Goal: Register for event/course: Register for event/course

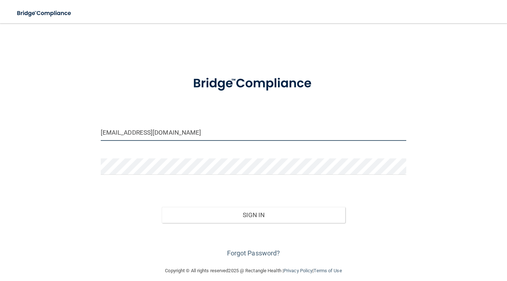
type input "[EMAIL_ADDRESS][DOMAIN_NAME]"
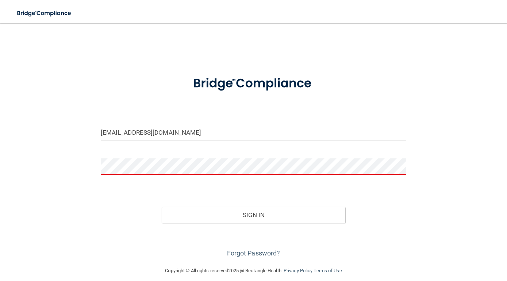
click at [396, 240] on div "Forgot Password?" at bounding box center [253, 241] width 317 height 36
click at [240, 254] on link "Forgot Password?" at bounding box center [253, 253] width 53 height 8
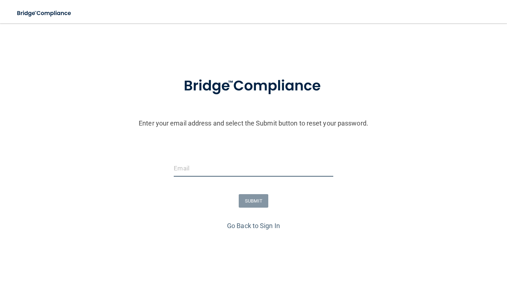
click at [196, 166] on input "email" at bounding box center [253, 168] width 159 height 16
type input "[EMAIL_ADDRESS][DOMAIN_NAME]"
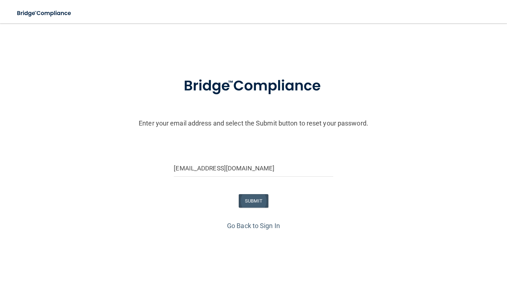
click at [251, 199] on button "SUBMIT" at bounding box center [254, 200] width 30 height 13
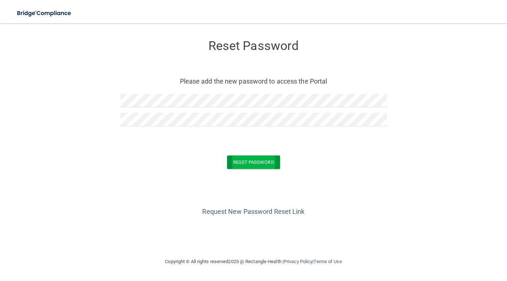
click at [255, 160] on button "Reset Password" at bounding box center [253, 161] width 53 height 13
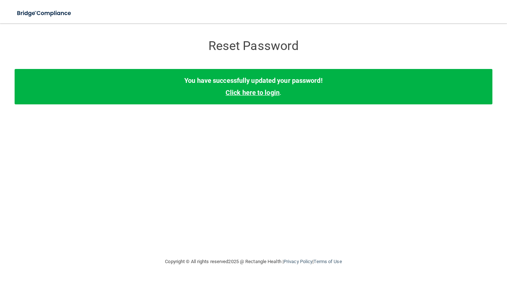
click at [263, 93] on link "Click here to login" at bounding box center [252, 93] width 54 height 8
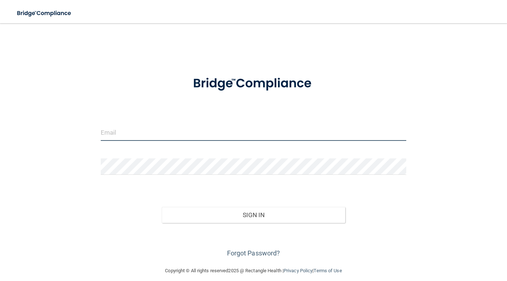
type input "[EMAIL_ADDRESS][DOMAIN_NAME]"
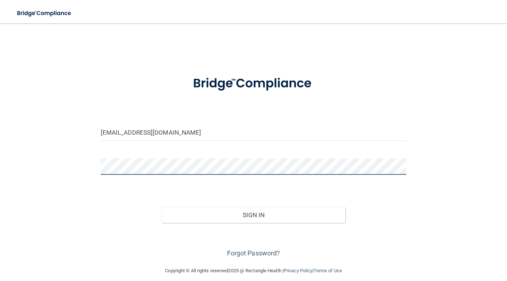
click at [253, 214] on button "Sign In" at bounding box center [254, 215] width 184 height 16
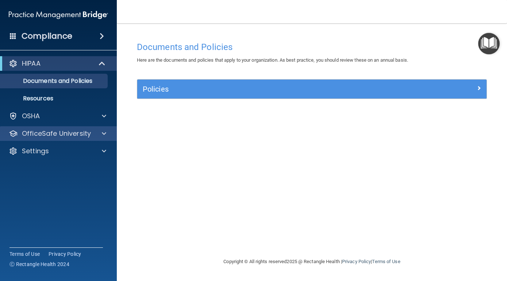
click at [91, 132] on div "OfficeSafe University" at bounding box center [48, 133] width 90 height 9
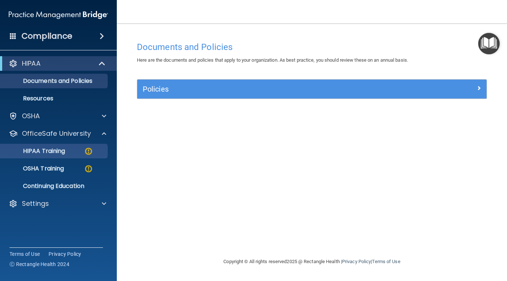
click at [72, 155] on link "HIPAA Training" at bounding box center [50, 151] width 115 height 15
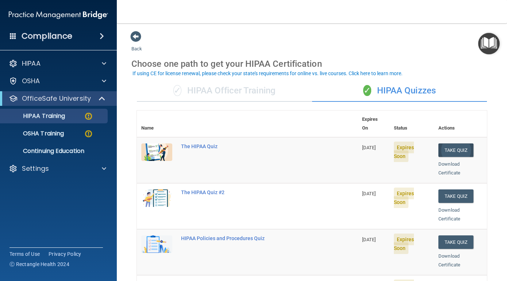
click at [460, 143] on button "Take Quiz" at bounding box center [455, 149] width 35 height 13
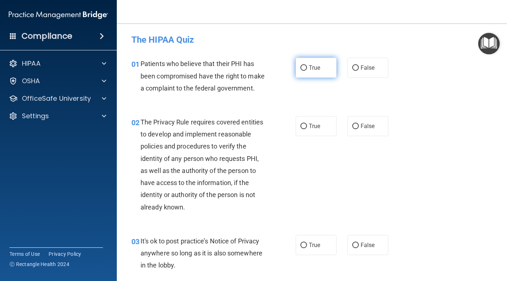
click at [304, 69] on input "True" at bounding box center [303, 67] width 7 height 5
radio input "true"
click at [308, 154] on div "02 The Privacy Rule requires covered entities to develop and implement reasonab…" at bounding box center [312, 166] width 372 height 119
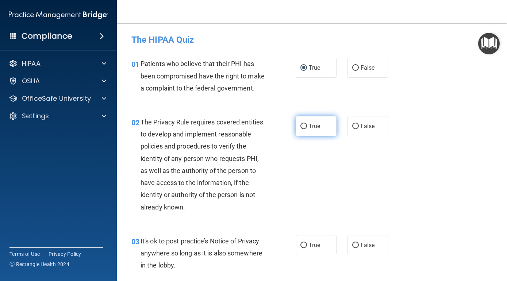
click at [302, 126] on input "True" at bounding box center [303, 126] width 7 height 5
radio input "true"
click at [296, 191] on div "02 The Privacy Rule requires covered entities to develop and implement reasonab…" at bounding box center [213, 166] width 186 height 101
click at [444, 250] on div "03 It's ok to post practice’s Notice of Privacy anywhere so long as it is also …" at bounding box center [312, 255] width 372 height 58
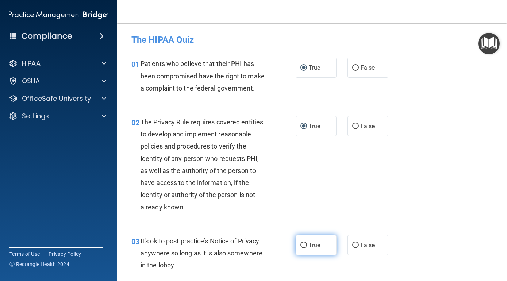
click at [304, 243] on input "True" at bounding box center [303, 245] width 7 height 5
radio input "true"
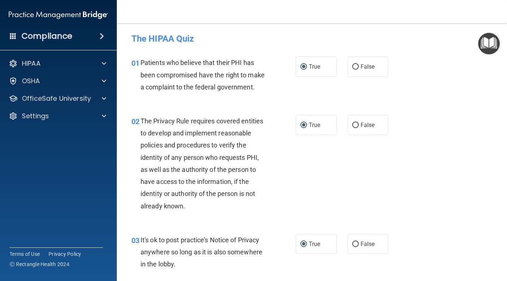
scroll to position [2, 0]
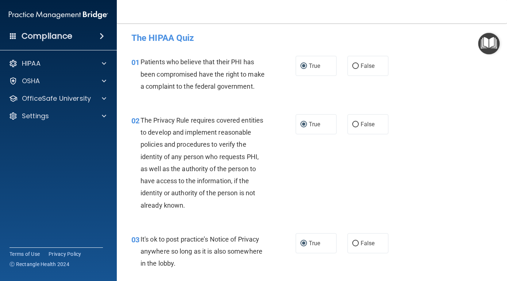
drag, startPoint x: 415, startPoint y: 262, endPoint x: 412, endPoint y: 272, distance: 10.3
click at [412, 272] on div "03 It's ok to post practice’s Notice of Privacy anywhere so long as it is also …" at bounding box center [312, 253] width 372 height 58
click at [504, 49] on main "- The HIPAA Quiz This quiz doesn’t expire until 10/14/2025. Are you sure you wa…" at bounding box center [312, 152] width 390 height 258
drag, startPoint x: 505, startPoint y: 49, endPoint x: 497, endPoint y: 85, distance: 37.9
click at [497, 85] on main "- The HIPAA Quiz This quiz doesn’t expire until 10/14/2025. Are you sure you wa…" at bounding box center [312, 152] width 390 height 258
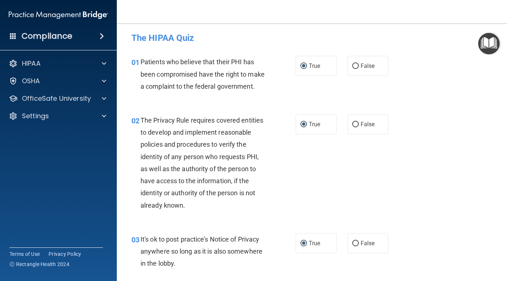
click at [424, 279] on div "03 It's ok to post practice’s Notice of Privacy anywhere so long as it is also …" at bounding box center [312, 253] width 372 height 58
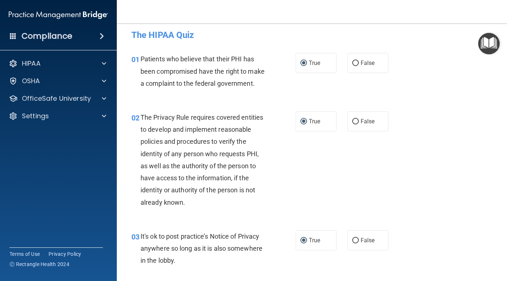
drag, startPoint x: 424, startPoint y: 273, endPoint x: 425, endPoint y: 278, distance: 5.3
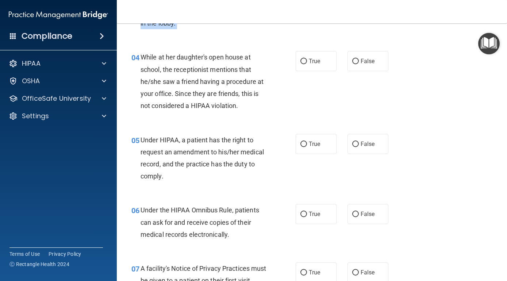
scroll to position [199, 0]
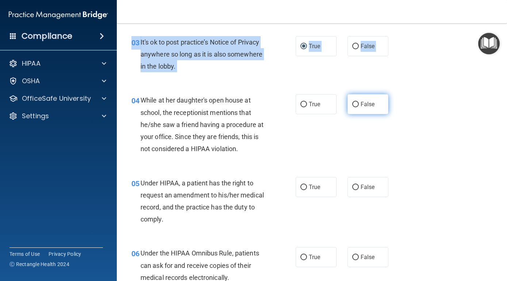
click at [354, 105] on input "False" at bounding box center [355, 104] width 7 height 5
radio input "true"
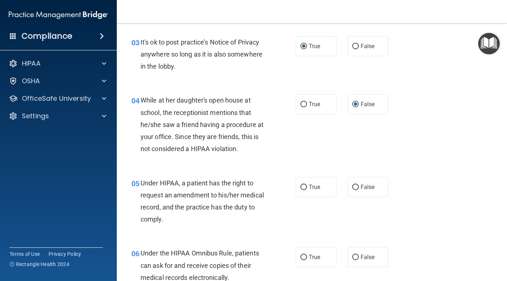
click at [478, 189] on div "05 Under HIPAA, a patient has the right to request an amendment to his/her medi…" at bounding box center [312, 203] width 372 height 70
click at [505, 160] on main "- The HIPAA Quiz This quiz doesn’t expire until 10/14/2025. Are you sure you wa…" at bounding box center [312, 152] width 390 height 258
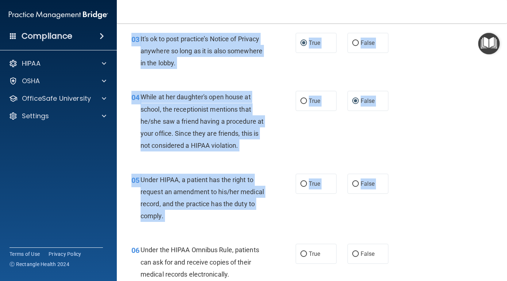
scroll to position [203, 0]
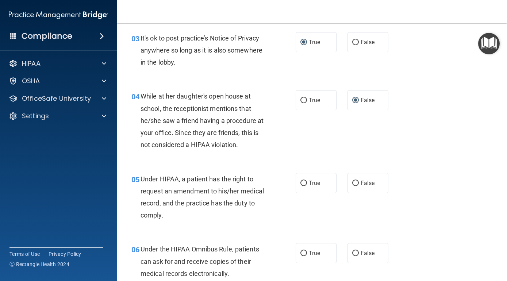
drag, startPoint x: 428, startPoint y: 264, endPoint x: 426, endPoint y: 275, distance: 11.1
click at [426, 275] on div "06 Under the HIPAA Omnibus Rule, patients can ask for and receive copies of the…" at bounding box center [312, 263] width 372 height 58
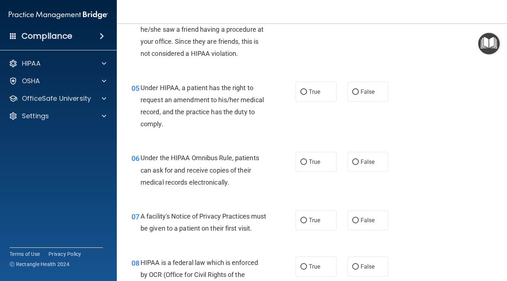
scroll to position [266, 0]
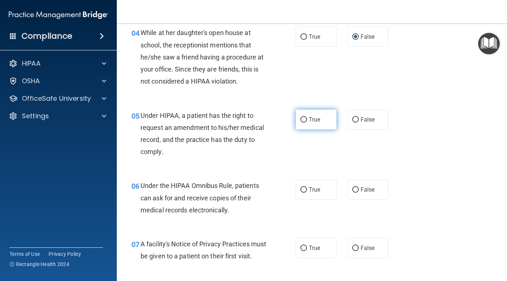
click at [313, 117] on span "True" at bounding box center [314, 119] width 11 height 7
click at [307, 117] on input "True" at bounding box center [303, 119] width 7 height 5
radio input "true"
click at [315, 190] on span "True" at bounding box center [314, 189] width 11 height 7
click at [307, 190] on input "True" at bounding box center [303, 189] width 7 height 5
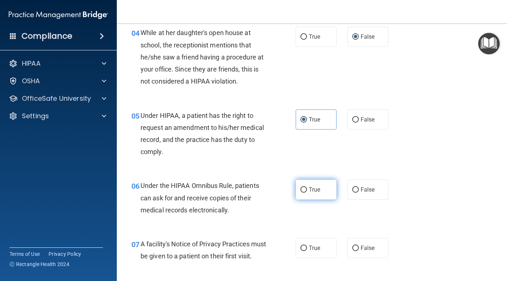
radio input "true"
click at [304, 248] on input "True" at bounding box center [303, 248] width 7 height 5
radio input "true"
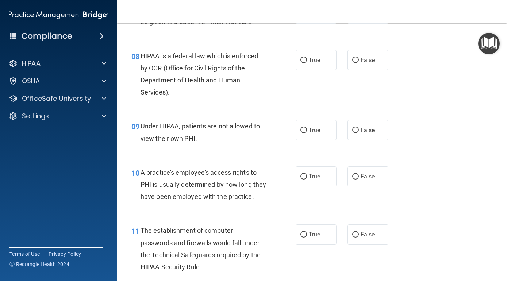
scroll to position [507, 0]
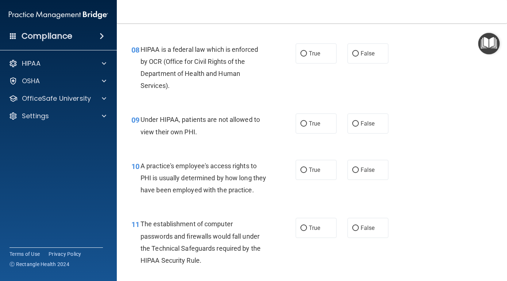
drag, startPoint x: 404, startPoint y: 262, endPoint x: 405, endPoint y: 282, distance: 20.1
click at [405, 281] on html "Compliance HIPAA Documents and Policies Report an Incident Business Associates …" at bounding box center [253, 140] width 507 height 281
click at [304, 57] on input "True" at bounding box center [303, 53] width 7 height 5
radio input "true"
click at [354, 127] on input "False" at bounding box center [355, 123] width 7 height 5
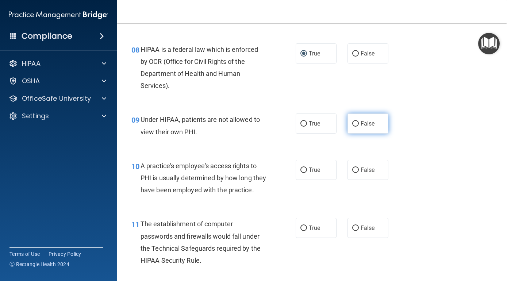
radio input "true"
click at [422, 209] on div "10 A practice's employee's access rights to PHI is usually determined by how lo…" at bounding box center [312, 180] width 372 height 58
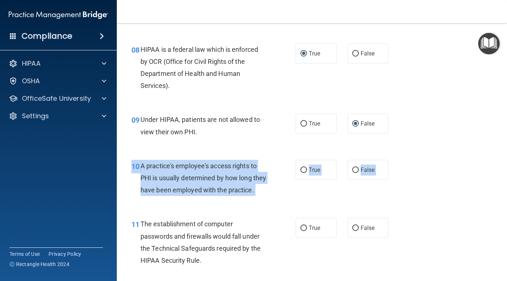
drag, startPoint x: 422, startPoint y: 215, endPoint x: 420, endPoint y: 247, distance: 32.5
click at [356, 173] on input "False" at bounding box center [355, 169] width 7 height 5
radio input "true"
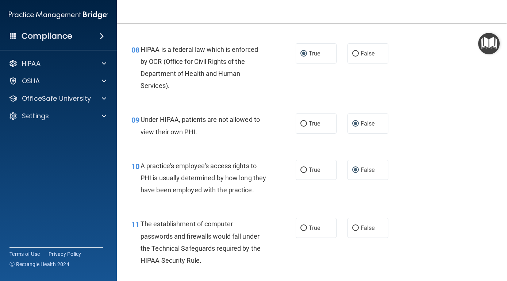
click at [455, 178] on div "10 A practice's employee's access rights to PHI is usually determined by how lo…" at bounding box center [312, 180] width 372 height 58
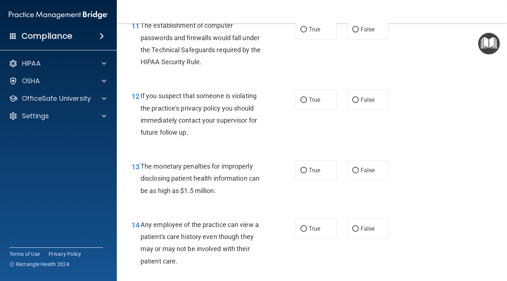
drag, startPoint x: 444, startPoint y: 271, endPoint x: 444, endPoint y: 282, distance: 11.0
click at [444, 281] on html "Compliance HIPAA Documents and Policies Report an Incident Business Associates …" at bounding box center [253, 140] width 507 height 281
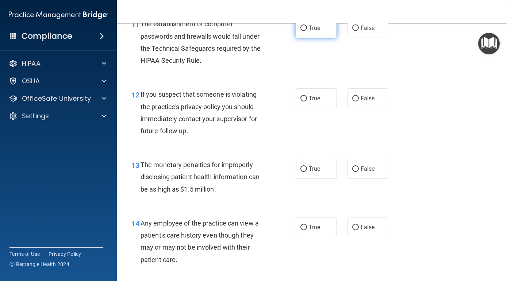
click at [300, 38] on label "True" at bounding box center [316, 28] width 41 height 20
click at [300, 31] on input "True" at bounding box center [303, 28] width 7 height 5
radio input "true"
click at [304, 101] on input "True" at bounding box center [303, 98] width 7 height 5
radio input "true"
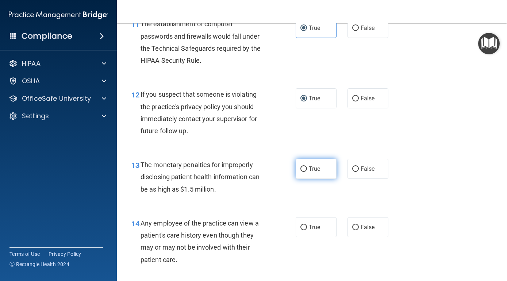
click at [304, 172] on input "True" at bounding box center [303, 168] width 7 height 5
radio input "true"
drag, startPoint x: 417, startPoint y: 243, endPoint x: 420, endPoint y: 277, distance: 33.7
click at [420, 277] on div "14 Any employee of the practice can view a patient's care history even though t…" at bounding box center [312, 243] width 372 height 70
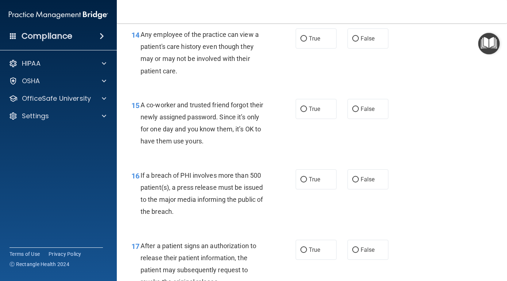
drag, startPoint x: 429, startPoint y: 259, endPoint x: 426, endPoint y: 281, distance: 21.4
click at [426, 281] on div "01 Patients who believe that their PHI has been compromised have the right to m…" at bounding box center [312, 190] width 372 height 2075
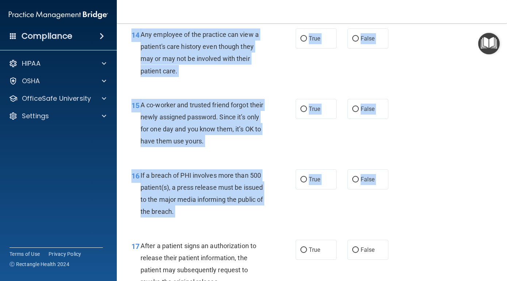
scroll to position [898, 0]
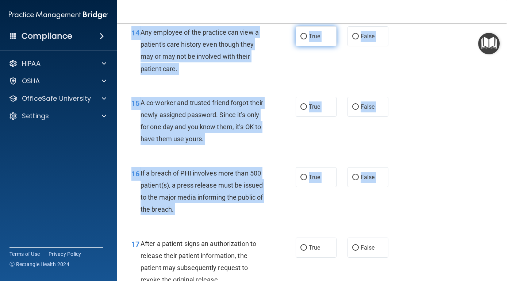
click at [303, 39] on input "True" at bounding box center [303, 36] width 7 height 5
radio input "true"
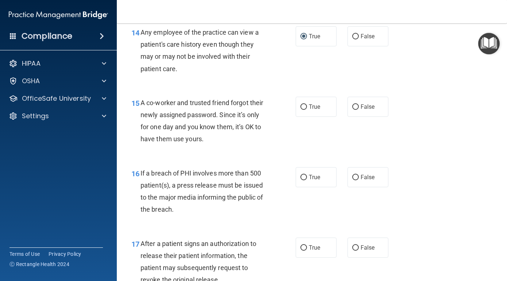
click at [278, 149] on div "15 A co-worker and trusted friend forgot their newly assigned password. Since i…" at bounding box center [213, 123] width 186 height 52
click at [358, 117] on label "False" at bounding box center [367, 107] width 41 height 20
click at [358, 110] on input "False" at bounding box center [355, 106] width 7 height 5
radio input "true"
drag, startPoint x: 451, startPoint y: 247, endPoint x: 445, endPoint y: 276, distance: 29.1
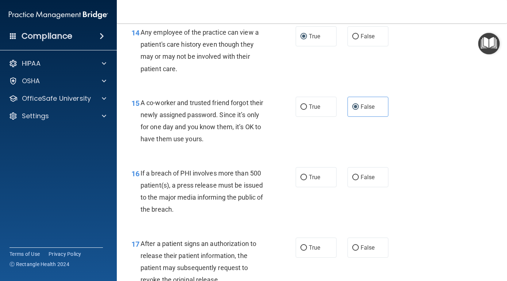
click at [445, 276] on div "17 After a patient signs an authorization to release their patient information,…" at bounding box center [312, 263] width 372 height 70
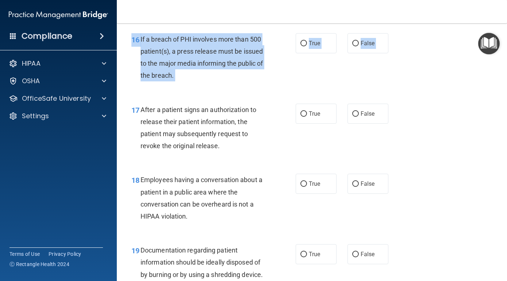
scroll to position [1041, 0]
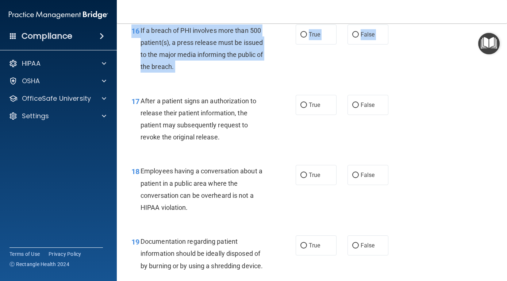
drag, startPoint x: 453, startPoint y: 253, endPoint x: 450, endPoint y: 280, distance: 27.2
click at [450, 280] on div "01 Patients who believe that their PHI has been compromised have the right to m…" at bounding box center [312, 45] width 372 height 2075
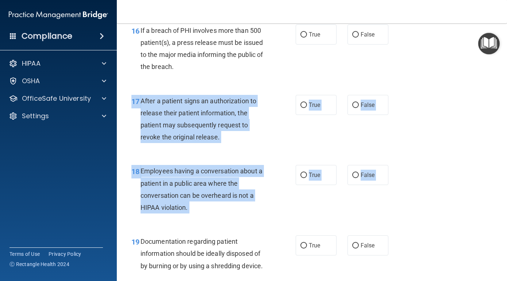
click at [424, 128] on div "17 After a patient signs an authorization to release their patient information,…" at bounding box center [312, 121] width 372 height 70
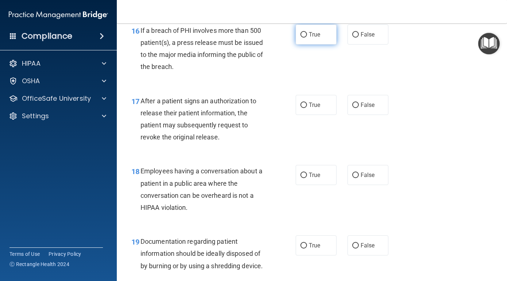
click at [305, 38] on input "True" at bounding box center [303, 34] width 7 height 5
radio input "true"
click at [304, 108] on input "True" at bounding box center [303, 105] width 7 height 5
radio input "true"
click at [360, 185] on label "False" at bounding box center [367, 175] width 41 height 20
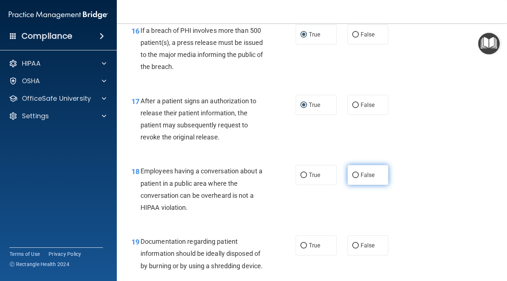
click at [359, 178] on input "False" at bounding box center [355, 175] width 7 height 5
radio input "true"
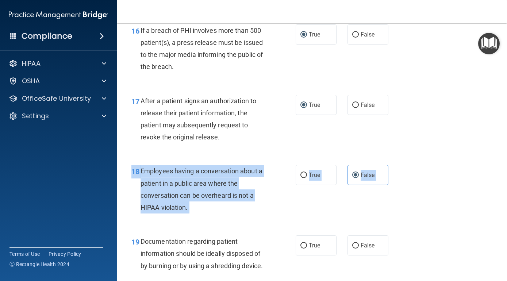
drag, startPoint x: 436, startPoint y: 244, endPoint x: 430, endPoint y: 271, distance: 27.0
click at [432, 272] on div "01 Patients who believe that their PHI has been compromised have the right to m…" at bounding box center [312, 45] width 372 height 2075
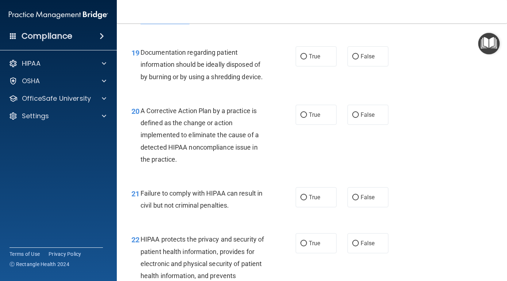
drag, startPoint x: 414, startPoint y: 263, endPoint x: 416, endPoint y: 283, distance: 20.1
click at [416, 281] on html "Compliance HIPAA Documents and Policies Report an Incident Business Associates …" at bounding box center [253, 140] width 507 height 281
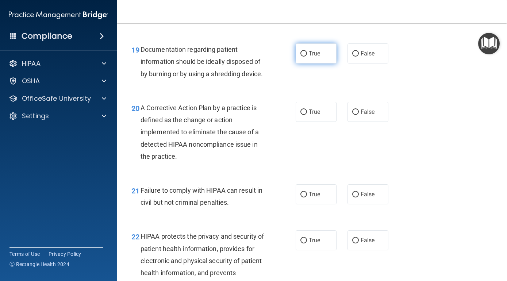
click at [305, 57] on input "True" at bounding box center [303, 53] width 7 height 5
radio input "true"
click at [458, 267] on div "22 HIPAA protects the privacy and security of patient health information, provi…" at bounding box center [312, 262] width 372 height 82
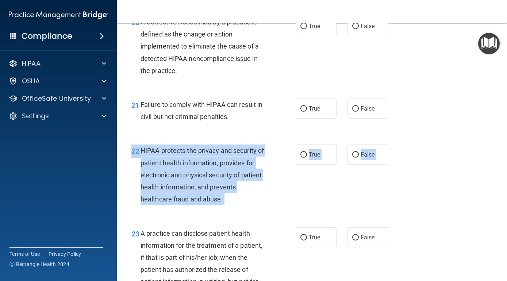
drag, startPoint x: 458, startPoint y: 268, endPoint x: 453, endPoint y: 275, distance: 8.4
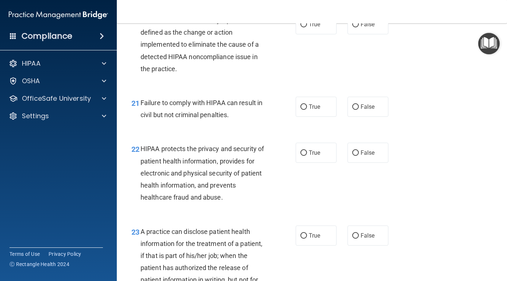
click at [361, 76] on div "20 A Corrective Action Plan by a practice is defined as the change or action im…" at bounding box center [312, 46] width 372 height 82
click at [306, 27] on input "True" at bounding box center [303, 24] width 7 height 5
radio input "true"
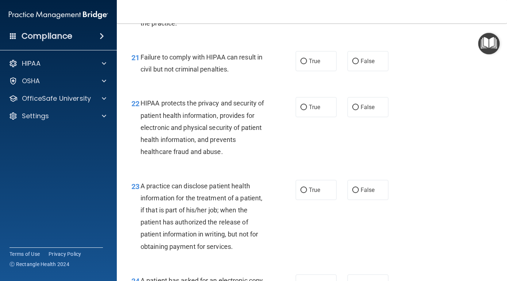
scroll to position [1366, 0]
drag, startPoint x: 436, startPoint y: 263, endPoint x: 427, endPoint y: 258, distance: 10.6
click at [427, 261] on div "23 A practice can disclose patient health information for the treatment of a pa…" at bounding box center [312, 217] width 372 height 94
click at [356, 64] on input "False" at bounding box center [355, 60] width 7 height 5
radio input "true"
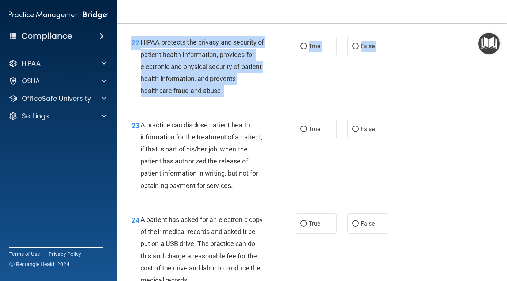
scroll to position [1428, 0]
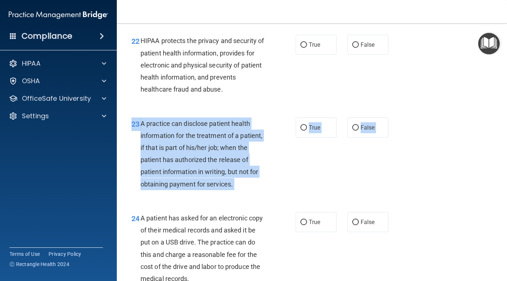
drag, startPoint x: 463, startPoint y: 249, endPoint x: 444, endPoint y: 234, distance: 24.4
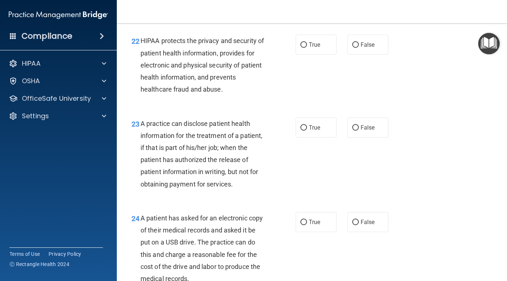
click at [367, 100] on div "22 HIPAA protects the privacy and security of patient health information, provi…" at bounding box center [312, 67] width 372 height 82
click at [302, 48] on input "True" at bounding box center [303, 44] width 7 height 5
radio input "true"
click at [304, 131] on input "True" at bounding box center [303, 127] width 7 height 5
radio input "true"
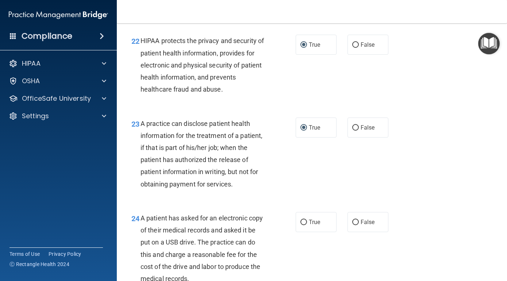
drag, startPoint x: 433, startPoint y: 252, endPoint x: 426, endPoint y: 267, distance: 16.5
click at [427, 270] on div "24 A patient has asked for an electronic copy of their medical records and aske…" at bounding box center [312, 250] width 372 height 94
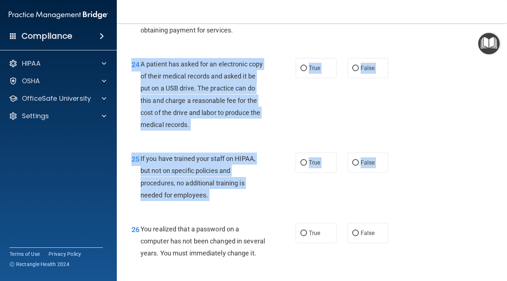
scroll to position [1583, 0]
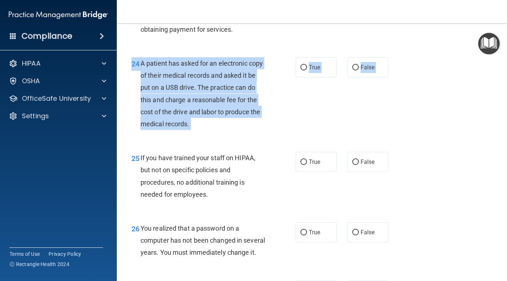
drag, startPoint x: 428, startPoint y: 261, endPoint x: 358, endPoint y: 203, distance: 90.4
click at [304, 70] on input "True" at bounding box center [303, 67] width 7 height 5
radio input "true"
click at [320, 143] on div "24 A patient has asked for an electronic copy of their medical records and aske…" at bounding box center [312, 95] width 372 height 94
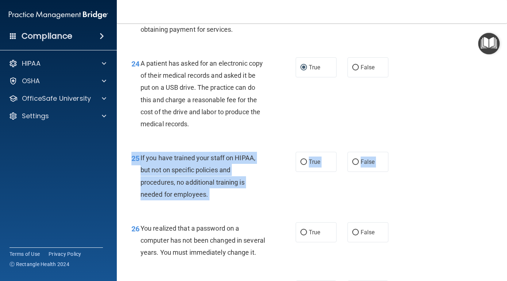
drag, startPoint x: 435, startPoint y: 232, endPoint x: 371, endPoint y: 161, distance: 94.8
click at [353, 165] on input "False" at bounding box center [355, 161] width 7 height 5
radio input "true"
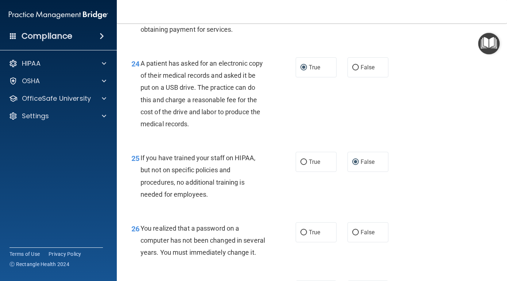
click at [466, 143] on div "24 A patient has asked for an electronic copy of their medical records and aske…" at bounding box center [312, 95] width 372 height 94
click at [433, 236] on div "26 You realized that a password on a computer has not been changed in several y…" at bounding box center [312, 242] width 372 height 58
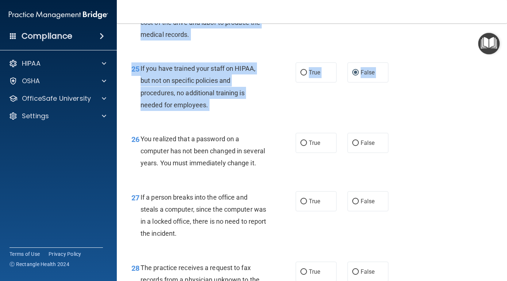
scroll to position [1681, 0]
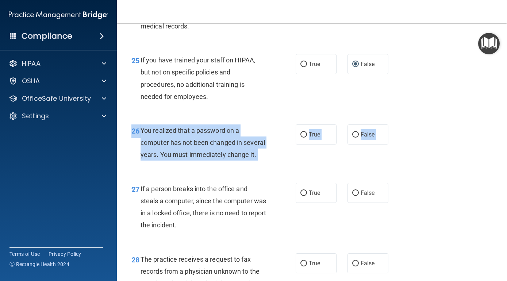
drag, startPoint x: 410, startPoint y: 268, endPoint x: 398, endPoint y: 234, distance: 36.5
click at [358, 144] on label "False" at bounding box center [367, 134] width 41 height 20
click at [358, 138] on input "False" at bounding box center [355, 134] width 7 height 5
radio input "true"
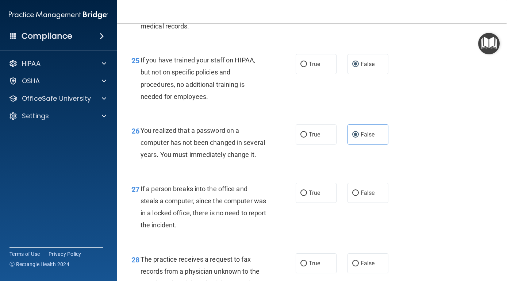
click at [409, 244] on div "27 If a person breaks into the office and steals a computer, since the computer…" at bounding box center [312, 209] width 372 height 70
click at [354, 196] on input "False" at bounding box center [355, 192] width 7 height 5
radio input "true"
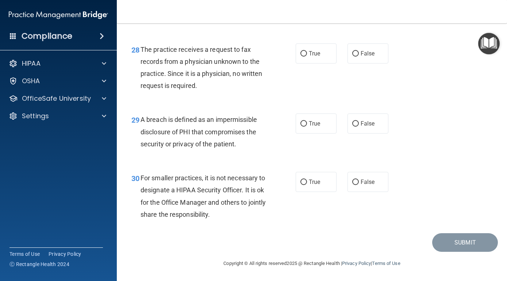
scroll to position [1905, 0]
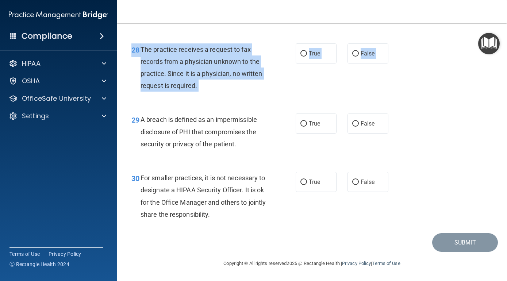
drag, startPoint x: 422, startPoint y: 248, endPoint x: 391, endPoint y: 142, distance: 110.9
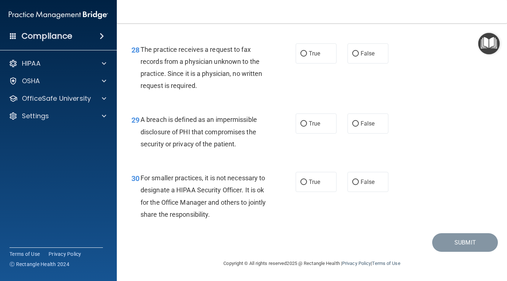
click at [357, 105] on div "29 A breach is defined as an impermissible disclosure of PHI that compromises t…" at bounding box center [312, 133] width 372 height 58
click at [354, 54] on input "False" at bounding box center [355, 53] width 7 height 5
radio input "true"
click at [300, 126] on input "True" at bounding box center [303, 123] width 7 height 5
radio input "true"
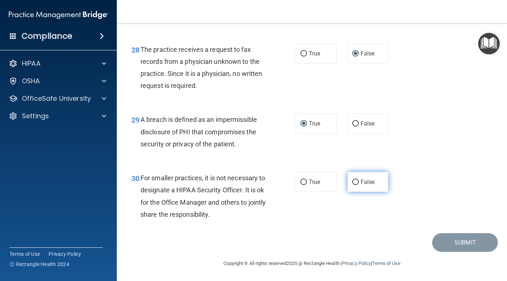
click at [356, 183] on input "False" at bounding box center [355, 182] width 7 height 5
radio input "true"
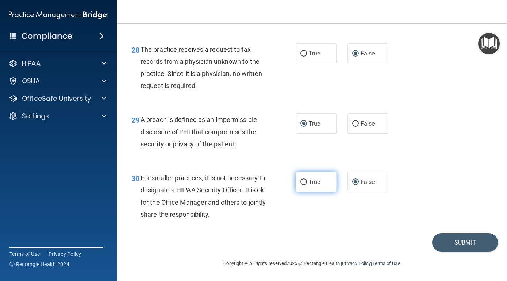
click at [304, 180] on input "True" at bounding box center [303, 182] width 7 height 5
radio input "true"
radio input "false"
click at [460, 243] on button "Submit" at bounding box center [465, 242] width 66 height 19
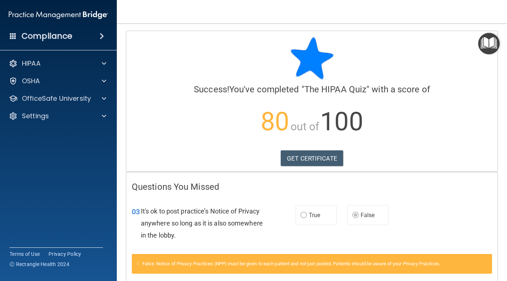
click at [445, 216] on div "03 It's ok to post practice’s Notice of Privacy anywhere so long as it is also …" at bounding box center [311, 225] width 371 height 58
click at [314, 157] on link "GET CERTIFICATE" at bounding box center [312, 158] width 62 height 16
drag, startPoint x: 497, startPoint y: 260, endPoint x: 493, endPoint y: 271, distance: 11.5
click at [493, 271] on div "False. Notice of Privacy Practices (NPP) must be given to each patient and not …" at bounding box center [311, 268] width 371 height 28
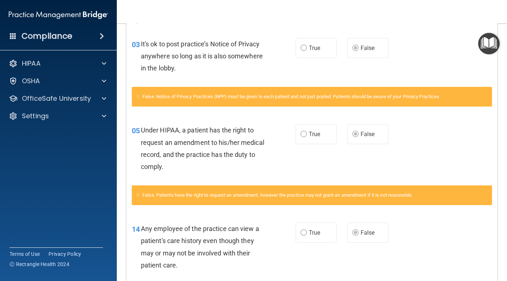
scroll to position [173, 0]
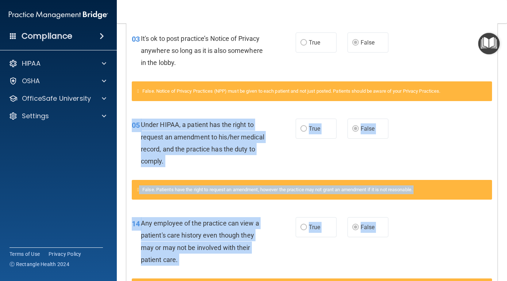
drag, startPoint x: 495, startPoint y: 269, endPoint x: 493, endPoint y: 273, distance: 5.3
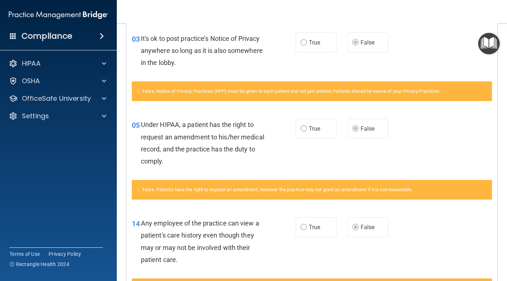
click at [429, 58] on div "03 It's ok to post practice’s Notice of Privacy anywhere so long as it is also …" at bounding box center [311, 52] width 371 height 58
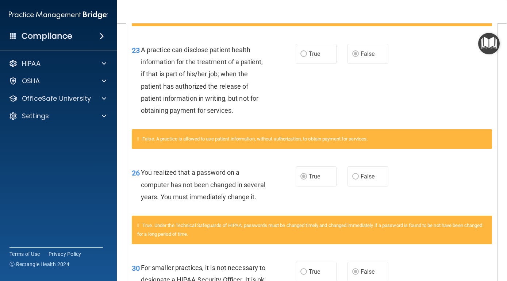
scroll to position [447, 0]
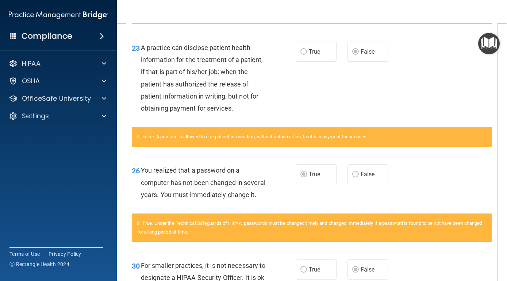
drag, startPoint x: 439, startPoint y: 243, endPoint x: 444, endPoint y: 281, distance: 39.0
click at [444, 281] on html "Compliance HIPAA Documents and Policies Report an Incident Business Associates …" at bounding box center [253, 140] width 507 height 281
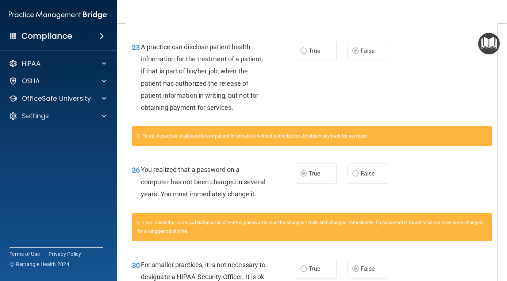
click at [447, 257] on div "30 For smaller practices, it is not necessary to designate a HIPAA Security Off…" at bounding box center [311, 285] width 371 height 70
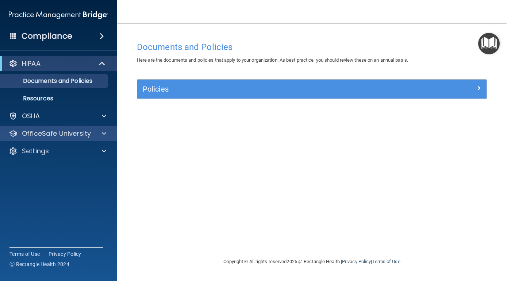
click at [101, 135] on div at bounding box center [103, 133] width 18 height 9
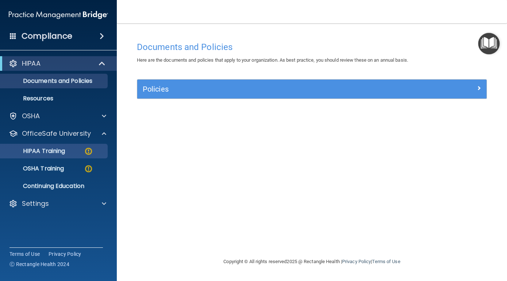
click at [86, 151] on img at bounding box center [88, 151] width 9 height 9
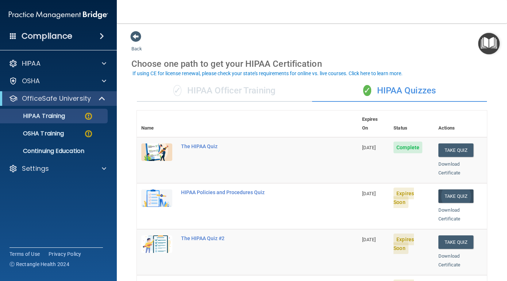
click at [456, 189] on button "Take Quiz" at bounding box center [455, 195] width 35 height 13
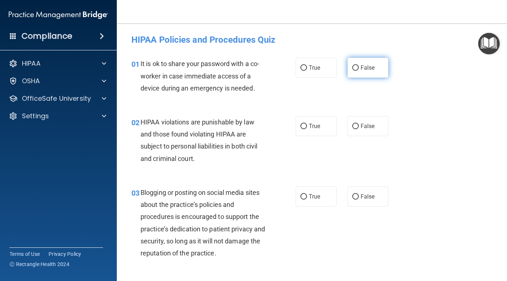
click at [355, 67] on input "False" at bounding box center [355, 67] width 7 height 5
radio input "true"
click at [305, 125] on input "True" at bounding box center [303, 126] width 7 height 5
radio input "true"
click at [434, 230] on div "03 Blogging or posting on social media sites about the practice’s policies and …" at bounding box center [312, 224] width 372 height 94
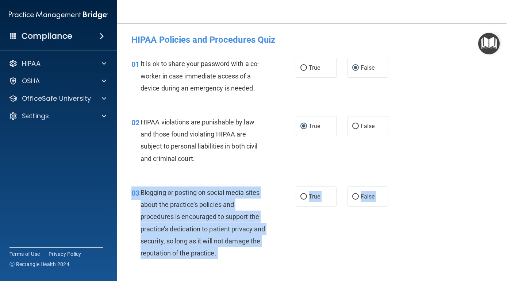
drag, startPoint x: 435, startPoint y: 230, endPoint x: 433, endPoint y: 273, distance: 42.7
click at [356, 251] on div "03 Blogging or posting on social media sites about the practice’s policies and …" at bounding box center [312, 224] width 372 height 94
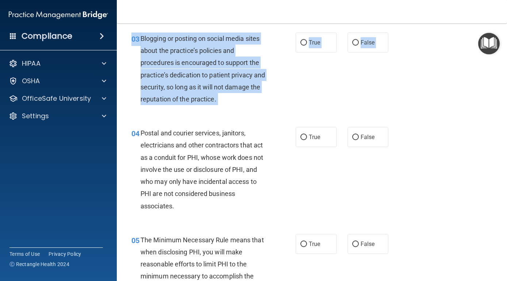
scroll to position [165, 0]
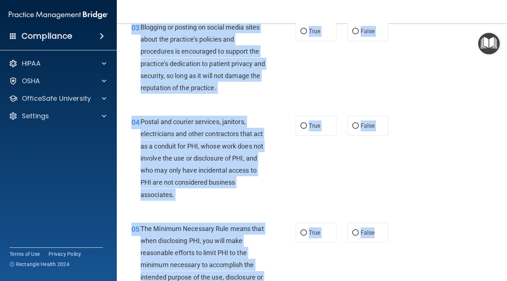
drag, startPoint x: 356, startPoint y: 249, endPoint x: 343, endPoint y: 232, distance: 20.8
click at [365, 85] on div "03 Blogging or posting on social media sites about the practice’s policies and …" at bounding box center [312, 59] width 372 height 94
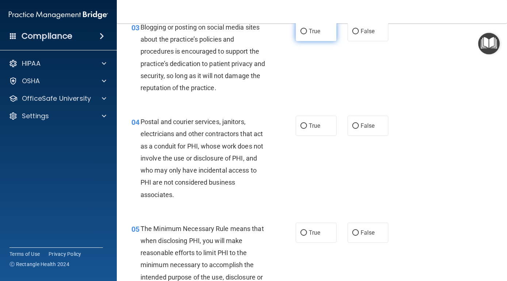
click at [304, 32] on input "True" at bounding box center [303, 31] width 7 height 5
radio input "true"
click at [305, 123] on input "True" at bounding box center [303, 125] width 7 height 5
radio input "true"
click at [417, 238] on div "05 The Minimum Necessary Rule means that when disclosing PHI, you will make rea…" at bounding box center [312, 260] width 372 height 94
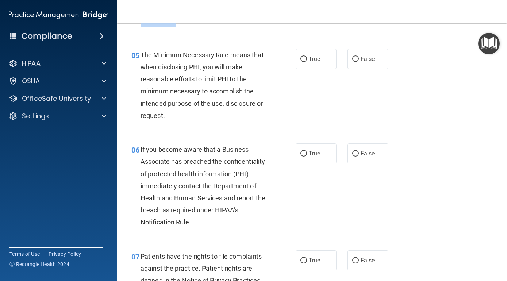
drag, startPoint x: 416, startPoint y: 236, endPoint x: 415, endPoint y: 282, distance: 46.0
click at [415, 281] on html "Compliance HIPAA Documents and Policies Report an Incident Business Associates …" at bounding box center [253, 140] width 507 height 281
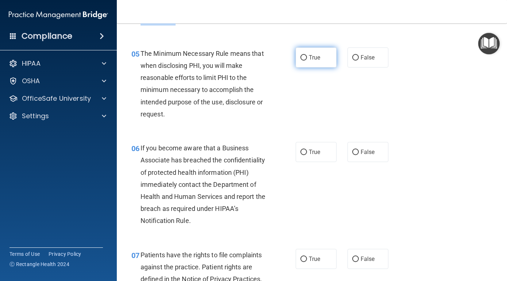
click at [305, 55] on input "True" at bounding box center [303, 57] width 7 height 5
radio input "true"
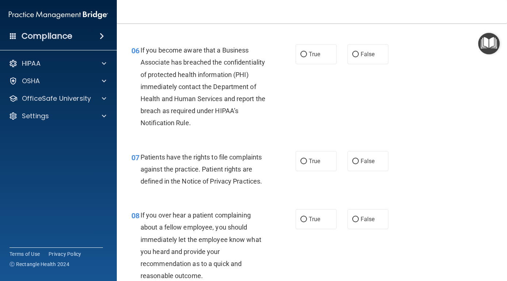
scroll to position [425, 0]
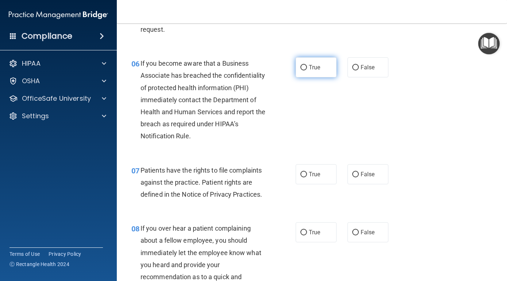
click at [316, 64] on span "True" at bounding box center [314, 67] width 11 height 7
click at [307, 65] on input "True" at bounding box center [303, 67] width 7 height 5
radio input "true"
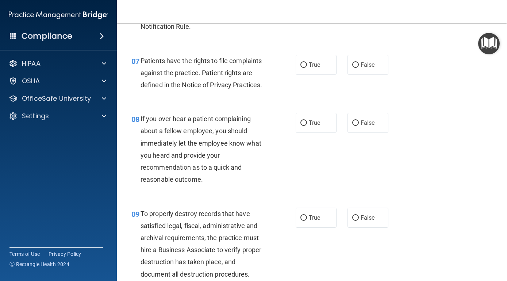
scroll to position [544, 0]
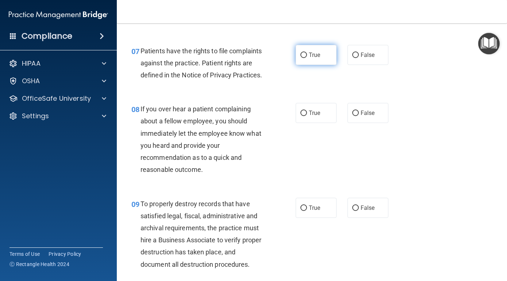
click at [300, 53] on input "True" at bounding box center [303, 55] width 7 height 5
radio input "true"
click at [445, 138] on div "08 If you over hear a patient complaining about a fellow employee, you should i…" at bounding box center [312, 141] width 372 height 94
click at [357, 111] on input "False" at bounding box center [355, 113] width 7 height 5
radio input "true"
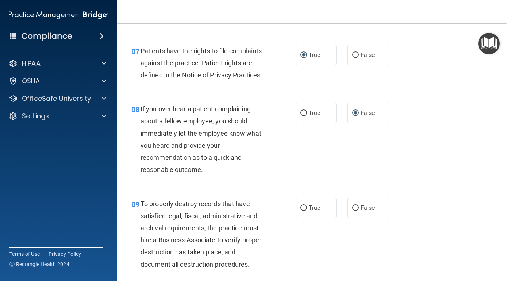
click at [290, 161] on div "08 If you over hear a patient complaining about a fellow employee, you should i…" at bounding box center [213, 141] width 186 height 76
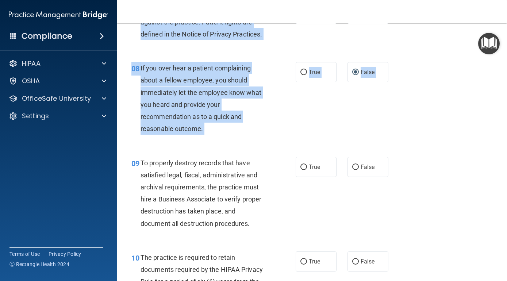
scroll to position [587, 0]
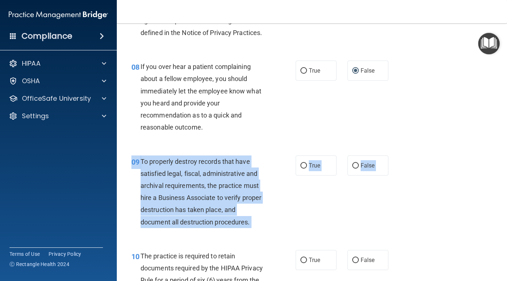
drag, startPoint x: 489, startPoint y: 252, endPoint x: 486, endPoint y: 275, distance: 23.2
click at [320, 204] on div "09 To properly destroy records that have satisfied legal, fiscal, administrativ…" at bounding box center [312, 193] width 372 height 94
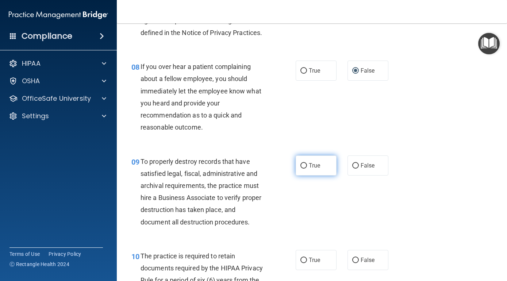
click at [304, 163] on input "True" at bounding box center [303, 165] width 7 height 5
radio input "true"
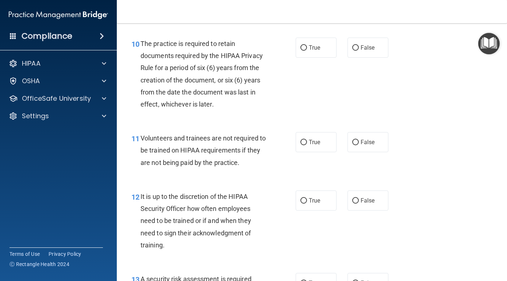
drag, startPoint x: 456, startPoint y: 248, endPoint x: 454, endPoint y: 283, distance: 35.4
click at [454, 281] on html "Compliance HIPAA Documents and Policies Report an Incident Business Associates …" at bounding box center [253, 140] width 507 height 281
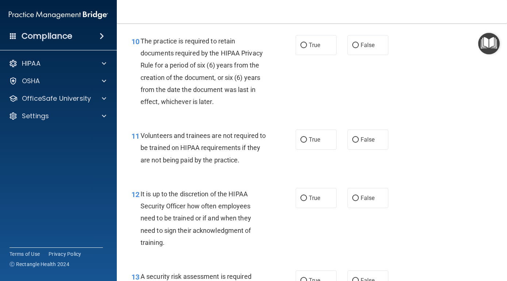
click at [411, 88] on div "10 The practice is required to retain documents required by the HIPAA Privacy R…" at bounding box center [312, 73] width 372 height 94
click at [353, 43] on input "False" at bounding box center [355, 45] width 7 height 5
radio input "true"
click at [440, 179] on div "12 It is up to the discretion of the HIPAA Security Officer how often employees…" at bounding box center [312, 220] width 372 height 82
click at [356, 137] on input "False" at bounding box center [355, 139] width 7 height 5
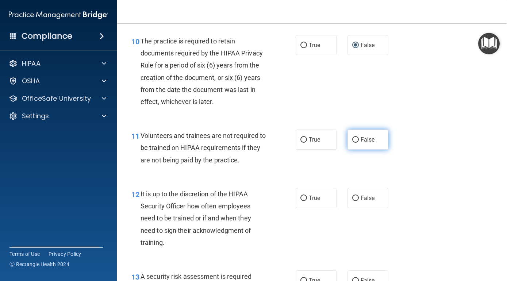
radio input "true"
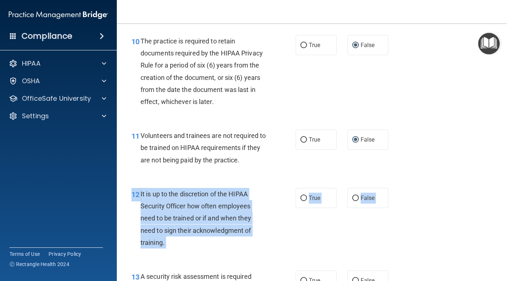
drag, startPoint x: 471, startPoint y: 198, endPoint x: 458, endPoint y: 275, distance: 78.4
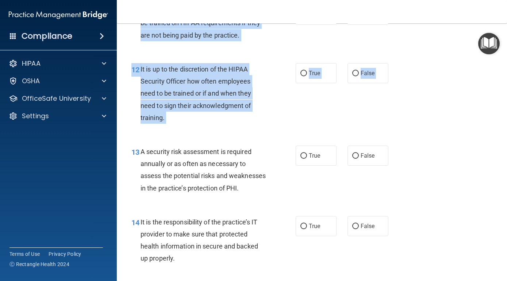
scroll to position [952, 0]
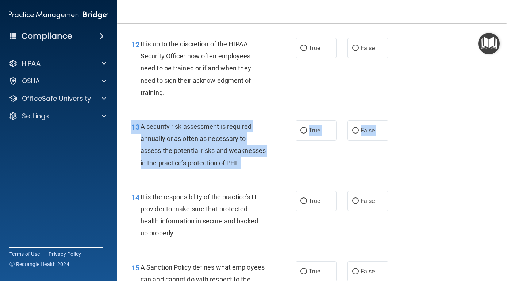
drag, startPoint x: 460, startPoint y: 265, endPoint x: 445, endPoint y: 232, distance: 36.1
click at [446, 234] on div "01 It is ok to share your password with a co-worker in case immediate access of…" at bounding box center [312, 225] width 372 height 2257
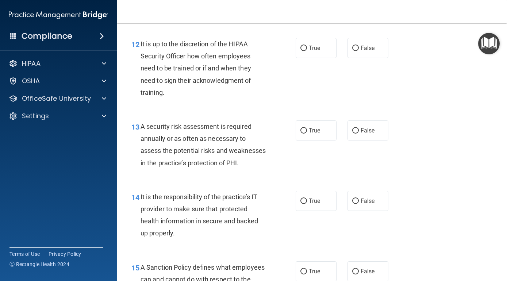
click at [379, 96] on div "12 It is up to the discretion of the HIPAA Security Officer how often employees…" at bounding box center [312, 70] width 372 height 82
click at [355, 46] on input "False" at bounding box center [355, 48] width 7 height 5
radio input "true"
click at [305, 128] on input "True" at bounding box center [303, 130] width 7 height 5
radio input "true"
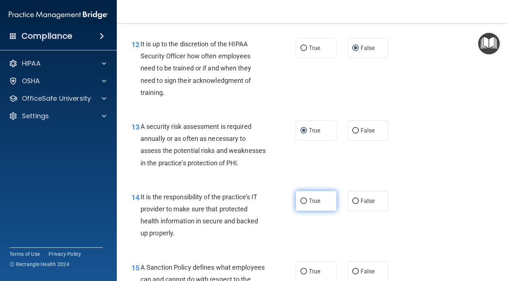
click at [306, 204] on input "True" at bounding box center [303, 200] width 7 height 5
radio input "true"
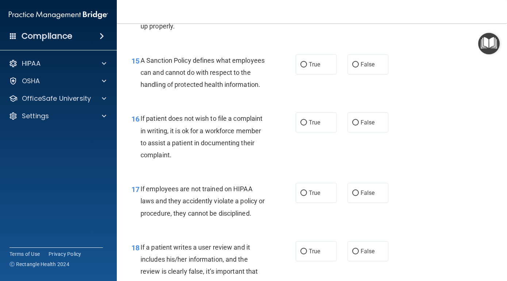
scroll to position [1173, 0]
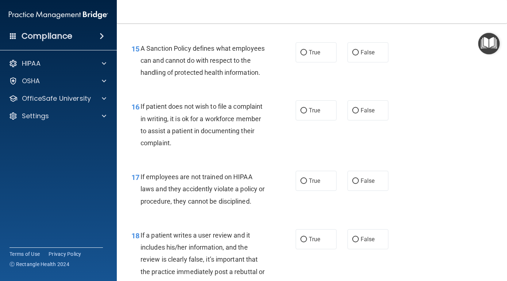
drag, startPoint x: 442, startPoint y: 252, endPoint x: 438, endPoint y: 284, distance: 32.3
click at [438, 281] on html "Compliance HIPAA Documents and Policies Report an Incident Business Associates …" at bounding box center [253, 140] width 507 height 281
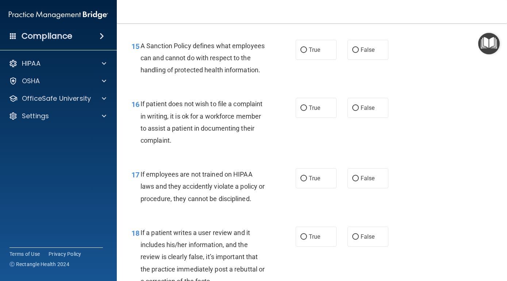
click at [432, 136] on div "16 If patient does not wish to file a complaint in writing, it is ok for a work…" at bounding box center [312, 124] width 372 height 70
click at [305, 53] on input "True" at bounding box center [303, 49] width 7 height 5
radio input "true"
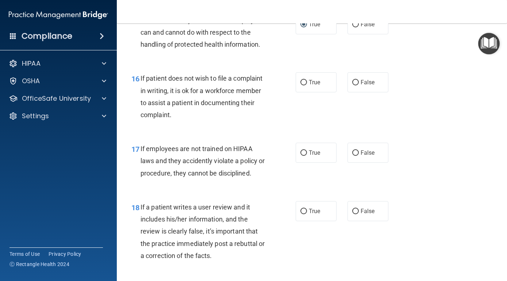
scroll to position [1209, 0]
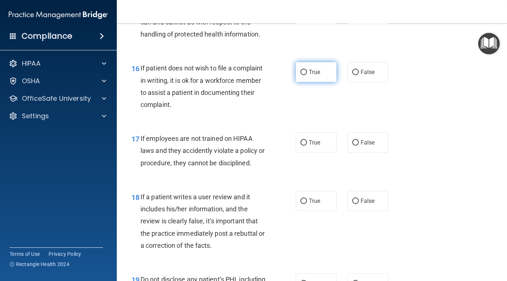
click at [302, 75] on input "True" at bounding box center [303, 72] width 7 height 5
radio input "true"
click at [358, 146] on input "False" at bounding box center [355, 142] width 7 height 5
radio input "true"
click at [441, 227] on div "18 If a patient writes a user review and it includes his/her information, and t…" at bounding box center [312, 223] width 372 height 82
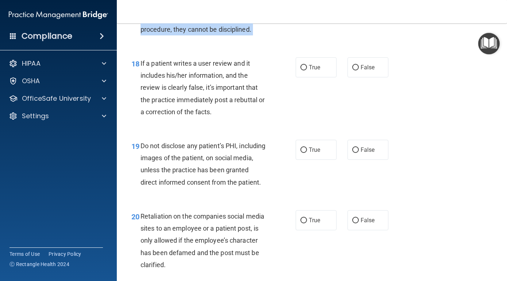
scroll to position [1347, 0]
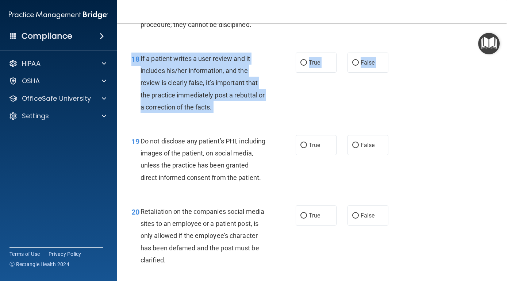
drag, startPoint x: 429, startPoint y: 248, endPoint x: 439, endPoint y: 154, distance: 94.7
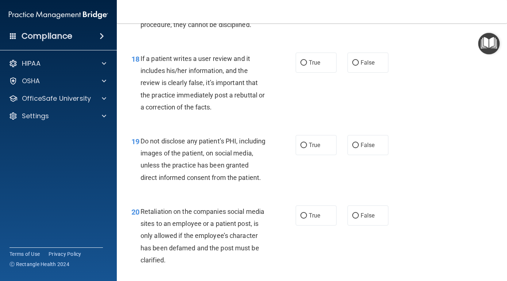
click at [349, 119] on div "18 If a patient writes a user review and it includes his/her information, and t…" at bounding box center [312, 84] width 372 height 82
click at [356, 66] on input "False" at bounding box center [355, 62] width 7 height 5
radio input "true"
click at [302, 148] on input "True" at bounding box center [303, 145] width 7 height 5
radio input "true"
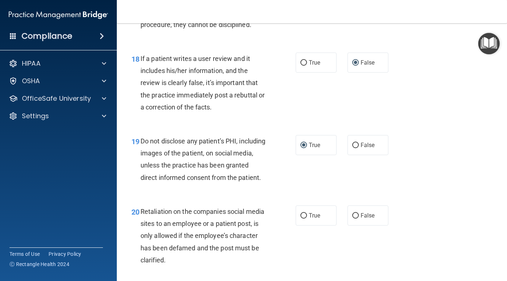
click at [436, 230] on div "20 Retaliation on the companies social media sites to an employee or a patient …" at bounding box center [312, 237] width 372 height 82
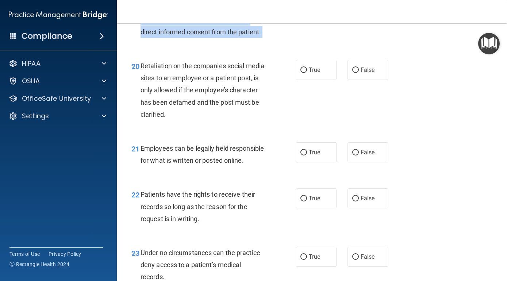
scroll to position [1504, 0]
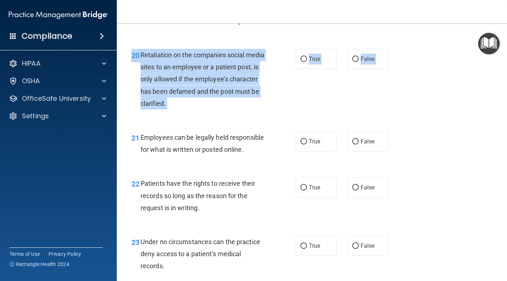
drag, startPoint x: 436, startPoint y: 227, endPoint x: 413, endPoint y: 168, distance: 63.8
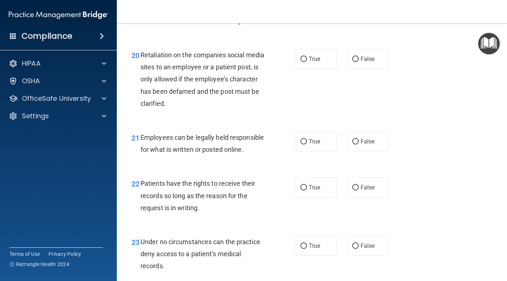
click at [333, 122] on div "20 Retaliation on the companies social media sites to an employee or a patient …" at bounding box center [312, 81] width 372 height 82
click at [357, 62] on input "False" at bounding box center [355, 59] width 7 height 5
radio input "true"
click at [305, 144] on input "True" at bounding box center [303, 141] width 7 height 5
radio input "true"
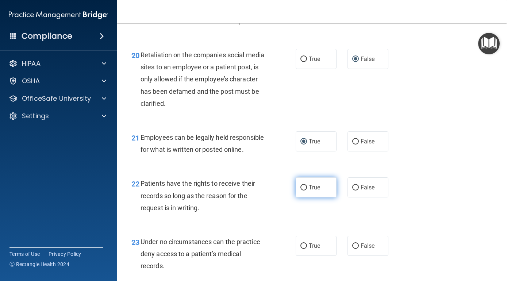
click at [301, 190] on input "True" at bounding box center [303, 187] width 7 height 5
radio input "true"
click at [421, 245] on div "23 Under no circumstances can the practice deny access to a patient’s medical r…" at bounding box center [312, 256] width 372 height 58
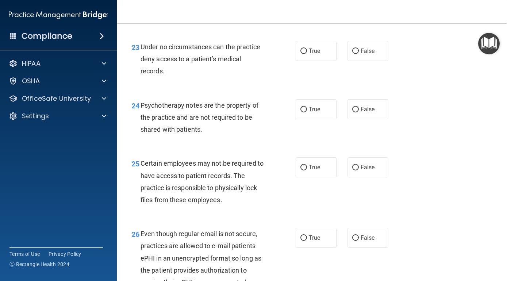
scroll to position [1704, 0]
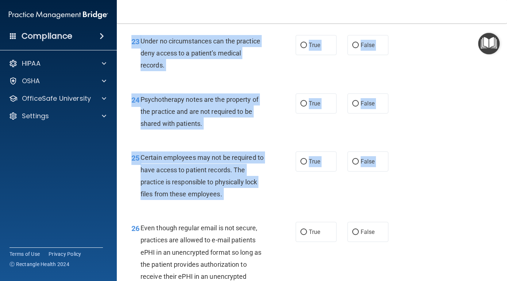
drag, startPoint x: 428, startPoint y: 262, endPoint x: 415, endPoint y: 234, distance: 31.0
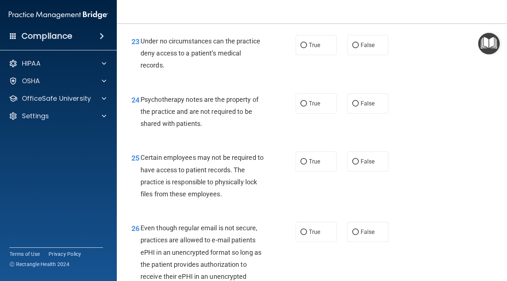
click at [343, 202] on div "25 Certain employees may not be required to have access to patient records. The…" at bounding box center [312, 177] width 372 height 70
click at [305, 48] on input "True" at bounding box center [303, 45] width 7 height 5
radio input "true"
click at [354, 107] on input "False" at bounding box center [355, 103] width 7 height 5
radio input "true"
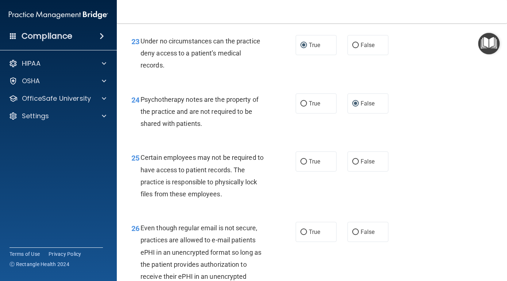
click at [412, 174] on div "25 Certain employees may not be required to have access to patient records. The…" at bounding box center [312, 177] width 372 height 70
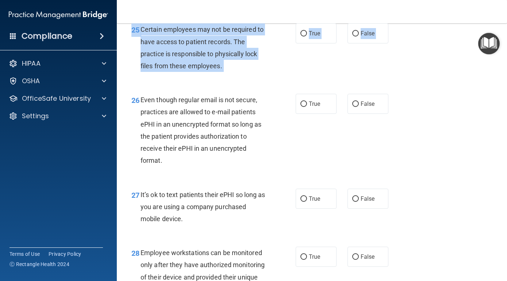
scroll to position [1839, 0]
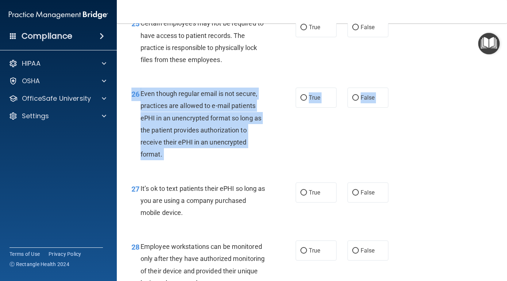
drag, startPoint x: 435, startPoint y: 259, endPoint x: 398, endPoint y: 223, distance: 51.6
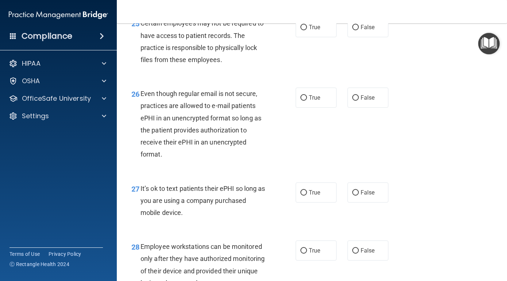
click at [354, 78] on div "25 Certain employees may not be required to have access to patient records. The…" at bounding box center [312, 43] width 372 height 70
click at [304, 30] on input "True" at bounding box center [303, 27] width 7 height 5
radio input "true"
click at [302, 101] on input "True" at bounding box center [303, 97] width 7 height 5
radio input "true"
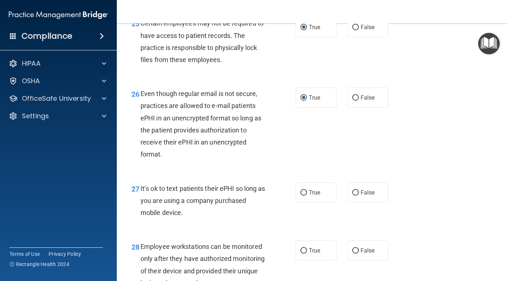
click at [446, 251] on div "28 Employee workstations can be monitored only after they have authorized monit…" at bounding box center [312, 266] width 372 height 70
click at [354, 101] on input "False" at bounding box center [355, 97] width 7 height 5
radio input "true"
radio input "false"
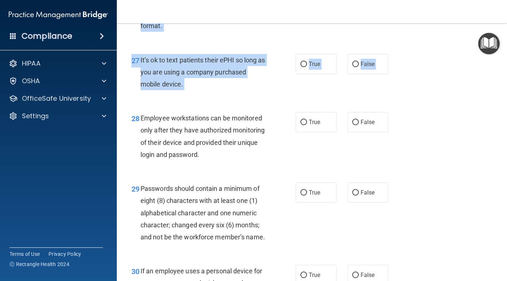
scroll to position [1973, 0]
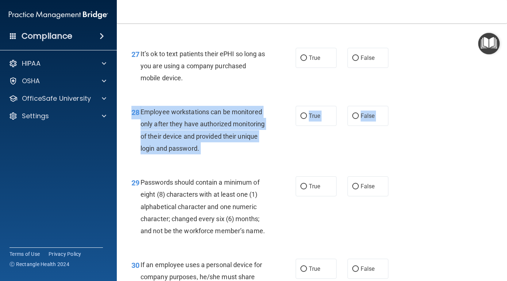
drag, startPoint x: 445, startPoint y: 248, endPoint x: 430, endPoint y: 233, distance: 21.7
click at [354, 61] on input "False" at bounding box center [355, 57] width 7 height 5
radio input "true"
click at [295, 158] on div "28 Employee workstations can be monitored only after they have authorized monit…" at bounding box center [213, 132] width 186 height 52
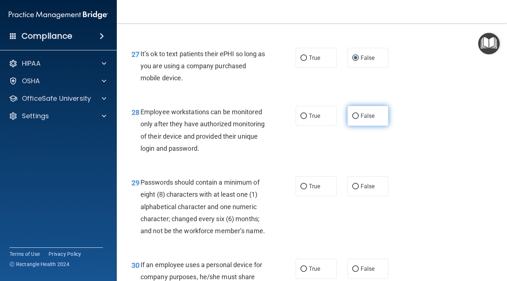
click at [356, 119] on input "False" at bounding box center [355, 115] width 7 height 5
radio input "true"
click at [445, 239] on div "29 Passwords should contain a minimum of eight (8) characters with at least one…" at bounding box center [312, 208] width 372 height 82
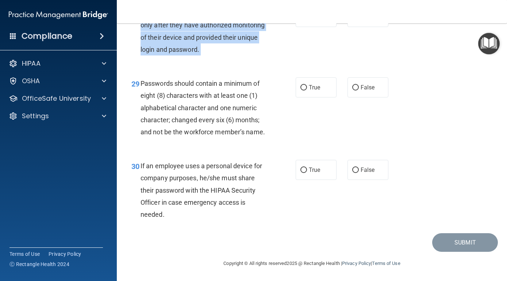
scroll to position [2085, 0]
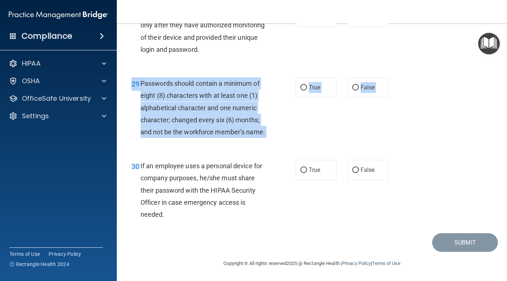
drag, startPoint x: 445, startPoint y: 240, endPoint x: 411, endPoint y: 168, distance: 80.1
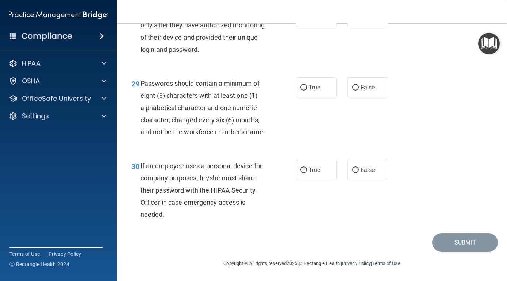
click at [368, 132] on div "29 Passwords should contain a minimum of eight (8) characters with at least one…" at bounding box center [312, 109] width 372 height 82
click at [306, 90] on input "True" at bounding box center [303, 87] width 7 height 5
radio input "true"
click at [305, 171] on input "True" at bounding box center [303, 169] width 7 height 5
radio input "true"
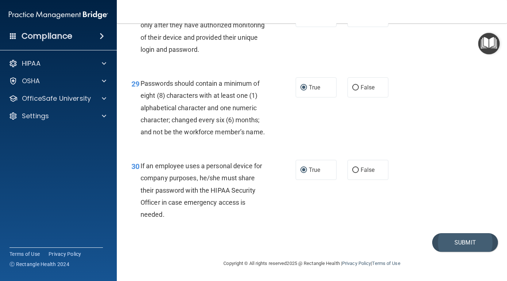
click at [472, 243] on button "Submit" at bounding box center [465, 242] width 66 height 19
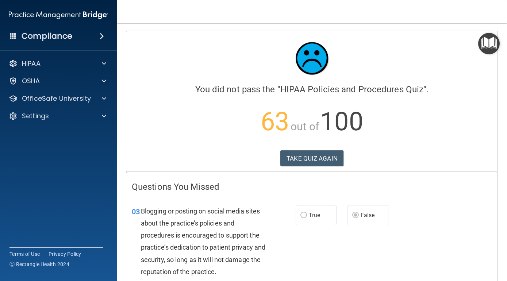
click at [440, 252] on div "03 Blogging or posting on social media sites about the practice’s policies and …" at bounding box center [311, 243] width 371 height 94
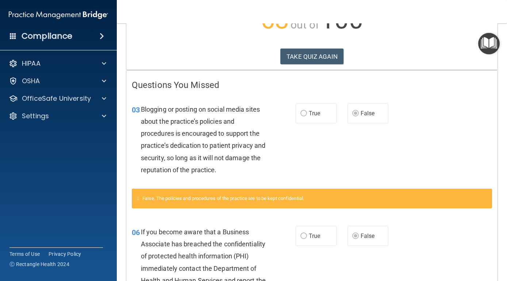
scroll to position [114, 0]
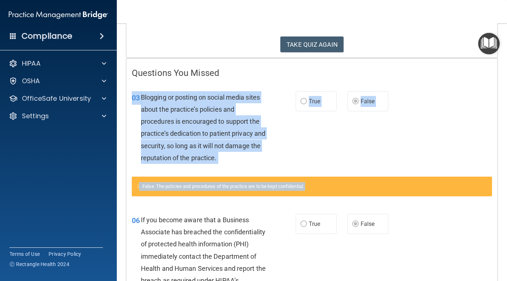
drag, startPoint x: 440, startPoint y: 248, endPoint x: 440, endPoint y: 214, distance: 34.3
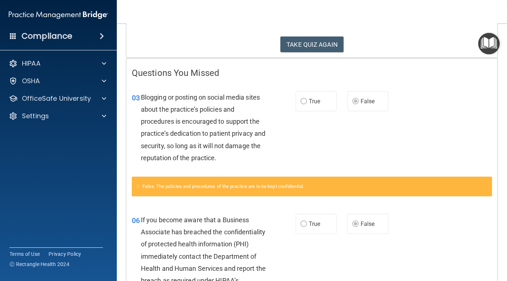
click at [410, 228] on div "06 If you become aware that a Business Associate has breached the confidentiali…" at bounding box center [311, 258] width 371 height 107
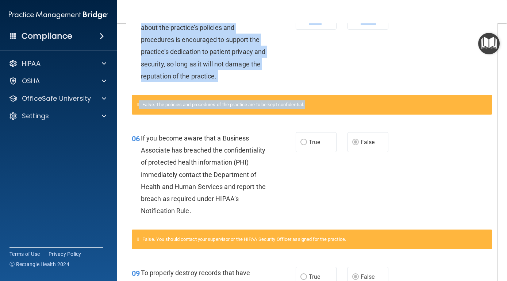
scroll to position [202, 0]
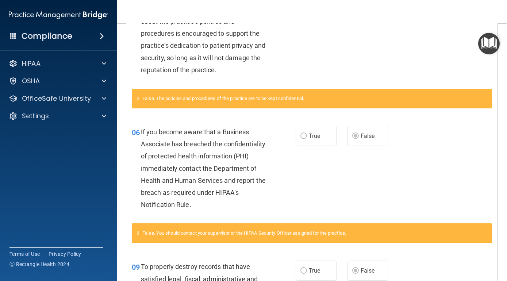
drag, startPoint x: 440, startPoint y: 245, endPoint x: 433, endPoint y: 212, distance: 33.6
click at [433, 213] on div "06 If you become aware that a Business Associate has breached the confidentiali…" at bounding box center [311, 170] width 371 height 107
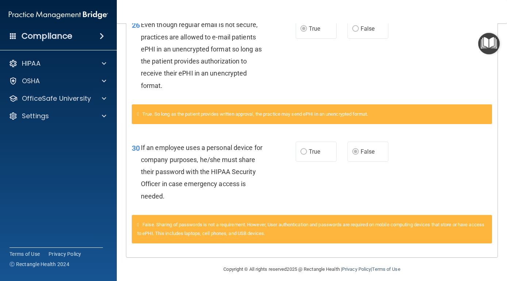
scroll to position [1163, 0]
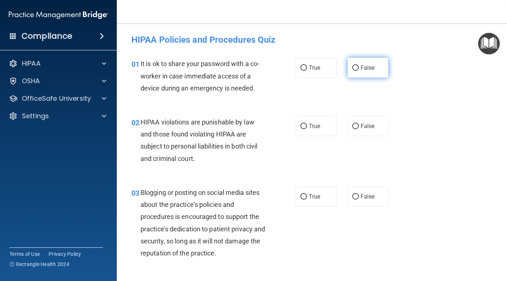
click at [353, 67] on input "False" at bounding box center [355, 67] width 7 height 5
radio input "true"
click at [302, 127] on input "True" at bounding box center [303, 126] width 7 height 5
radio input "true"
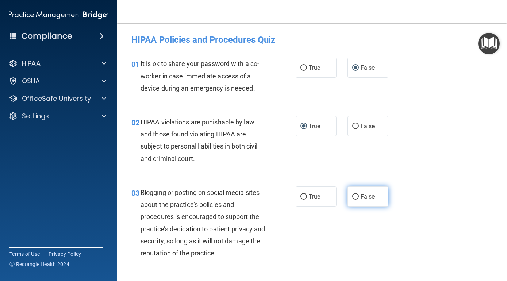
click at [357, 197] on input "False" at bounding box center [355, 196] width 7 height 5
radio input "true"
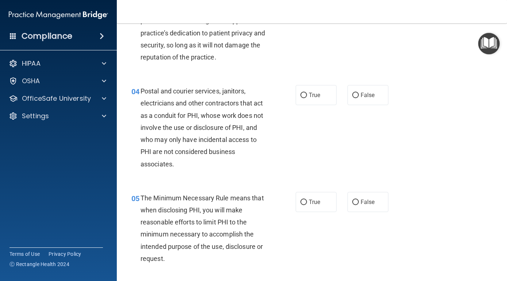
scroll to position [163, 0]
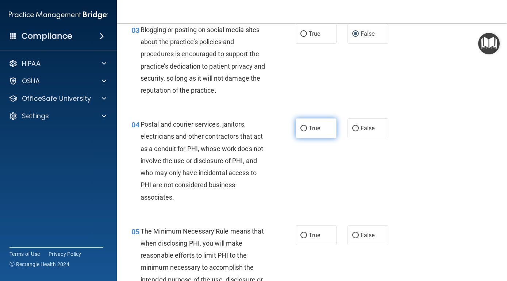
click at [302, 126] on input "True" at bounding box center [303, 128] width 7 height 5
radio input "true"
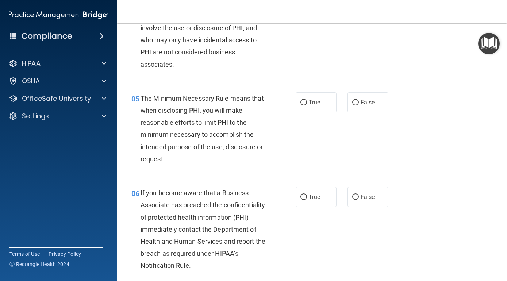
scroll to position [299, 0]
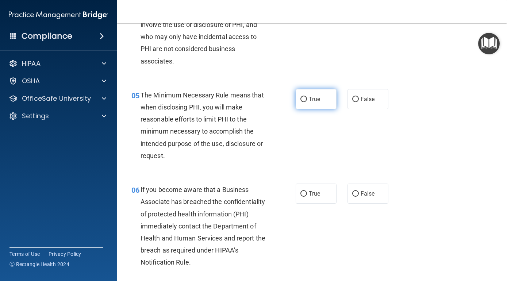
click at [306, 98] on input "True" at bounding box center [303, 99] width 7 height 5
radio input "true"
click at [354, 192] on input "False" at bounding box center [355, 193] width 7 height 5
radio input "true"
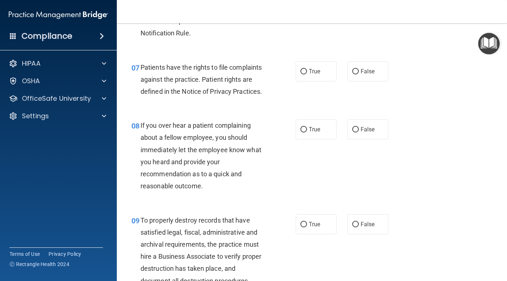
scroll to position [531, 0]
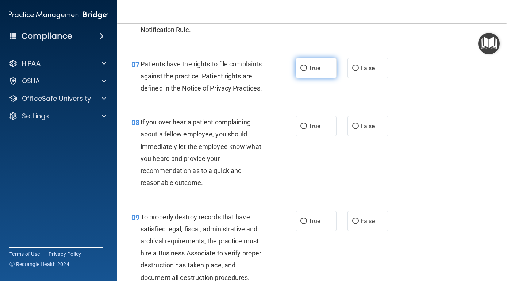
click at [298, 63] on label "True" at bounding box center [316, 68] width 41 height 20
click at [300, 66] on input "True" at bounding box center [303, 68] width 7 height 5
radio input "true"
click at [357, 124] on input "False" at bounding box center [355, 126] width 7 height 5
radio input "true"
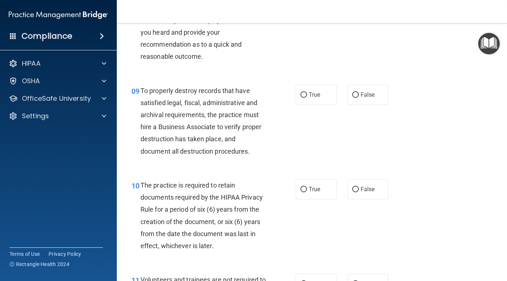
scroll to position [621, 0]
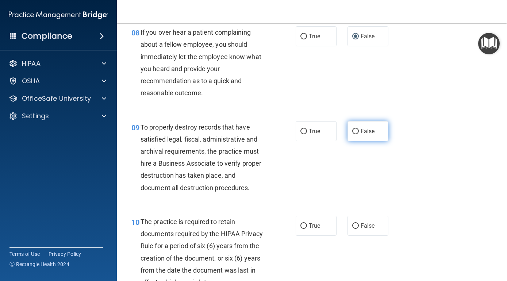
click at [358, 129] on input "False" at bounding box center [355, 131] width 7 height 5
radio input "true"
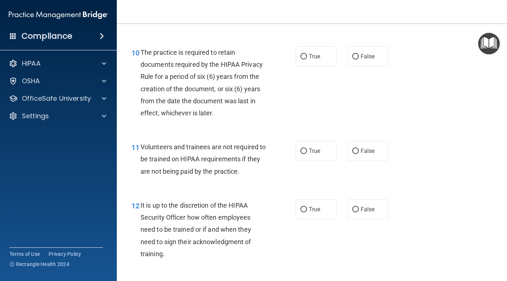
scroll to position [770, 0]
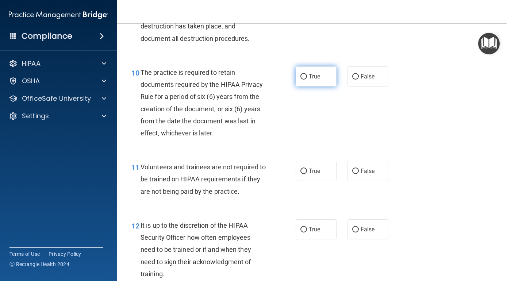
click at [303, 74] on input "True" at bounding box center [303, 76] width 7 height 5
radio input "true"
click at [302, 169] on input "True" at bounding box center [303, 171] width 7 height 5
radio input "true"
click at [358, 169] on input "False" at bounding box center [355, 171] width 7 height 5
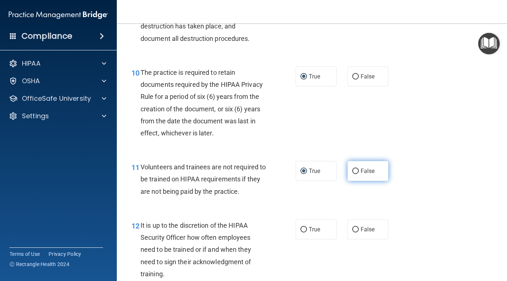
radio input "true"
radio input "false"
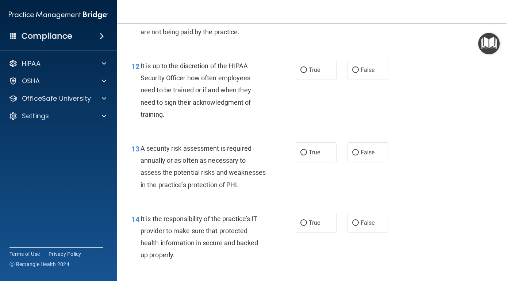
scroll to position [917, 0]
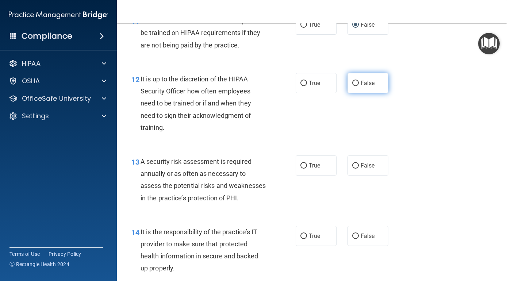
click at [351, 76] on label "False" at bounding box center [367, 83] width 41 height 20
click at [352, 81] on input "False" at bounding box center [355, 83] width 7 height 5
radio input "true"
click at [303, 163] on input "True" at bounding box center [303, 165] width 7 height 5
radio input "true"
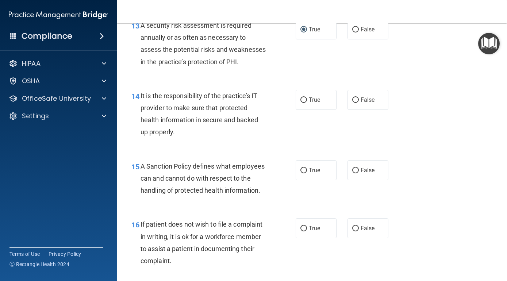
scroll to position [1043, 0]
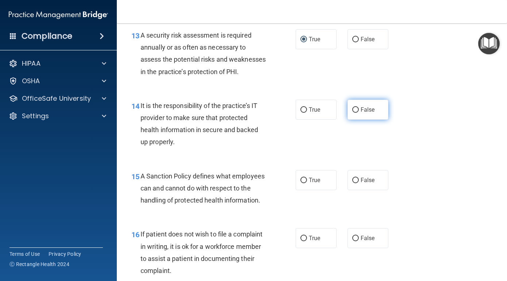
click at [354, 113] on input "False" at bounding box center [355, 109] width 7 height 5
radio input "true"
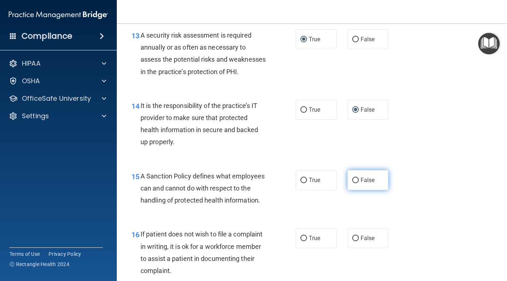
click at [354, 183] on input "False" at bounding box center [355, 180] width 7 height 5
radio input "true"
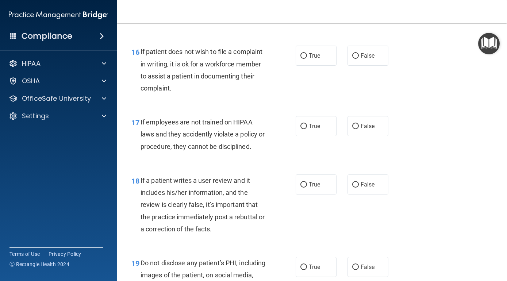
scroll to position [1209, 0]
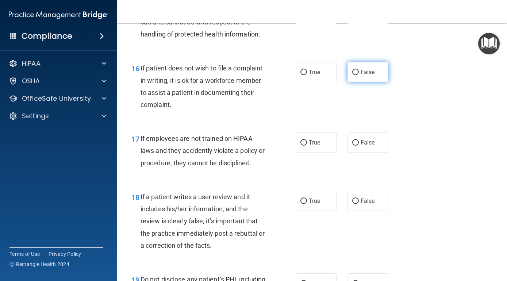
click at [356, 75] on input "False" at bounding box center [355, 72] width 7 height 5
radio input "true"
click at [356, 146] on input "False" at bounding box center [355, 142] width 7 height 5
radio input "true"
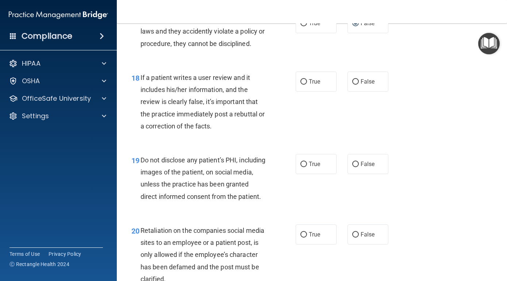
scroll to position [1348, 0]
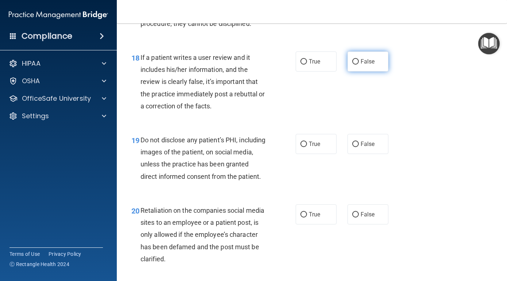
click at [355, 65] on input "False" at bounding box center [355, 61] width 7 height 5
radio input "true"
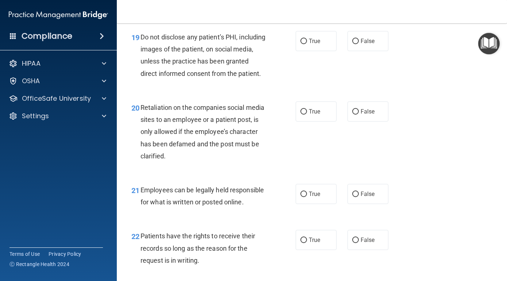
scroll to position [1451, 0]
click at [304, 44] on input "True" at bounding box center [303, 41] width 7 height 5
radio input "true"
click at [304, 115] on input "True" at bounding box center [303, 111] width 7 height 5
radio input "true"
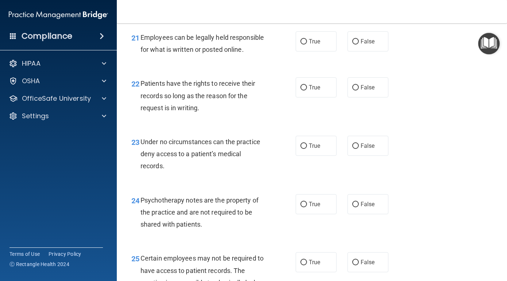
scroll to position [1624, 0]
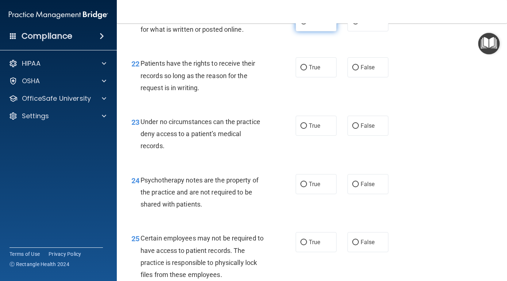
click at [304, 24] on input "True" at bounding box center [303, 21] width 7 height 5
radio input "true"
click at [356, 70] on input "False" at bounding box center [355, 67] width 7 height 5
radio input "true"
click at [352, 129] on input "False" at bounding box center [355, 125] width 7 height 5
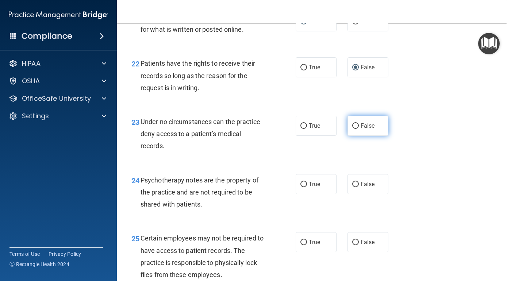
radio input "true"
click at [304, 187] on input "True" at bounding box center [303, 184] width 7 height 5
radio input "true"
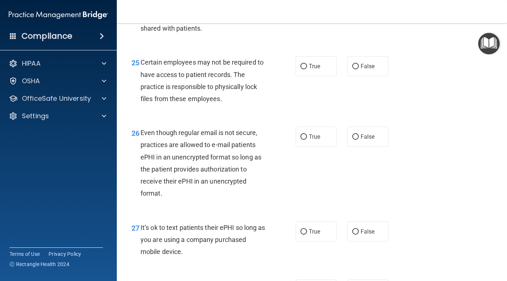
scroll to position [1793, 0]
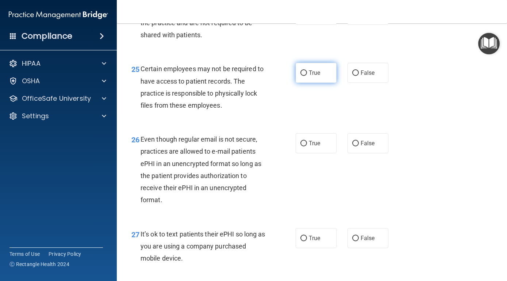
click at [304, 76] on input "True" at bounding box center [303, 72] width 7 height 5
radio input "true"
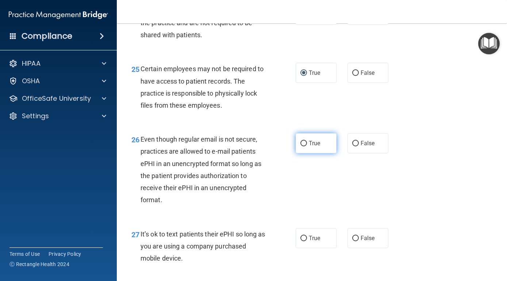
click at [304, 146] on input "True" at bounding box center [303, 143] width 7 height 5
radio input "true"
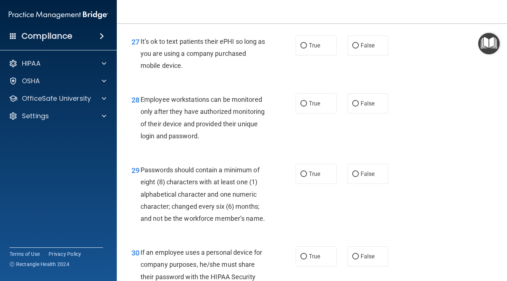
scroll to position [1969, 0]
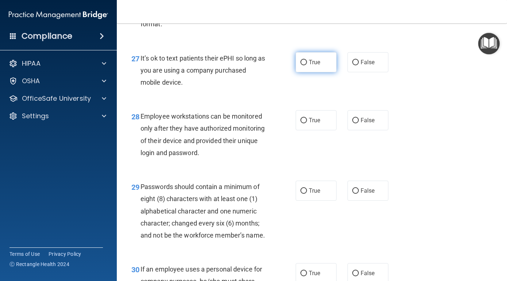
click at [302, 65] on input "True" at bounding box center [303, 62] width 7 height 5
radio input "true"
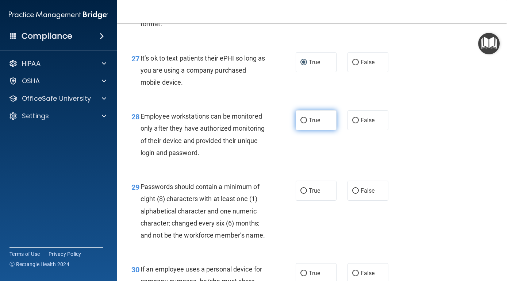
click at [306, 123] on input "True" at bounding box center [303, 120] width 7 height 5
radio input "true"
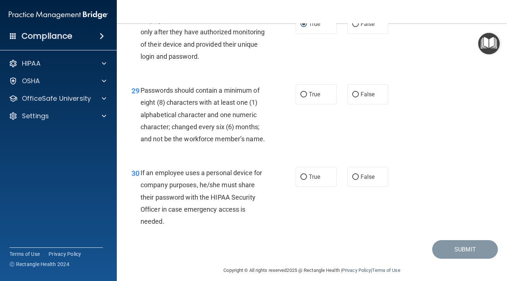
scroll to position [2059, 0]
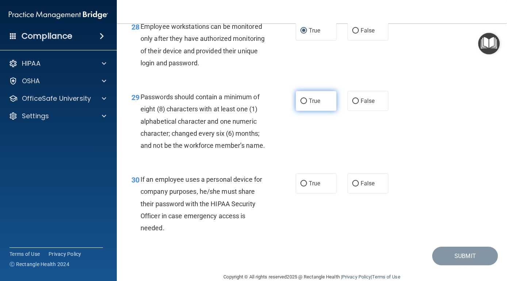
click at [300, 111] on label "True" at bounding box center [316, 101] width 41 height 20
click at [300, 104] on input "True" at bounding box center [303, 101] width 7 height 5
radio input "true"
click at [356, 186] on input "False" at bounding box center [355, 183] width 7 height 5
radio input "true"
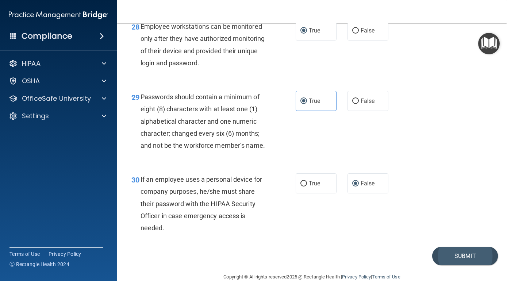
click at [449, 265] on button "Submit" at bounding box center [465, 256] width 66 height 19
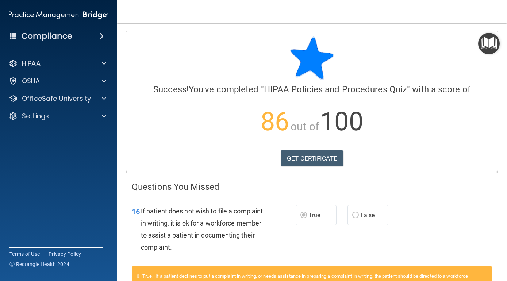
click at [460, 242] on div "16 If patient does not wish to file a complaint in writing, it is ok for a work…" at bounding box center [311, 231] width 371 height 70
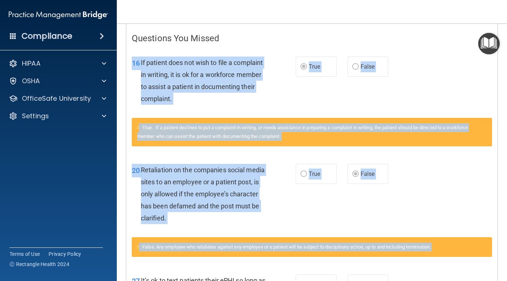
scroll to position [150, 0]
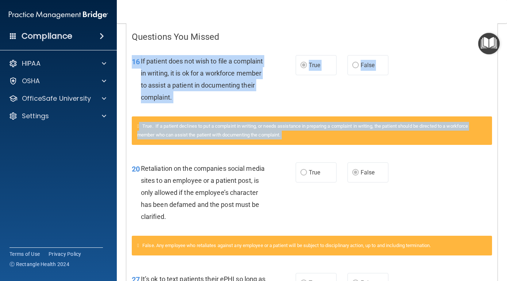
drag, startPoint x: 472, startPoint y: 263, endPoint x: 469, endPoint y: 209, distance: 54.1
click at [469, 211] on div "Questions You Missed 16 If patient does not wish to file a complaint in writing…" at bounding box center [311, 242] width 371 height 440
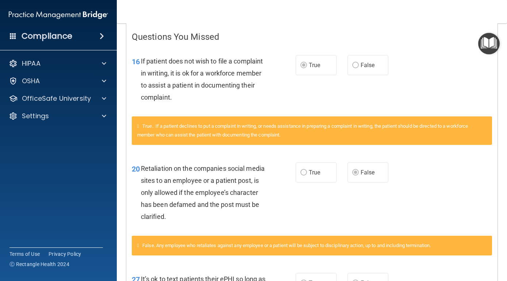
click at [445, 208] on div "20 Retaliation on the companies social media sites to an employee or a patient …" at bounding box center [311, 194] width 371 height 82
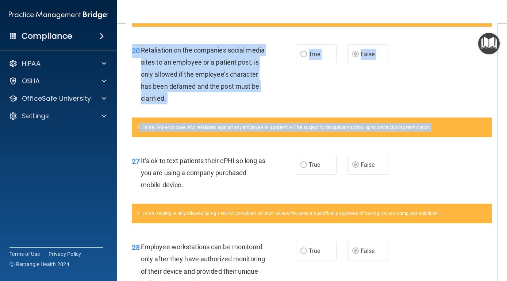
drag, startPoint x: 452, startPoint y: 263, endPoint x: 447, endPoint y: 279, distance: 17.1
click at [447, 279] on div "Questions You Missed 16 If patient does not wish to file a complaint in writing…" at bounding box center [311, 124] width 371 height 440
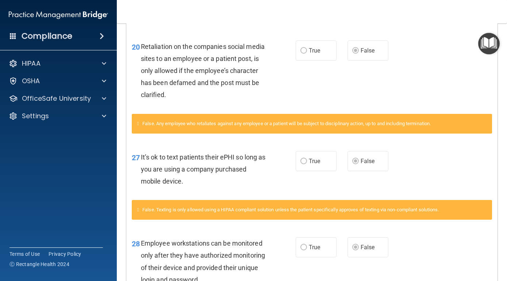
click at [444, 261] on div "28 Employee workstations can be monitored only after they have authorized monit…" at bounding box center [311, 263] width 371 height 70
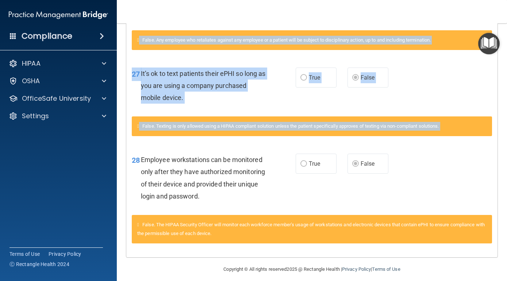
scroll to position [357, 0]
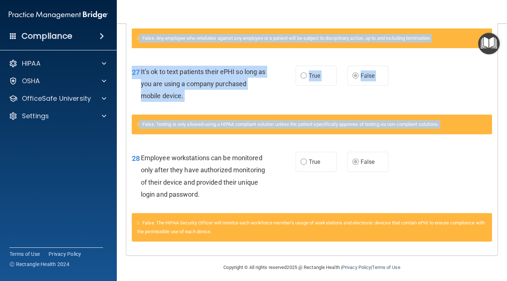
drag, startPoint x: 443, startPoint y: 259, endPoint x: 440, endPoint y: 281, distance: 22.4
click at [440, 281] on html "Compliance HIPAA Documents and Policies Report an Incident Business Associates …" at bounding box center [253, 140] width 507 height 281
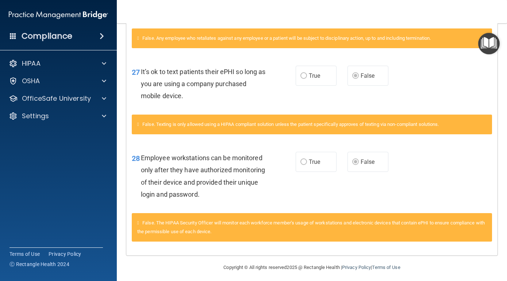
click at [446, 199] on div "28 Employee workstations can be monitored only after they have authorized monit…" at bounding box center [311, 178] width 371 height 70
drag, startPoint x: 500, startPoint y: 101, endPoint x: 498, endPoint y: 63, distance: 37.6
click at [499, 64] on main "Calculating your score.... Success! You've completed " HIPAA Policies and Proce…" at bounding box center [312, 152] width 390 height 258
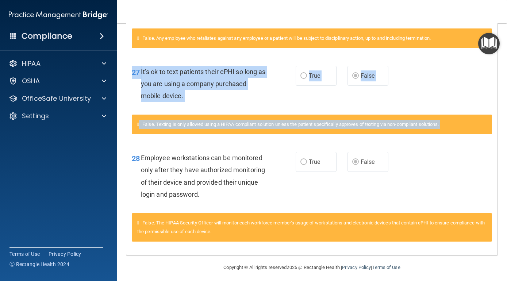
drag, startPoint x: 489, startPoint y: 183, endPoint x: 484, endPoint y: 97, distance: 86.6
click at [484, 99] on div "Questions You Missed 16 If patient does not wish to file a complaint in writing…" at bounding box center [311, 35] width 371 height 440
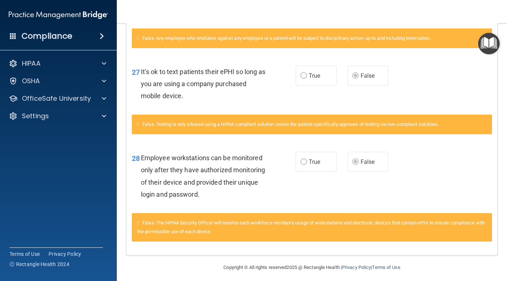
drag, startPoint x: 437, startPoint y: 0, endPoint x: 435, endPoint y: 12, distance: 12.0
click at [435, 12] on nav "Toggle navigation Laury Marek larjo139@gmail.com Manage My Enterprise ORAL AND …" at bounding box center [312, 11] width 390 height 23
drag, startPoint x: 435, startPoint y: 12, endPoint x: 430, endPoint y: -8, distance: 20.6
click at [430, 0] on html "Compliance HIPAA Documents and Policies Report an Incident Business Associates …" at bounding box center [253, 140] width 507 height 281
click at [459, 16] on nav "Toggle navigation Laury Marek larjo139@gmail.com Manage My Enterprise ORAL AND …" at bounding box center [312, 11] width 390 height 23
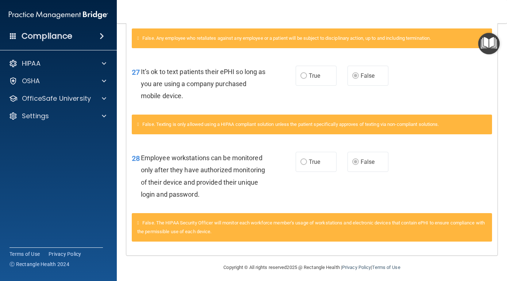
click at [231, 6] on nav "Toggle navigation Laury Marek larjo139@gmail.com Manage My Enterprise ORAL AND …" at bounding box center [312, 11] width 390 height 23
drag, startPoint x: 298, startPoint y: 7, endPoint x: 298, endPoint y: 12, distance: 5.5
click at [298, 12] on nav "Toggle navigation Laury Marek larjo139@gmail.com Manage My Enterprise ORAL AND …" at bounding box center [312, 11] width 390 height 23
click at [503, 104] on main "Calculating your score.... Success! You've completed " HIPAA Policies and Proce…" at bounding box center [312, 152] width 390 height 258
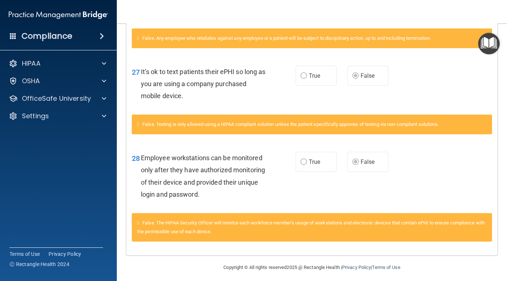
click at [366, 89] on div "27 It’s ok to text patients their ePHI so long as you are using a company purch…" at bounding box center [311, 86] width 371 height 58
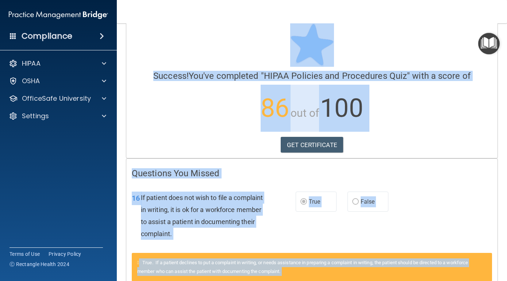
scroll to position [0, 0]
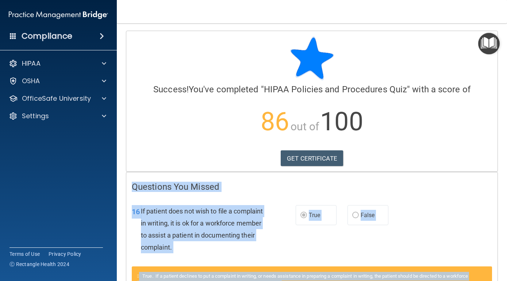
drag, startPoint x: 463, startPoint y: 26, endPoint x: 386, endPoint y: 143, distance: 140.2
click at [326, 151] on link "GET CERTIFICATE" at bounding box center [312, 158] width 62 height 16
click at [88, 100] on p "OfficeSafe University" at bounding box center [56, 98] width 69 height 9
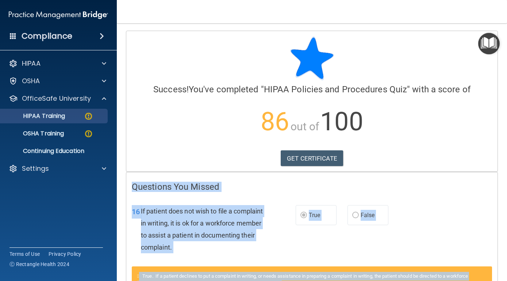
click at [86, 119] on img at bounding box center [88, 116] width 9 height 9
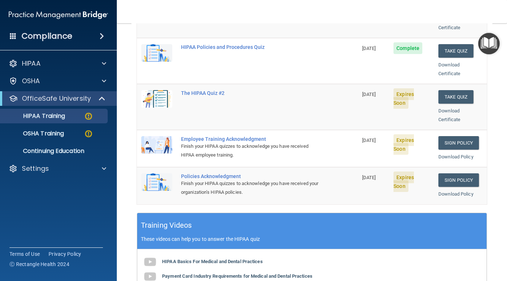
scroll to position [143, 0]
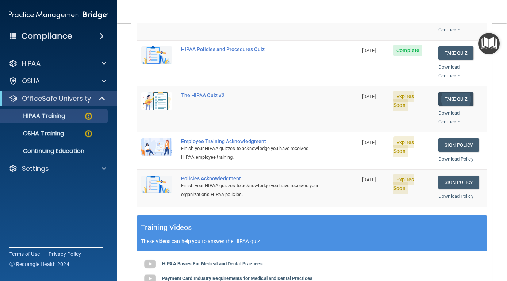
click at [458, 92] on button "Take Quiz" at bounding box center [455, 98] width 35 height 13
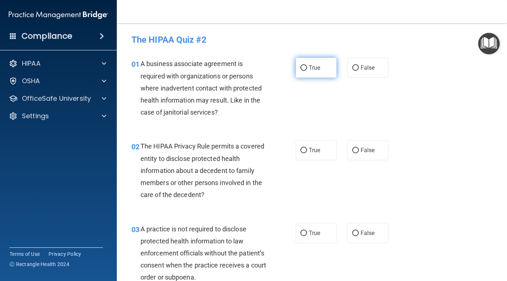
click at [306, 67] on input "True" at bounding box center [303, 67] width 7 height 5
radio input "true"
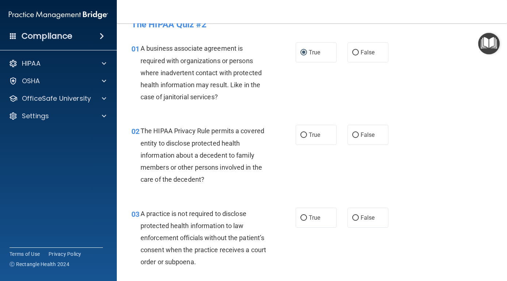
scroll to position [18, 0]
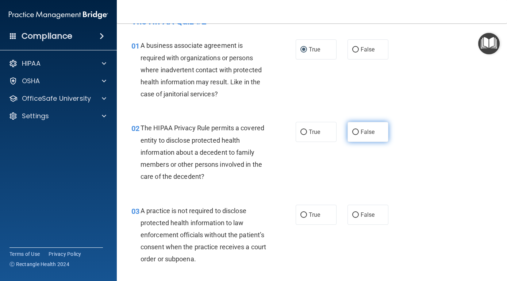
click at [356, 131] on input "False" at bounding box center [355, 132] width 7 height 5
radio input "true"
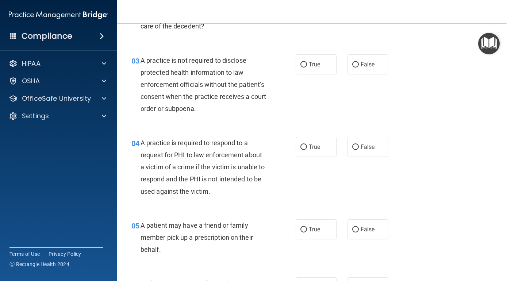
scroll to position [159, 0]
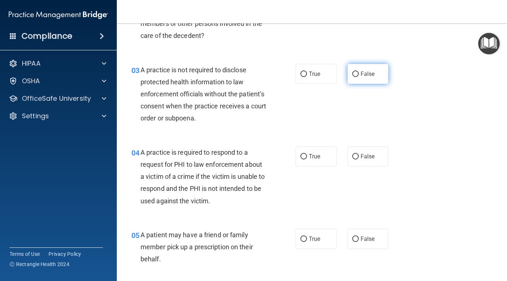
click at [356, 72] on input "False" at bounding box center [355, 74] width 7 height 5
radio input "true"
click at [305, 159] on label "True" at bounding box center [316, 156] width 41 height 20
click at [305, 159] on input "True" at bounding box center [303, 156] width 7 height 5
radio input "true"
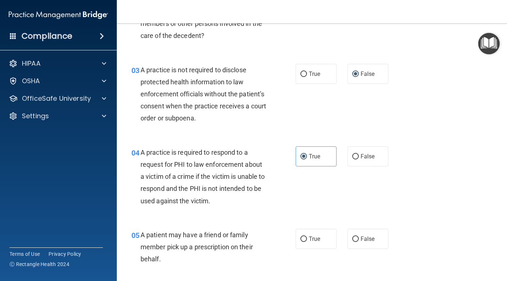
drag, startPoint x: 501, startPoint y: 59, endPoint x: 501, endPoint y: 71, distance: 11.7
click at [501, 72] on main "- The HIPAA Quiz #2 This quiz doesn’t expire until 10/14/2025. Are you sure you…" at bounding box center [312, 152] width 390 height 258
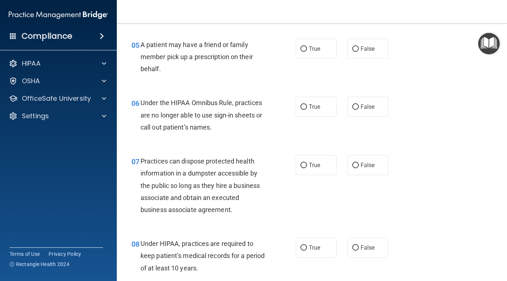
scroll to position [321, 0]
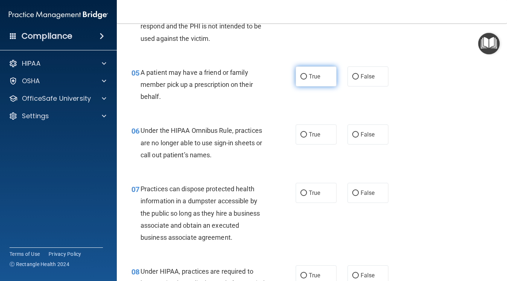
click at [305, 74] on input "True" at bounding box center [303, 76] width 7 height 5
radio input "true"
click at [306, 132] on input "True" at bounding box center [303, 134] width 7 height 5
radio input "true"
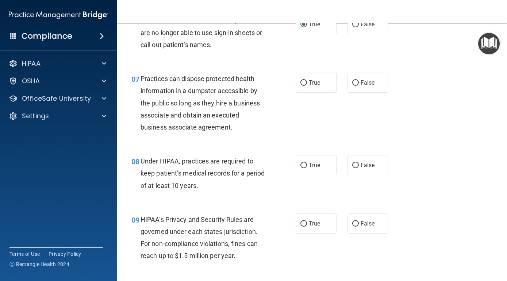
scroll to position [432, 0]
click at [358, 81] on input "False" at bounding box center [355, 82] width 7 height 5
radio input "true"
click at [302, 163] on input "True" at bounding box center [303, 165] width 7 height 5
radio input "true"
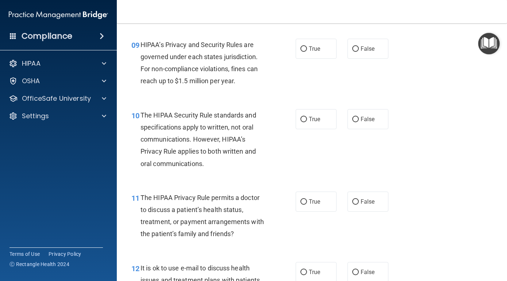
scroll to position [597, 0]
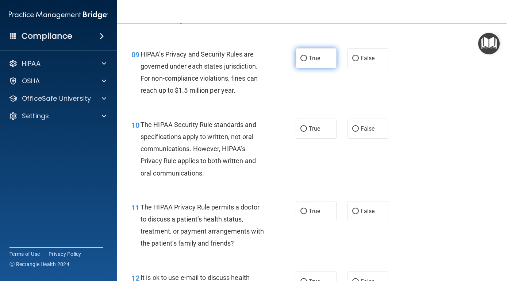
click at [302, 56] on input "True" at bounding box center [303, 58] width 7 height 5
radio input "true"
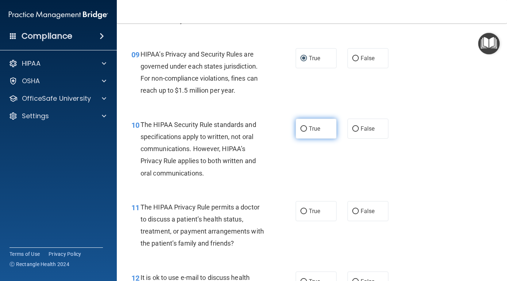
click at [303, 126] on input "True" at bounding box center [303, 128] width 7 height 5
radio input "true"
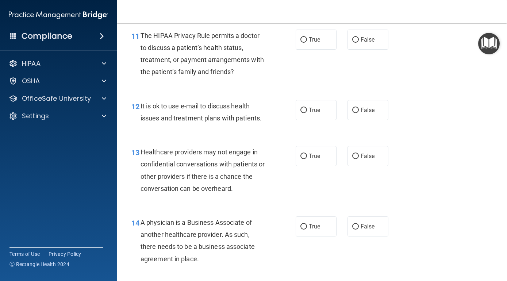
scroll to position [763, 0]
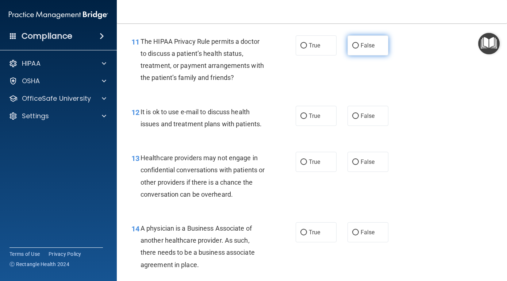
click at [354, 45] on label "False" at bounding box center [367, 45] width 41 height 20
click at [354, 45] on input "False" at bounding box center [355, 45] width 7 height 5
radio input "true"
click at [305, 113] on input "True" at bounding box center [303, 115] width 7 height 5
radio input "true"
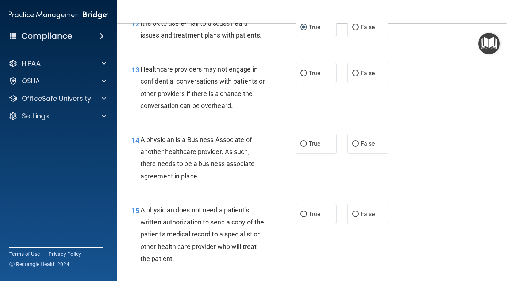
scroll to position [860, 0]
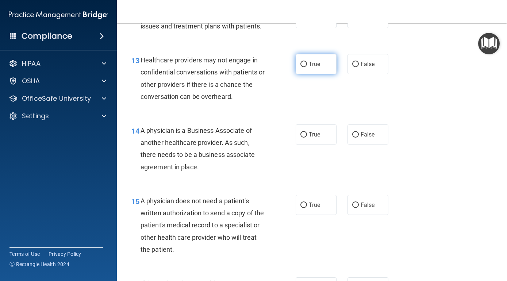
click at [302, 62] on input "True" at bounding box center [303, 64] width 7 height 5
radio input "true"
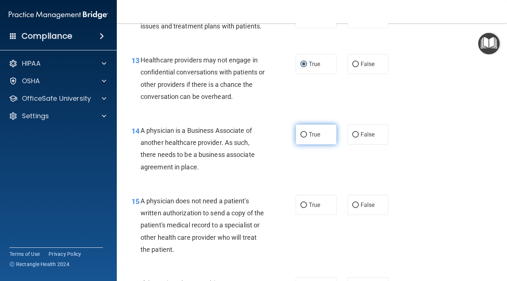
click at [306, 132] on input "True" at bounding box center [303, 134] width 7 height 5
radio input "true"
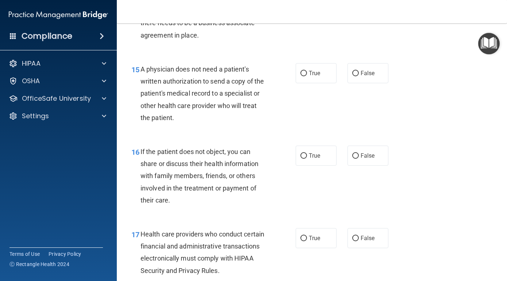
scroll to position [1001, 0]
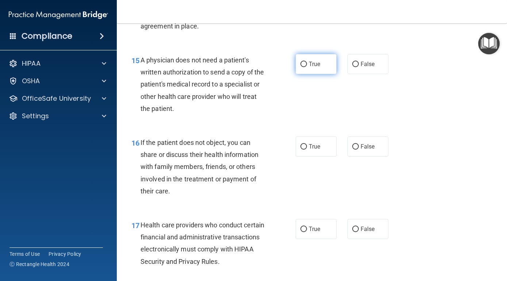
click at [304, 62] on input "True" at bounding box center [303, 64] width 7 height 5
radio input "true"
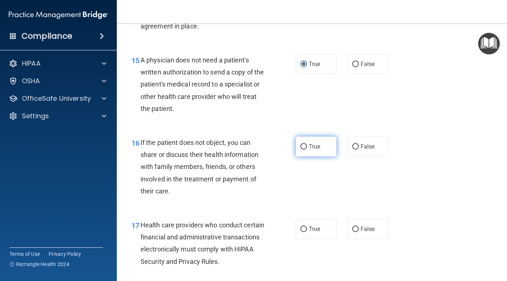
click at [299, 145] on label "True" at bounding box center [316, 146] width 41 height 20
click at [300, 145] on input "True" at bounding box center [303, 146] width 7 height 5
radio input "true"
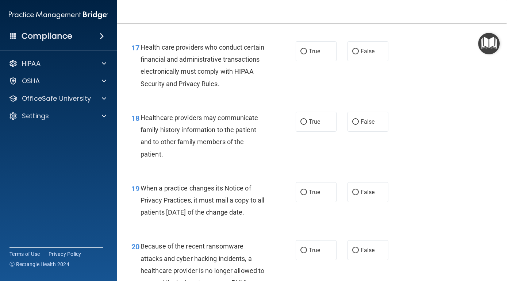
scroll to position [1182, 0]
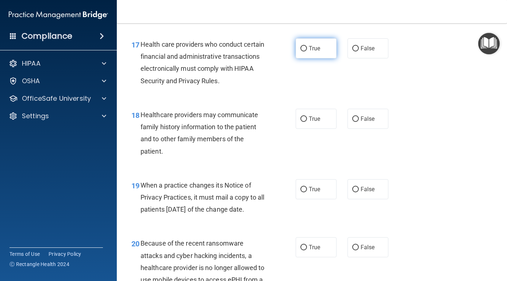
click at [304, 46] on input "True" at bounding box center [303, 48] width 7 height 5
radio input "true"
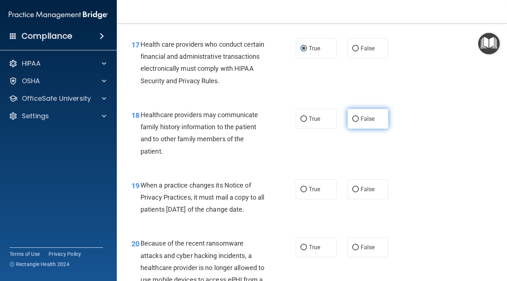
click at [357, 116] on input "False" at bounding box center [355, 118] width 7 height 5
radio input "true"
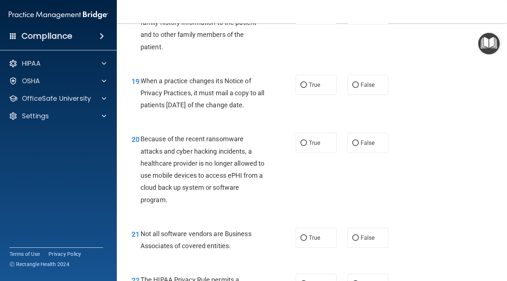
scroll to position [1258, 0]
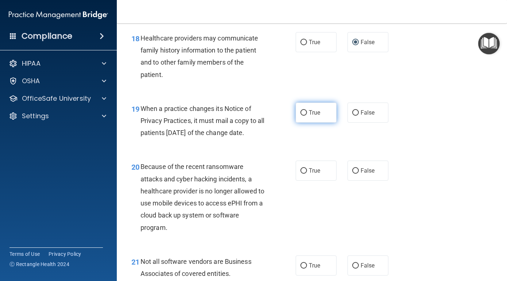
click at [302, 110] on input "True" at bounding box center [303, 112] width 7 height 5
radio input "true"
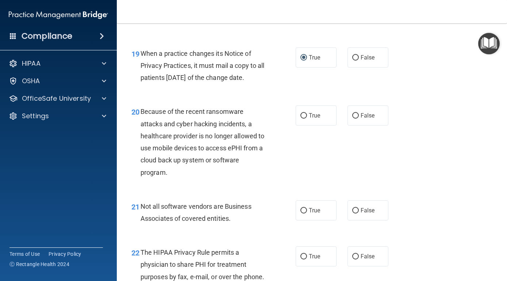
scroll to position [1304, 0]
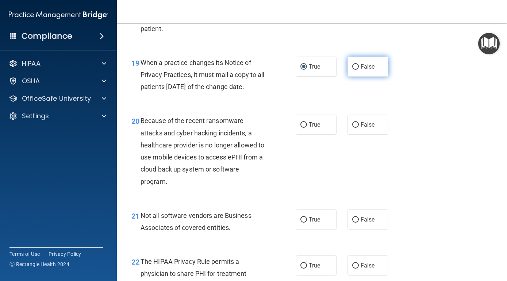
click at [355, 64] on input "False" at bounding box center [355, 66] width 7 height 5
radio input "true"
radio input "false"
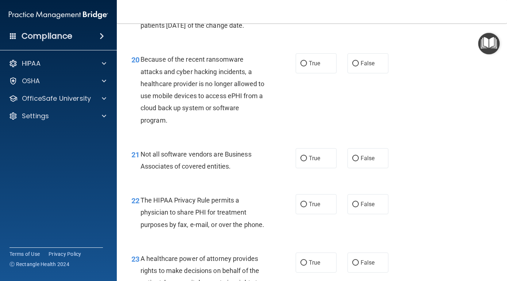
scroll to position [1369, 0]
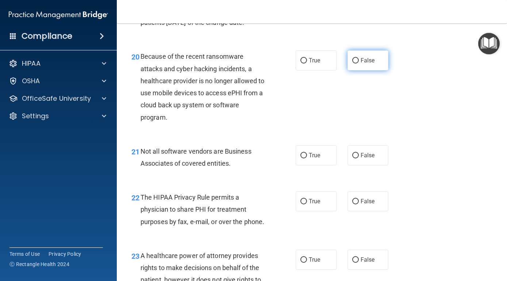
click at [356, 63] on input "False" at bounding box center [355, 60] width 7 height 5
radio input "true"
click at [355, 158] on input "False" at bounding box center [355, 155] width 7 height 5
radio input "true"
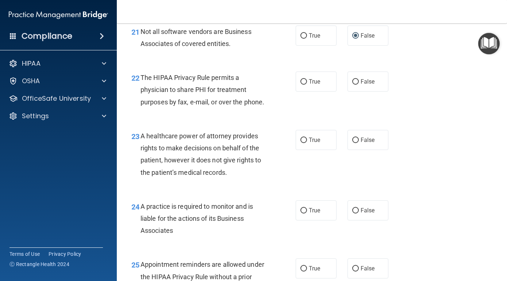
scroll to position [1473, 0]
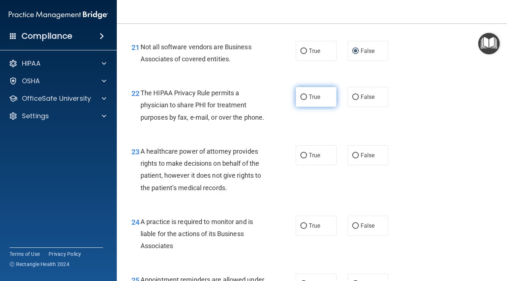
click at [303, 100] on input "True" at bounding box center [303, 96] width 7 height 5
radio input "true"
click at [355, 158] on input "False" at bounding box center [355, 155] width 7 height 5
radio input "true"
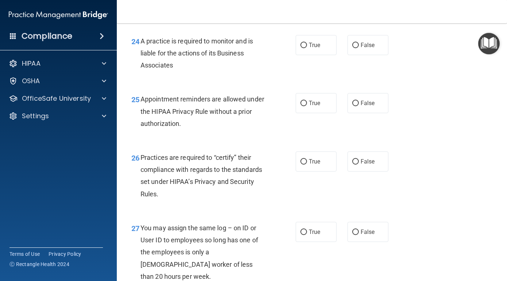
scroll to position [1641, 0]
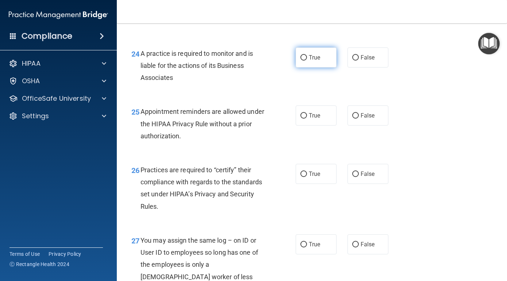
click at [302, 61] on input "True" at bounding box center [303, 57] width 7 height 5
radio input "true"
click at [354, 118] on input "False" at bounding box center [355, 115] width 7 height 5
radio input "true"
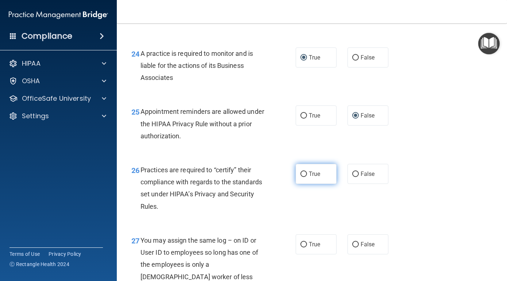
click at [305, 177] on input "True" at bounding box center [303, 173] width 7 height 5
radio input "true"
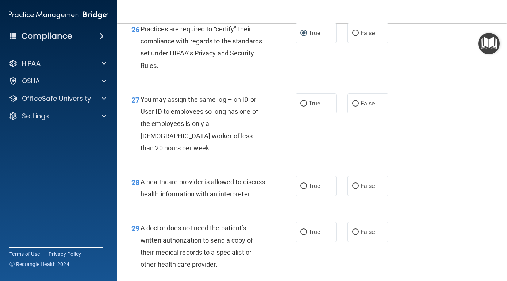
scroll to position [1770, 0]
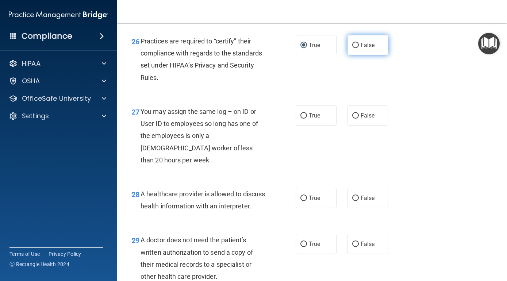
click at [355, 48] on input "False" at bounding box center [355, 45] width 7 height 5
radio input "true"
click at [302, 48] on input "True" at bounding box center [303, 45] width 7 height 5
radio input "true"
radio input "false"
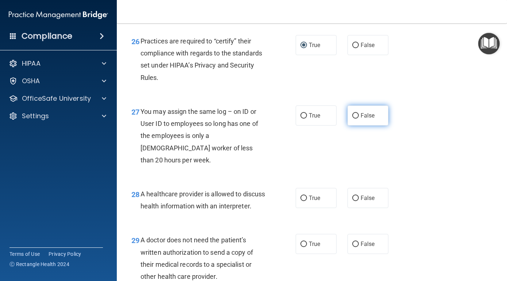
click at [354, 119] on input "False" at bounding box center [355, 115] width 7 height 5
radio input "true"
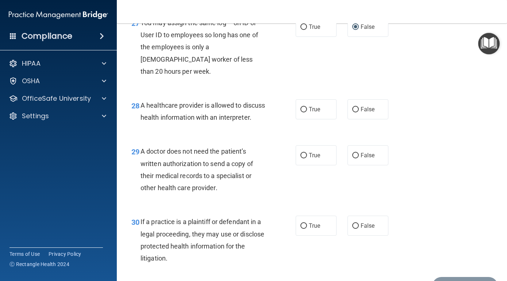
scroll to position [1859, 0]
click at [355, 107] on input "False" at bounding box center [355, 109] width 7 height 5
radio input "true"
click at [309, 158] on span "True" at bounding box center [314, 155] width 11 height 7
click at [307, 158] on input "True" at bounding box center [303, 155] width 7 height 5
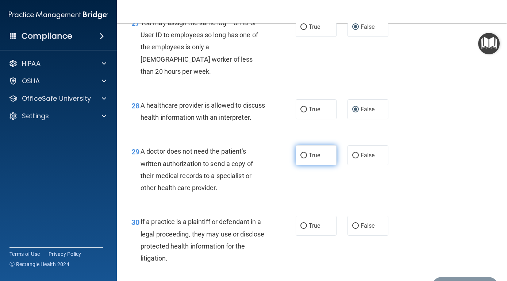
radio input "true"
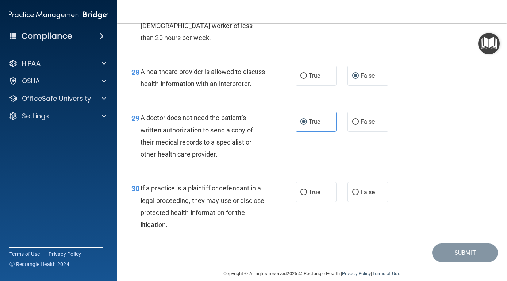
scroll to position [1905, 0]
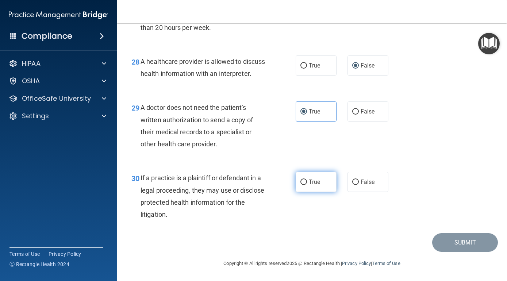
click at [304, 179] on label "True" at bounding box center [316, 182] width 41 height 20
click at [304, 180] on input "True" at bounding box center [303, 182] width 7 height 5
radio input "true"
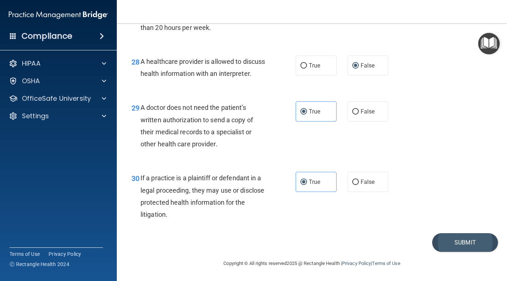
click at [474, 236] on button "Submit" at bounding box center [465, 242] width 66 height 19
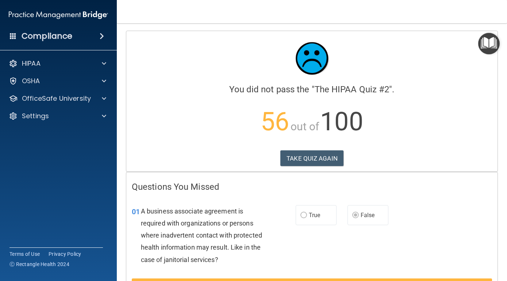
click at [500, 207] on main "Calculating your score.... You did not pass the " The HIPAA Quiz #2 ". 56 out o…" at bounding box center [312, 152] width 390 height 258
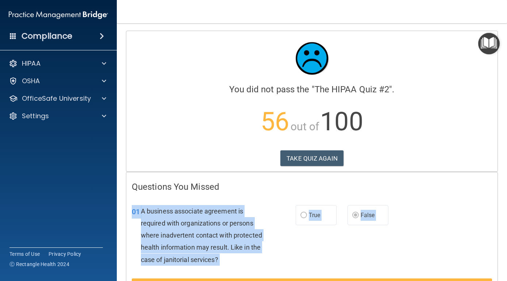
drag, startPoint x: 453, startPoint y: 236, endPoint x: 453, endPoint y: 277, distance: 41.2
click at [453, 277] on div "01 A business associate agreement is required with organizations or persons whe…" at bounding box center [312, 255] width 360 height 119
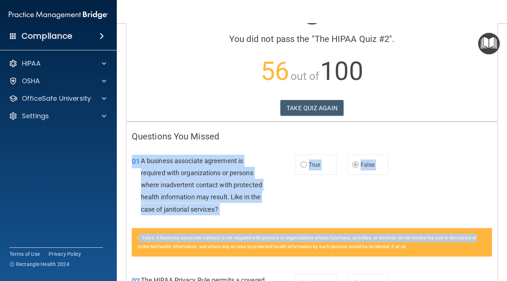
scroll to position [53, 0]
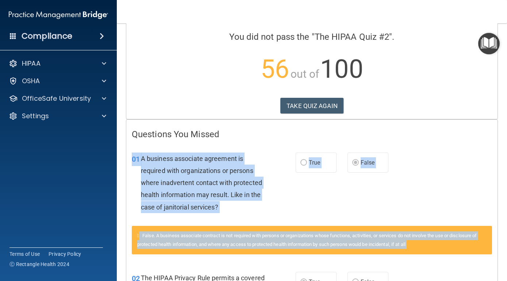
drag, startPoint x: 499, startPoint y: 267, endPoint x: 492, endPoint y: 268, distance: 7.4
click at [492, 268] on main "Calculating your score.... You did not pass the " The HIPAA Quiz #2 ". 56 out o…" at bounding box center [312, 152] width 390 height 258
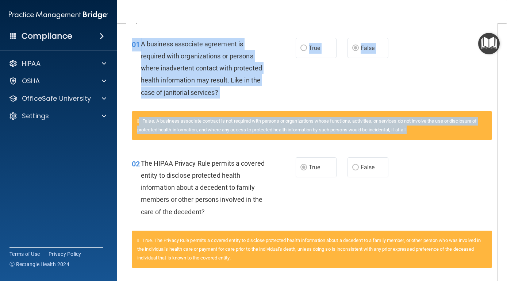
scroll to position [122, 0]
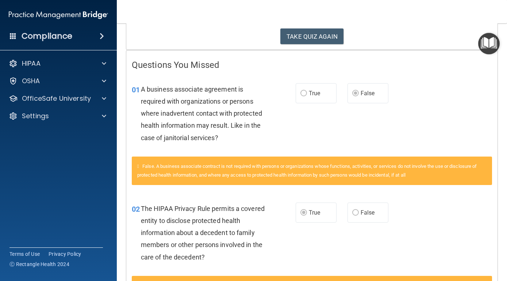
click at [471, 98] on div "01 A business associate agreement is required with organizations or persons whe…" at bounding box center [311, 115] width 371 height 82
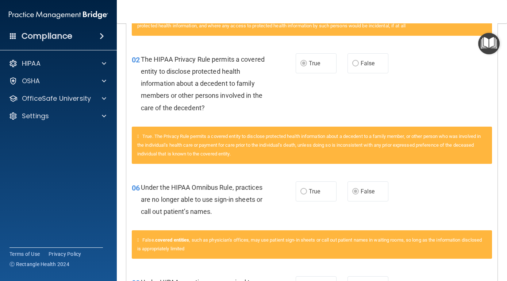
scroll to position [264, 0]
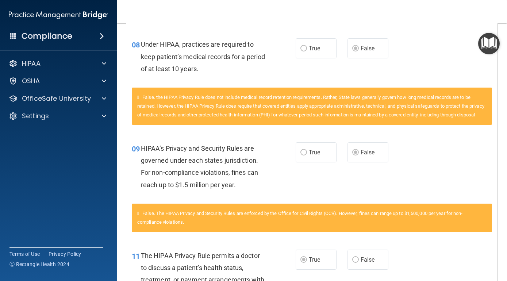
drag, startPoint x: 501, startPoint y: 263, endPoint x: 501, endPoint y: 283, distance: 19.7
click at [501, 281] on html "Compliance HIPAA Documents and Policies Report an Incident Business Associates …" at bounding box center [253, 140] width 507 height 281
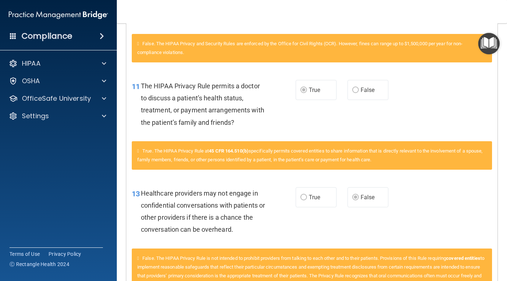
scroll to position [703, 0]
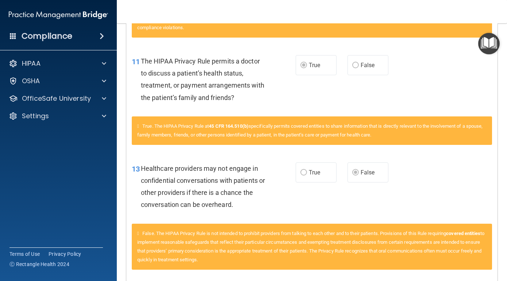
drag, startPoint x: 498, startPoint y: 265, endPoint x: 505, endPoint y: 232, distance: 33.4
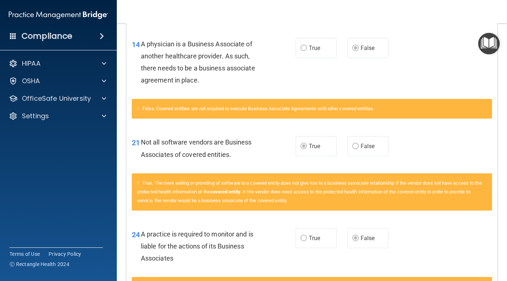
scroll to position [957, 0]
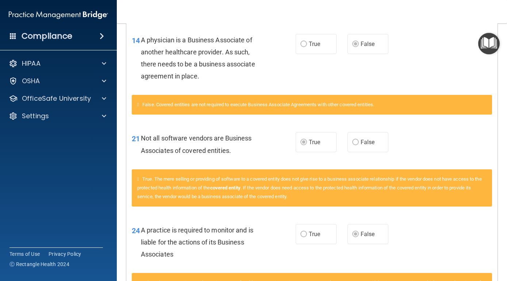
drag, startPoint x: 502, startPoint y: 235, endPoint x: 498, endPoint y: 263, distance: 28.9
click at [498, 263] on main "Calculating your score.... You did not pass the " The HIPAA Quiz #2 ". 56 out o…" at bounding box center [312, 152] width 390 height 258
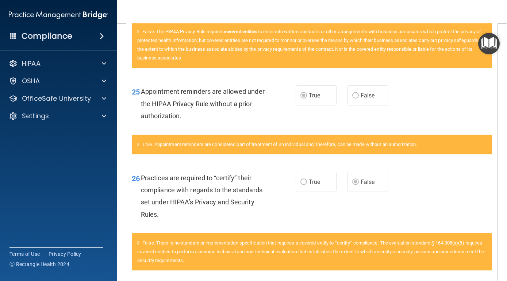
scroll to position [1218, 0]
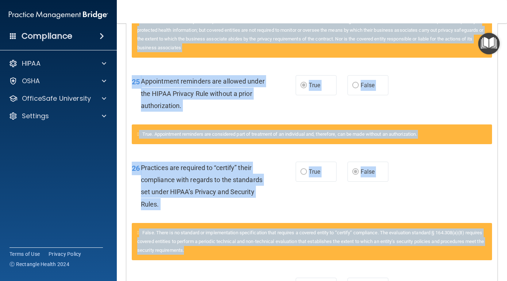
drag, startPoint x: 497, startPoint y: 263, endPoint x: 471, endPoint y: 243, distance: 33.0
click at [466, 223] on div "False. There is no standard or implementation specification that requires a cov…" at bounding box center [312, 241] width 360 height 37
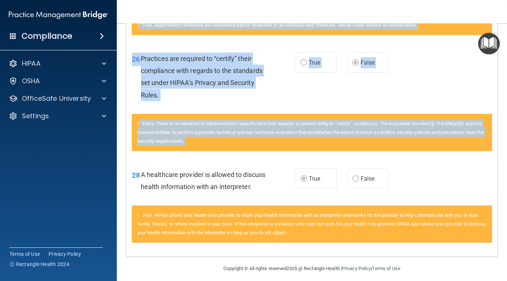
scroll to position [1336, 0]
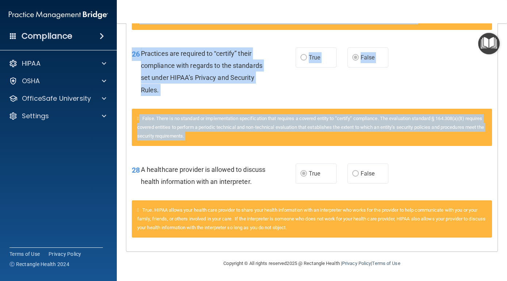
drag, startPoint x: 468, startPoint y: 263, endPoint x: 468, endPoint y: 283, distance: 20.4
click at [468, 281] on html "Compliance HIPAA Documents and Policies Report an Incident Business Associates …" at bounding box center [253, 140] width 507 height 281
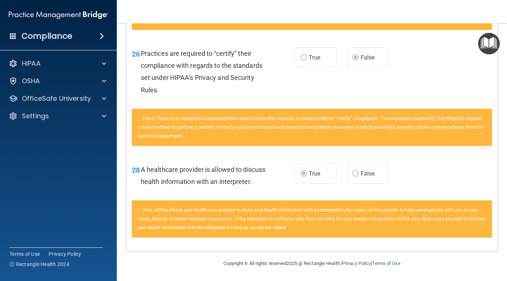
click at [482, 189] on div "28 A healthcare provider is allowed to discuss health information with an inter…" at bounding box center [311, 177] width 371 height 46
drag, startPoint x: 498, startPoint y: 14, endPoint x: 496, endPoint y: 4, distance: 10.7
click at [496, 4] on nav "Toggle navigation Laury Marek larjo139@gmail.com Manage My Enterprise ORAL AND …" at bounding box center [312, 11] width 390 height 23
drag, startPoint x: 497, startPoint y: 9, endPoint x: 494, endPoint y: -1, distance: 11.2
click at [494, 0] on html "Compliance HIPAA Documents and Policies Report an Incident Business Associates …" at bounding box center [253, 140] width 507 height 281
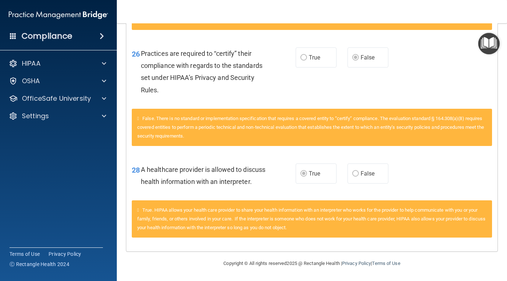
click at [465, 9] on nav "Toggle navigation Laury Marek larjo139@gmail.com Manage My Enterprise ORAL AND …" at bounding box center [312, 11] width 390 height 23
drag, startPoint x: 465, startPoint y: 6, endPoint x: 437, endPoint y: -1, distance: 28.7
click at [437, 0] on html "Compliance HIPAA Documents and Policies Report an Incident Business Associates …" at bounding box center [253, 140] width 507 height 281
drag, startPoint x: 445, startPoint y: 6, endPoint x: 425, endPoint y: 47, distance: 45.2
click at [425, 47] on div "Toggle navigation Laury Marek larjo139@gmail.com Manage My Enterprise ORAL AND …" at bounding box center [312, 140] width 390 height 281
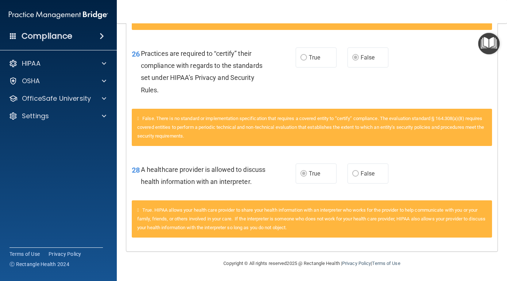
click at [425, 47] on div "26 Practices are required to “certify” their compliance with regards to the sta…" at bounding box center [311, 73] width 371 height 70
drag, startPoint x: 495, startPoint y: 6, endPoint x: 436, endPoint y: 41, distance: 69.5
click at [436, 41] on div "Toggle navigation Laury Marek larjo139@gmail.com Manage My Enterprise ORAL AND …" at bounding box center [312, 140] width 390 height 281
click at [427, 70] on div "26 Practices are required to “certify” their compliance with regards to the sta…" at bounding box center [311, 73] width 371 height 70
drag, startPoint x: 146, startPoint y: 6, endPoint x: 278, endPoint y: 23, distance: 132.7
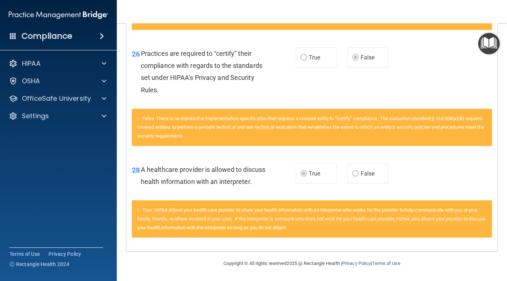
click at [278, 23] on nav "Toggle navigation Laury Marek larjo139@gmail.com Manage My Enterprise ORAL AND …" at bounding box center [312, 11] width 390 height 23
click at [500, 45] on main "Calculating your score.... You did not pass the " The HIPAA Quiz #2 ". 56 out o…" at bounding box center [312, 152] width 390 height 258
click at [505, 232] on main "Calculating your score.... You did not pass the " The HIPAA Quiz #2 ". 56 out o…" at bounding box center [312, 152] width 390 height 258
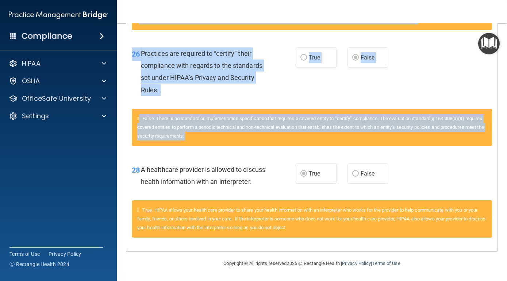
drag, startPoint x: 496, startPoint y: 260, endPoint x: 494, endPoint y: 139, distance: 120.8
click at [494, 140] on main "Calculating your score.... You did not pass the " The HIPAA Quiz #2 ". 56 out o…" at bounding box center [312, 152] width 390 height 258
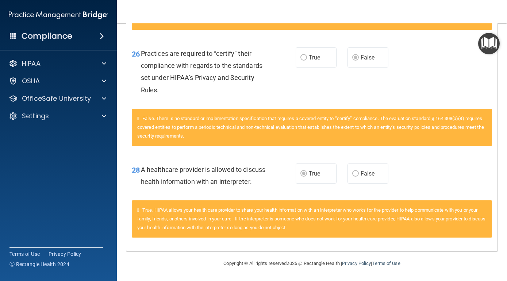
click at [503, 1] on nav "Toggle navigation Laury Marek larjo139@gmail.com Manage My Enterprise ORAL AND …" at bounding box center [312, 11] width 390 height 23
drag, startPoint x: 501, startPoint y: 4, endPoint x: 499, endPoint y: 12, distance: 7.6
click at [499, 12] on nav "Toggle navigation Laury Marek larjo139@gmail.com Manage My Enterprise ORAL AND …" at bounding box center [312, 11] width 390 height 23
drag, startPoint x: 499, startPoint y: 14, endPoint x: 493, endPoint y: -8, distance: 23.1
click at [493, 0] on html "Compliance HIPAA Documents and Policies Report an Incident Business Associates …" at bounding box center [253, 140] width 507 height 281
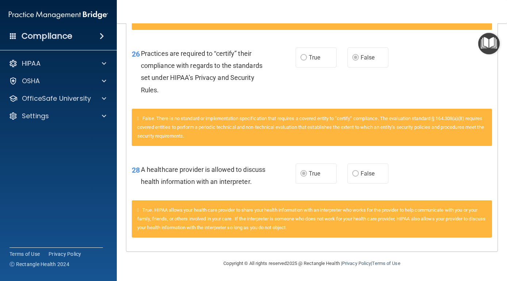
click at [374, 22] on nav "Toggle navigation Laury Marek larjo139@gmail.com Manage My Enterprise ORAL AND …" at bounding box center [312, 11] width 390 height 23
drag, startPoint x: 373, startPoint y: 14, endPoint x: 350, endPoint y: 16, distance: 23.8
click at [350, 16] on nav "Toggle navigation Laury Marek larjo139@gmail.com Manage My Enterprise ORAL AND …" at bounding box center [312, 11] width 390 height 23
drag, startPoint x: 350, startPoint y: 17, endPoint x: 355, endPoint y: 9, distance: 8.9
click at [355, 9] on nav "Toggle navigation Laury Marek larjo139@gmail.com Manage My Enterprise ORAL AND …" at bounding box center [312, 11] width 390 height 23
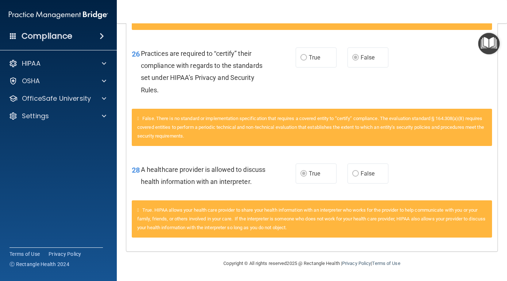
drag, startPoint x: 401, startPoint y: 1, endPoint x: 405, endPoint y: -9, distance: 11.5
click at [405, 0] on html "Compliance HIPAA Documents and Policies Report an Incident Business Associates …" at bounding box center [253, 140] width 507 height 281
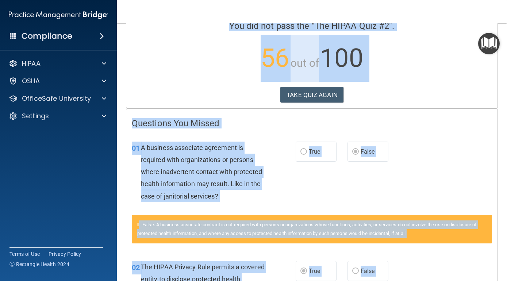
scroll to position [0, 0]
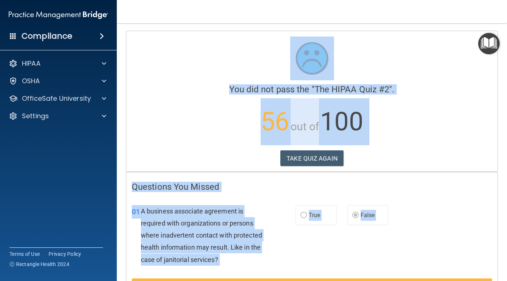
drag, startPoint x: 359, startPoint y: 23, endPoint x: 363, endPoint y: 103, distance: 79.3
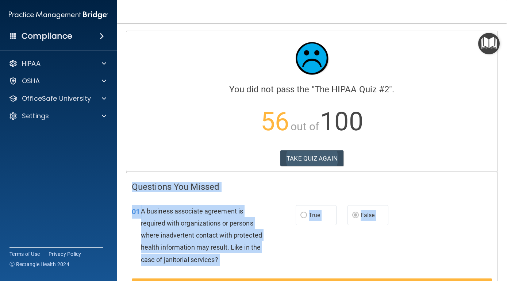
click at [319, 159] on button "TAKE QUIZ AGAIN" at bounding box center [311, 158] width 63 height 16
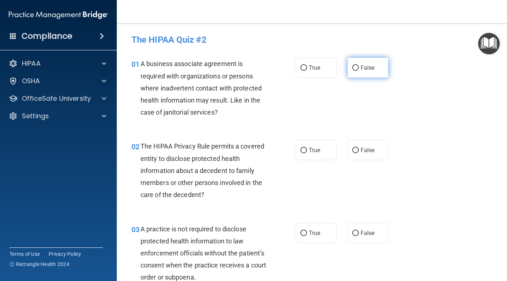
click at [354, 68] on input "False" at bounding box center [355, 67] width 7 height 5
radio input "true"
click at [352, 150] on input "False" at bounding box center [355, 150] width 7 height 5
radio input "true"
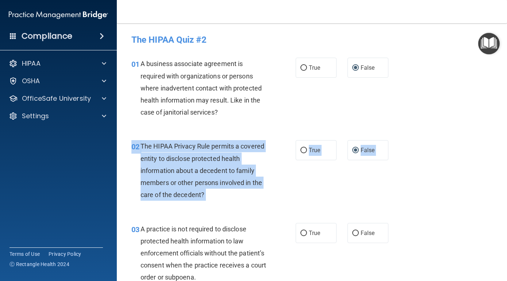
drag, startPoint x: 440, startPoint y: 187, endPoint x: 437, endPoint y: 244, distance: 57.0
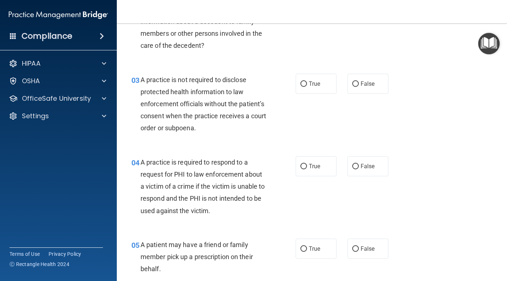
drag, startPoint x: 437, startPoint y: 244, endPoint x: 439, endPoint y: 286, distance: 41.6
click at [439, 281] on html "Compliance HIPAA Documents and Policies Report an Incident Business Associates …" at bounding box center [253, 140] width 507 height 281
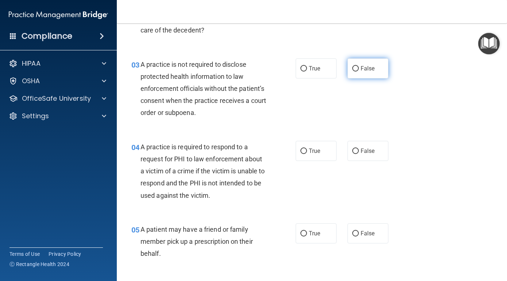
click at [352, 66] on input "False" at bounding box center [355, 68] width 7 height 5
radio input "true"
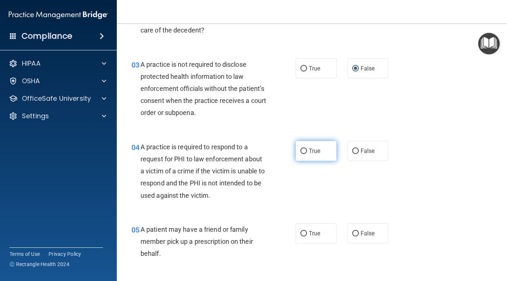
click at [304, 151] on input "True" at bounding box center [303, 150] width 7 height 5
radio input "true"
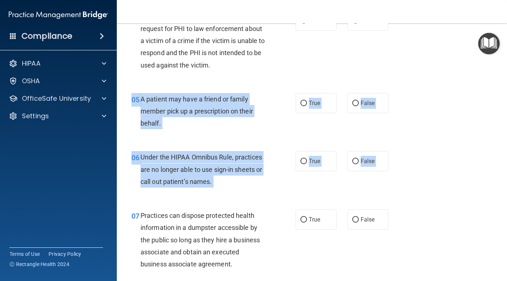
scroll to position [295, 0]
drag, startPoint x: 483, startPoint y: 243, endPoint x: 471, endPoint y: 235, distance: 13.7
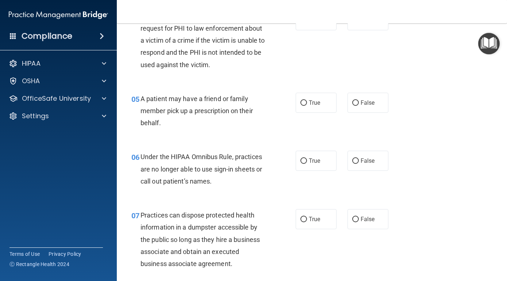
click at [472, 238] on div "07 Practices can dispose protected health information in a dumpster accessible …" at bounding box center [312, 241] width 372 height 82
click at [303, 100] on input "True" at bounding box center [303, 102] width 7 height 5
radio input "true"
click at [351, 160] on label "False" at bounding box center [367, 161] width 41 height 20
click at [352, 160] on input "False" at bounding box center [355, 160] width 7 height 5
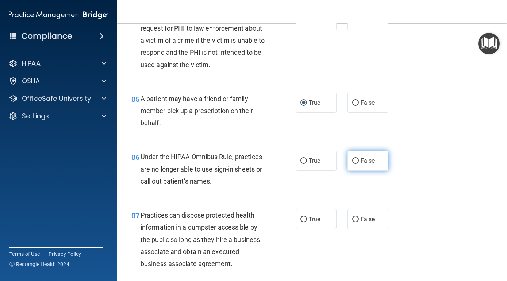
radio input "true"
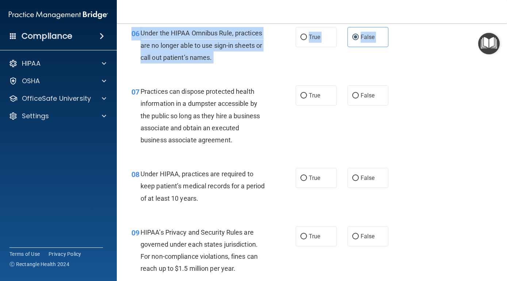
scroll to position [425, 0]
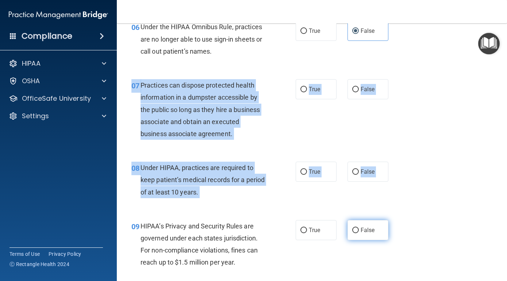
drag, startPoint x: 397, startPoint y: 248, endPoint x: 376, endPoint y: 230, distance: 26.9
click at [341, 137] on div "07 Practices can dispose protected health information in a dumpster accessible …" at bounding box center [312, 111] width 372 height 82
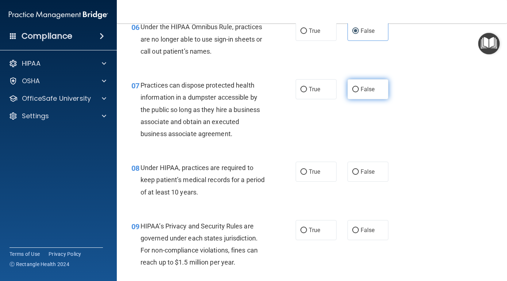
click at [355, 88] on input "False" at bounding box center [355, 89] width 7 height 5
radio input "true"
click at [352, 169] on input "False" at bounding box center [355, 171] width 7 height 5
radio input "true"
click at [356, 228] on input "False" at bounding box center [355, 230] width 7 height 5
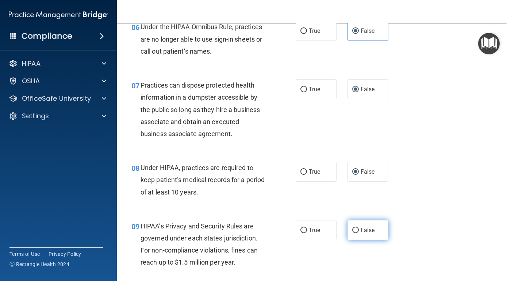
radio input "true"
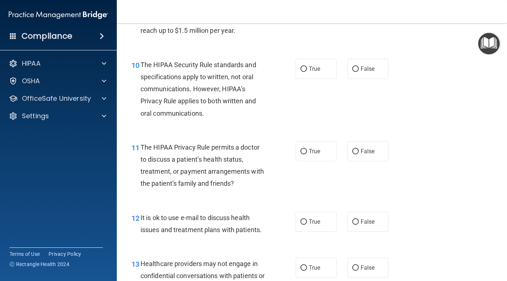
scroll to position [667, 0]
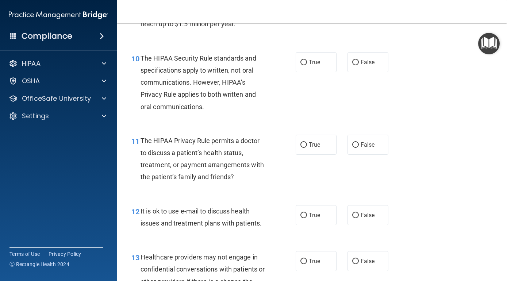
drag, startPoint x: 446, startPoint y: 254, endPoint x: 447, endPoint y: 284, distance: 30.3
click at [447, 281] on html "Compliance HIPAA Documents and Policies Report an Incident Business Associates …" at bounding box center [253, 140] width 507 height 281
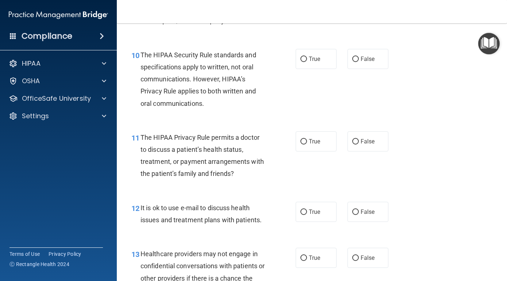
click at [402, 110] on div "10 The HIPAA Security Rule standards and specifications apply to written, not o…" at bounding box center [312, 81] width 372 height 82
click at [356, 57] on input "False" at bounding box center [355, 59] width 7 height 5
radio input "true"
click at [301, 139] on input "True" at bounding box center [303, 141] width 7 height 5
radio input "true"
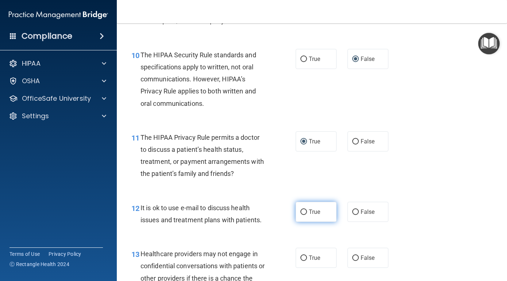
click at [301, 209] on input "True" at bounding box center [303, 211] width 7 height 5
radio input "true"
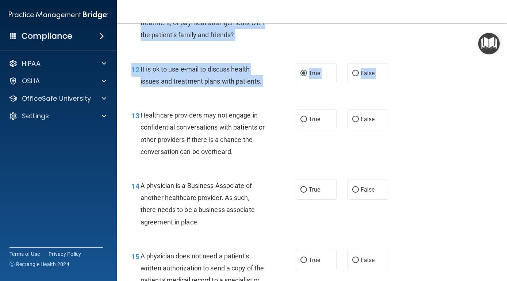
drag, startPoint x: 439, startPoint y: 255, endPoint x: 430, endPoint y: 283, distance: 30.1
click at [430, 281] on html "Compliance HIPAA Documents and Policies Report an Incident Business Associates …" at bounding box center [253, 140] width 507 height 281
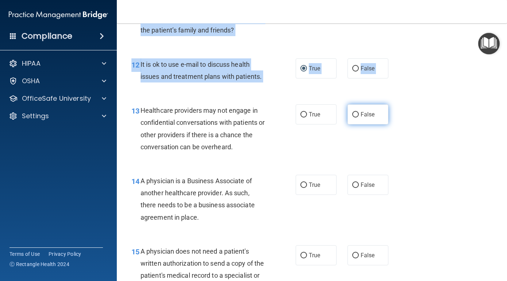
click at [355, 112] on input "False" at bounding box center [355, 114] width 7 height 5
radio input "true"
click at [352, 182] on input "False" at bounding box center [355, 184] width 7 height 5
radio input "true"
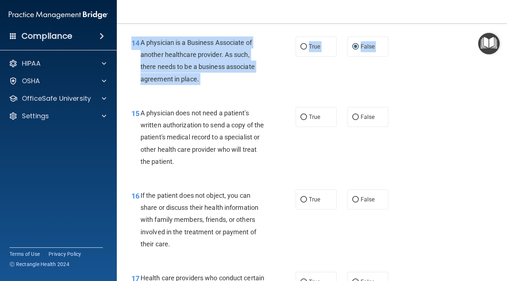
scroll to position [970, 0]
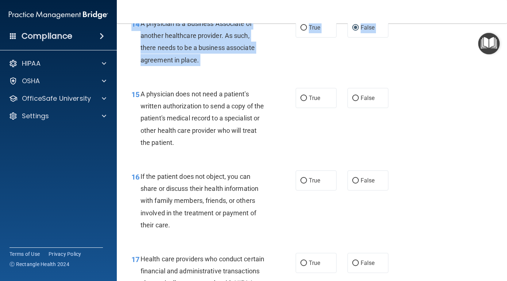
drag, startPoint x: 479, startPoint y: 247, endPoint x: 472, endPoint y: 288, distance: 41.7
click at [472, 281] on html "Compliance HIPAA Documents and Policies Report an Incident Business Associates …" at bounding box center [253, 140] width 507 height 281
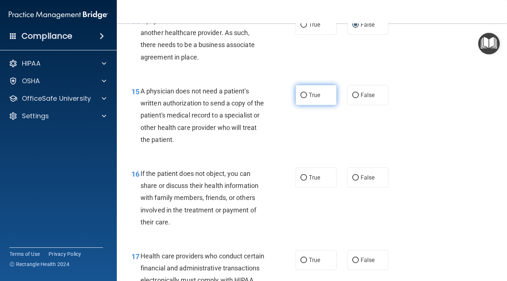
click at [308, 85] on label "True" at bounding box center [316, 95] width 41 height 20
click at [307, 93] on input "True" at bounding box center [303, 95] width 7 height 5
radio input "true"
click at [305, 175] on input "True" at bounding box center [303, 177] width 7 height 5
radio input "true"
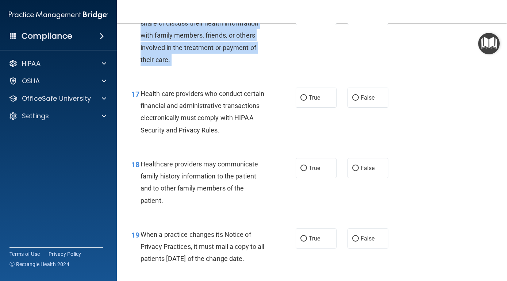
scroll to position [1146, 0]
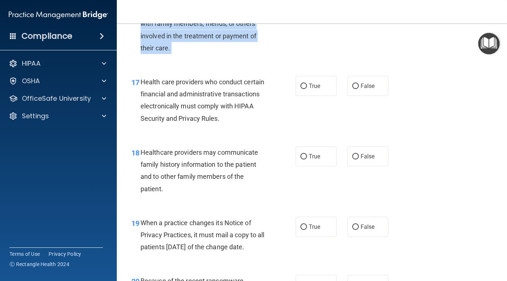
drag, startPoint x: 427, startPoint y: 243, endPoint x: 421, endPoint y: 282, distance: 39.8
click at [421, 281] on html "Compliance HIPAA Documents and Policies Report an Incident Business Associates …" at bounding box center [253, 140] width 507 height 281
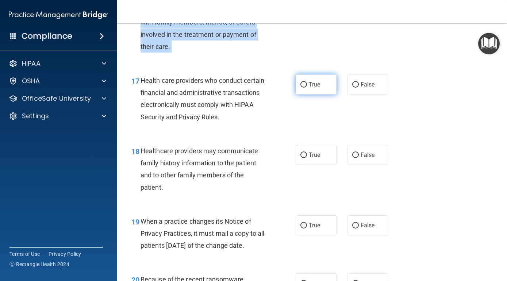
click at [300, 82] on input "True" at bounding box center [303, 84] width 7 height 5
radio input "true"
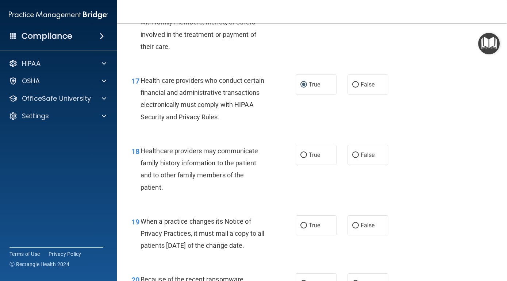
click at [367, 184] on div "18 Healthcare providers may communicate family history information to the patie…" at bounding box center [312, 171] width 372 height 70
click at [351, 151] on label "False" at bounding box center [367, 155] width 41 height 20
click at [352, 153] on input "False" at bounding box center [355, 155] width 7 height 5
radio input "true"
click at [355, 223] on input "False" at bounding box center [355, 225] width 7 height 5
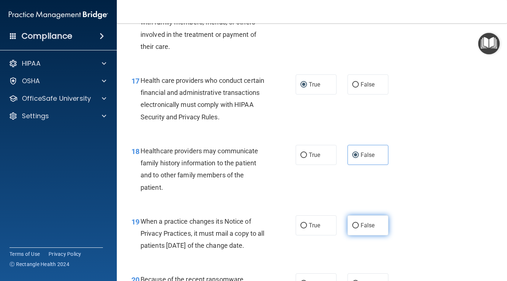
radio input "true"
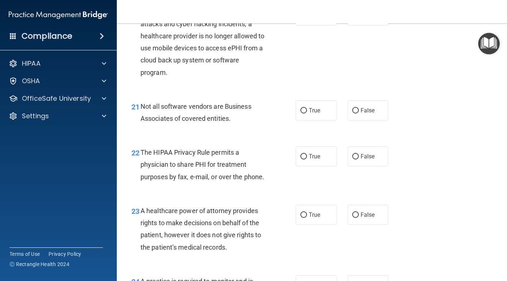
drag, startPoint x: 435, startPoint y: 260, endPoint x: 429, endPoint y: 283, distance: 24.4
click at [429, 281] on html "Compliance HIPAA Documents and Policies Report an Incident Business Associates …" at bounding box center [253, 140] width 507 height 281
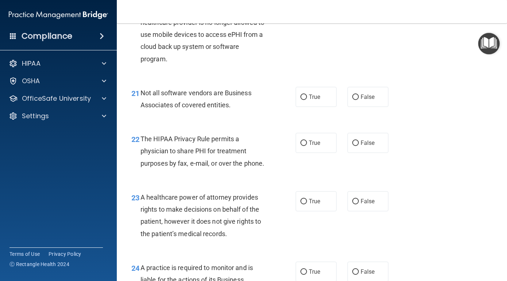
click at [444, 93] on div "21 Not all software vendors are Business Associates of covered entities. True F…" at bounding box center [312, 101] width 372 height 46
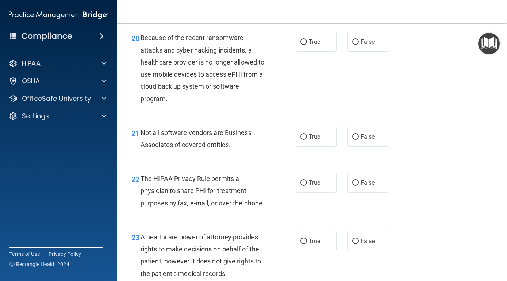
scroll to position [1375, 0]
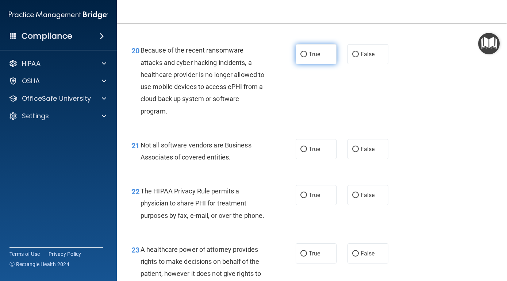
click at [304, 57] on input "True" at bounding box center [303, 54] width 7 height 5
radio input "true"
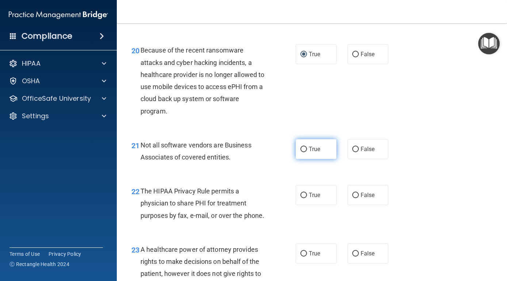
click at [302, 152] on input "True" at bounding box center [303, 149] width 7 height 5
radio input "true"
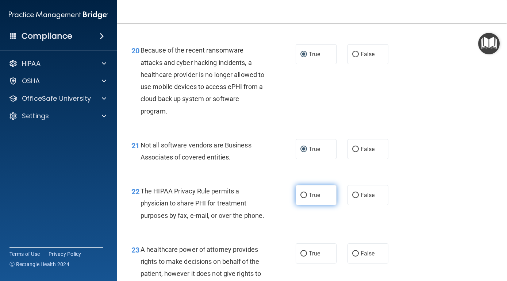
click at [301, 198] on input "True" at bounding box center [303, 195] width 7 height 5
radio input "true"
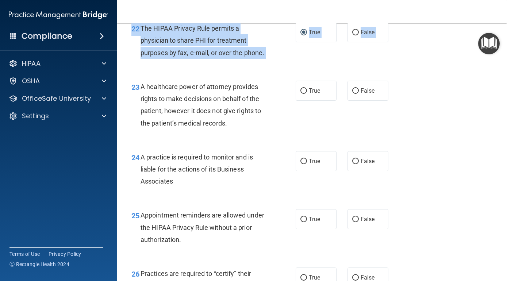
scroll to position [1543, 0]
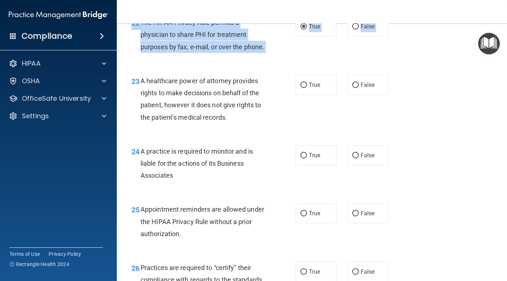
drag, startPoint x: 424, startPoint y: 261, endPoint x: 423, endPoint y: 282, distance: 21.9
click at [423, 281] on html "Compliance HIPAA Documents and Policies Report an Incident Business Associates …" at bounding box center [253, 140] width 507 height 281
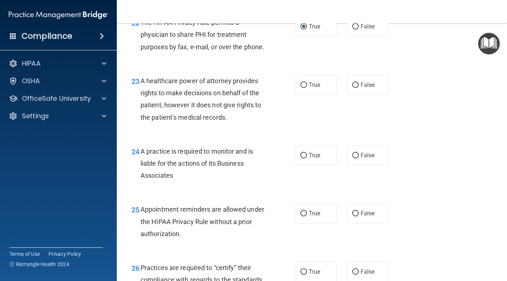
click at [291, 107] on div "23 A healthcare power of attorney provides rights to make decisions on behalf o…" at bounding box center [213, 101] width 186 height 52
click at [357, 88] on input "False" at bounding box center [355, 84] width 7 height 5
radio input "true"
click at [351, 161] on label "False" at bounding box center [367, 155] width 41 height 20
click at [352, 158] on input "False" at bounding box center [355, 155] width 7 height 5
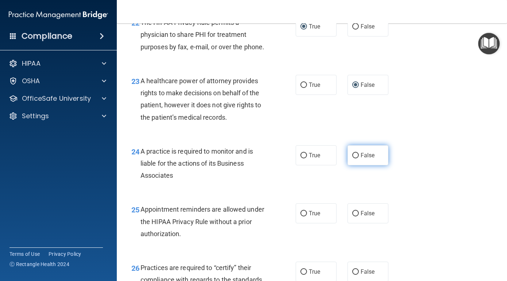
radio input "true"
click at [305, 216] on input "True" at bounding box center [303, 213] width 7 height 5
radio input "true"
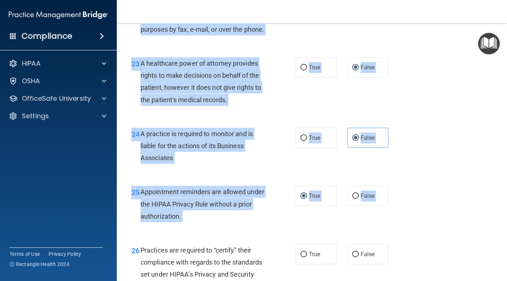
scroll to position [1562, 0]
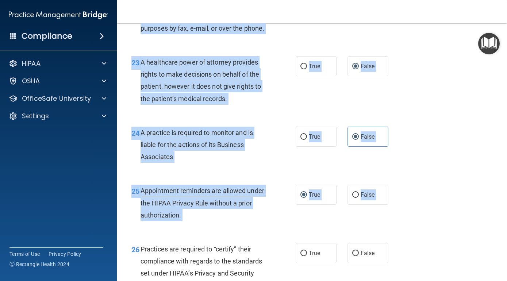
drag, startPoint x: 427, startPoint y: 263, endPoint x: 427, endPoint y: 281, distance: 17.5
click at [427, 281] on html "Compliance HIPAA Documents and Policies Report an Incident Business Associates …" at bounding box center [253, 140] width 507 height 281
click at [354, 256] on input "False" at bounding box center [355, 252] width 7 height 5
radio input "true"
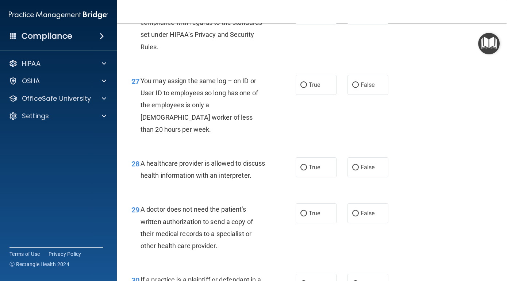
scroll to position [1791, 0]
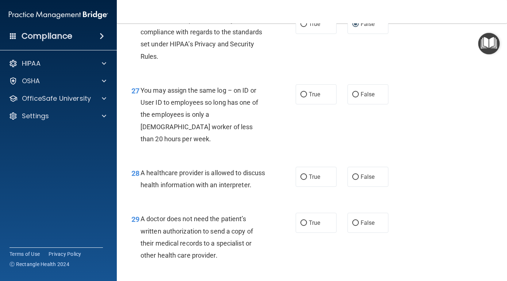
click at [431, 139] on div "27 You may assign the same log – on ID or User ID to employees so long has one …" at bounding box center [312, 116] width 372 height 82
click at [354, 97] on input "False" at bounding box center [355, 94] width 7 height 5
radio input "true"
click at [302, 174] on input "True" at bounding box center [303, 176] width 7 height 5
radio input "true"
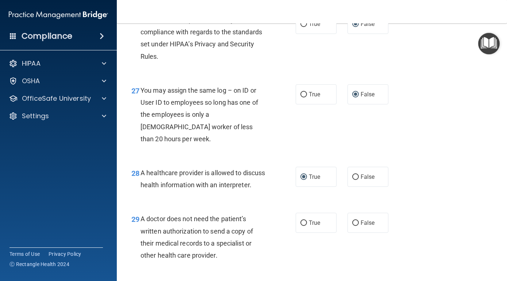
click at [418, 252] on div "29 A doctor does not need the patient’s written authorization to send a copy of…" at bounding box center [312, 239] width 372 height 70
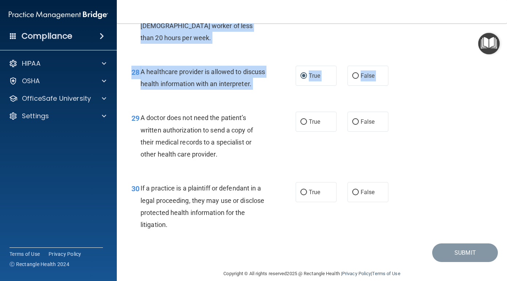
scroll to position [1905, 0]
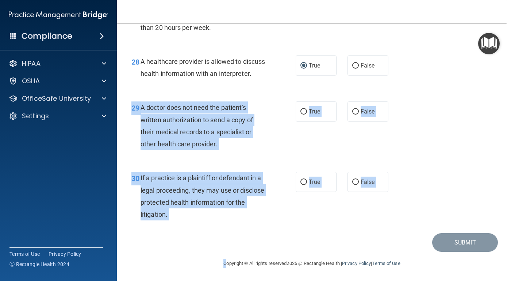
drag, startPoint x: 413, startPoint y: 261, endPoint x: 391, endPoint y: 225, distance: 42.6
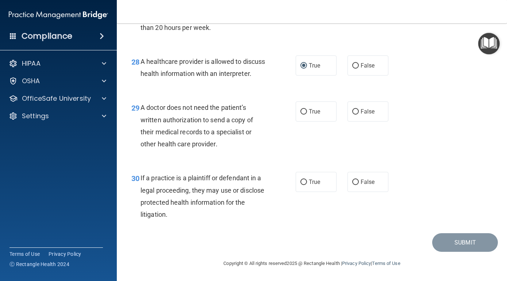
click at [299, 235] on div "Submit" at bounding box center [312, 242] width 372 height 19
click at [303, 114] on input "True" at bounding box center [303, 111] width 7 height 5
radio input "true"
click at [312, 183] on span "True" at bounding box center [314, 181] width 11 height 7
click at [307, 183] on input "True" at bounding box center [303, 182] width 7 height 5
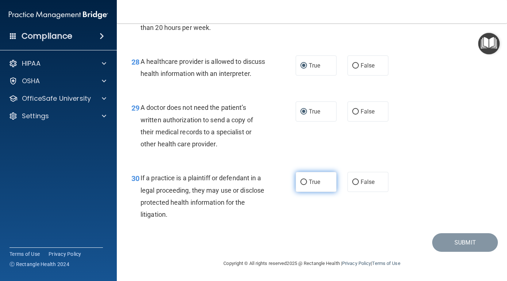
radio input "true"
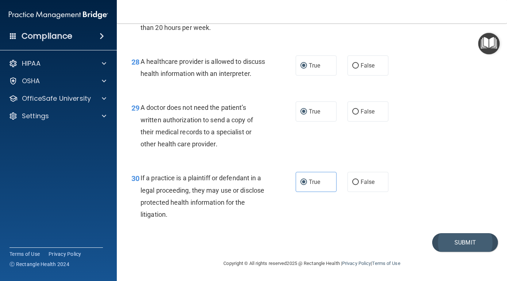
click at [454, 239] on button "Submit" at bounding box center [465, 242] width 66 height 19
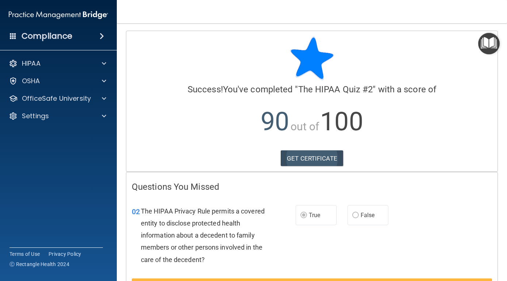
click at [325, 160] on link "GET CERTIFICATE" at bounding box center [312, 158] width 62 height 16
click at [95, 104] on div "OfficeSafe University" at bounding box center [58, 98] width 117 height 15
click at [100, 96] on div at bounding box center [103, 98] width 18 height 9
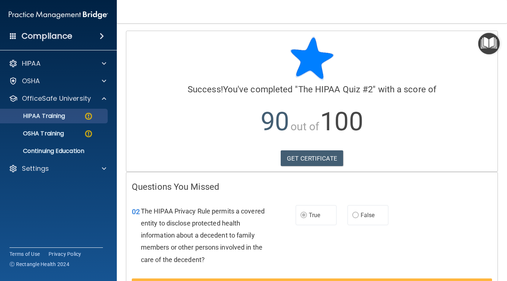
click at [89, 115] on img at bounding box center [88, 116] width 9 height 9
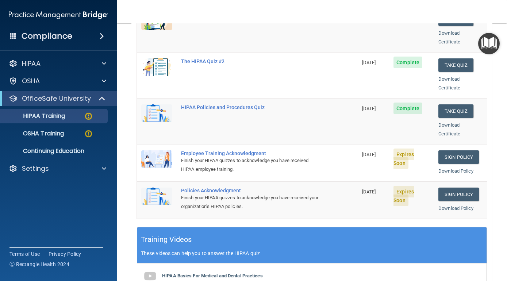
scroll to position [148, 0]
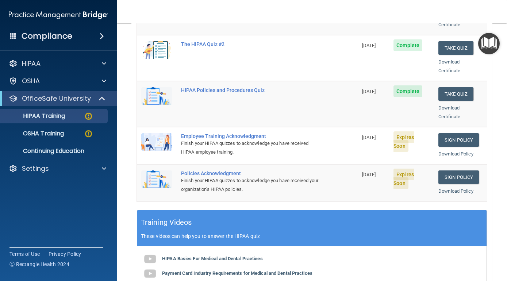
drag, startPoint x: 495, startPoint y: 254, endPoint x: 490, endPoint y: 282, distance: 28.3
click at [490, 281] on html "Compliance HIPAA Documents and Policies Report an Incident Business Associates …" at bounding box center [253, 140] width 507 height 281
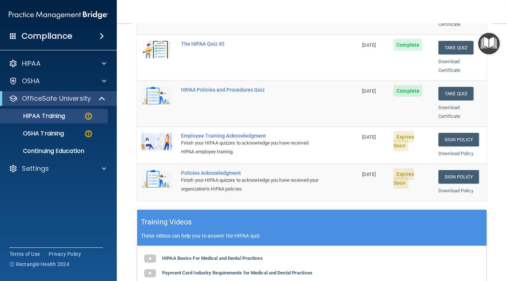
click at [461, 127] on td "Sign Policy Sign Policy Download Policy" at bounding box center [460, 145] width 53 height 37
click at [459, 133] on link "Sign Policy" at bounding box center [458, 139] width 40 height 13
click at [461, 133] on link "Sign Policy" at bounding box center [458, 139] width 40 height 13
click at [460, 133] on link "Sign Policy" at bounding box center [458, 139] width 40 height 13
click at [464, 170] on link "Sign Policy" at bounding box center [458, 176] width 40 height 13
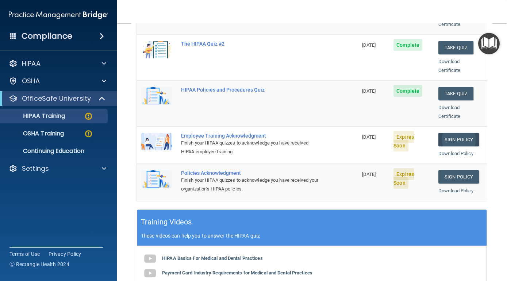
click at [463, 133] on link "Sign Policy" at bounding box center [458, 139] width 40 height 13
click at [459, 133] on link "Sign Policy" at bounding box center [458, 139] width 40 height 13
click at [88, 117] on img at bounding box center [88, 116] width 9 height 9
click at [88, 118] on img at bounding box center [88, 116] width 9 height 9
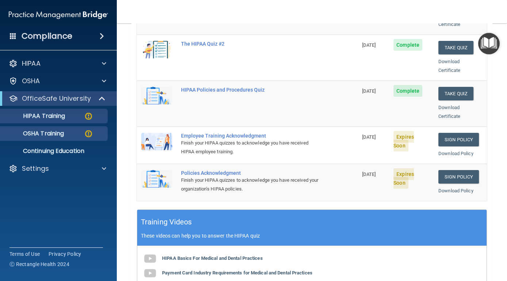
click at [75, 135] on div "OSHA Training" at bounding box center [55, 133] width 100 height 7
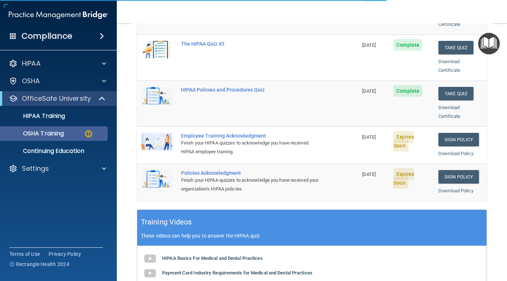
scroll to position [115, 0]
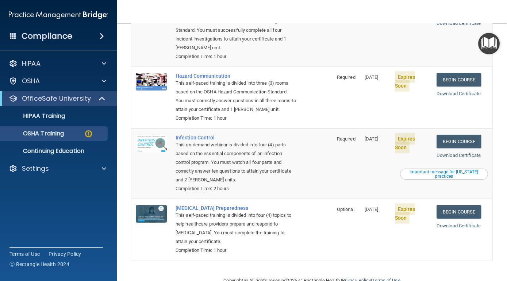
click at [497, 99] on main "You have a course that has expired or is incomplete. Please complete the course…" at bounding box center [312, 152] width 390 height 258
click at [460, 91] on link "Download Certificate" at bounding box center [458, 93] width 44 height 5
click at [463, 73] on link "Begin Course" at bounding box center [458, 79] width 45 height 13
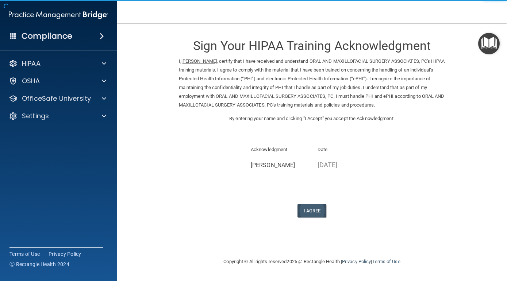
click at [312, 204] on button "I Agree" at bounding box center [311, 210] width 29 height 13
click at [411, 204] on div "I Agree" at bounding box center [312, 210] width 266 height 13
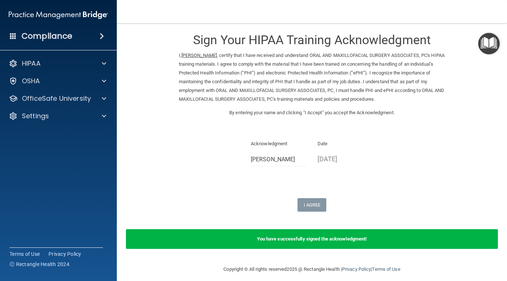
scroll to position [5, 0]
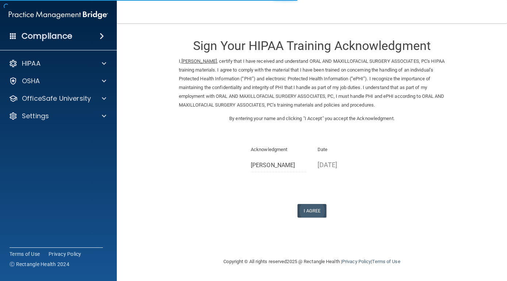
click at [321, 205] on button "I Agree" at bounding box center [311, 210] width 29 height 13
click at [315, 204] on button "I Agree" at bounding box center [311, 210] width 29 height 13
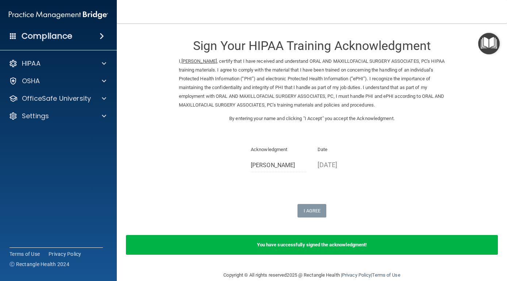
click at [391, 194] on div "Sign Your HIPAA Training Acknowledgment I, Laury Marek , certify that I have re…" at bounding box center [312, 124] width 266 height 187
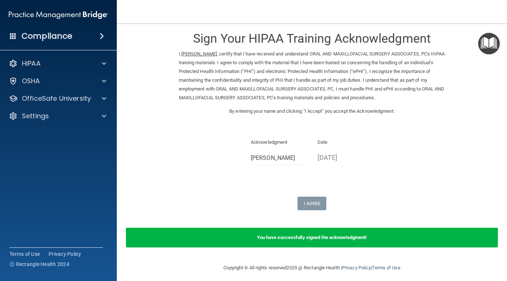
scroll to position [5, 0]
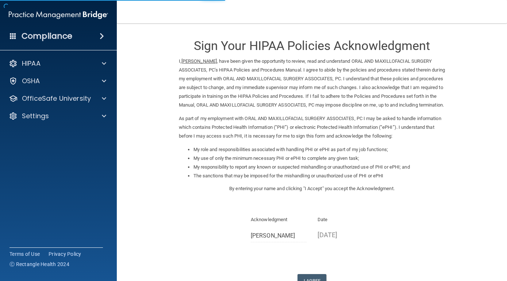
click at [375, 221] on div "Date [DATE]" at bounding box center [345, 230] width 67 height 31
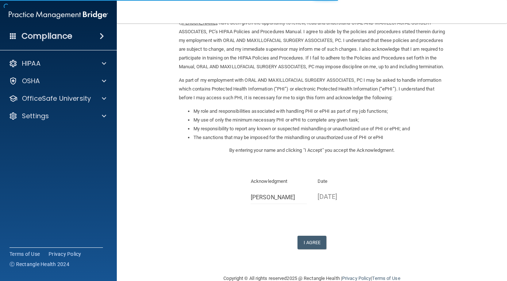
scroll to position [53, 0]
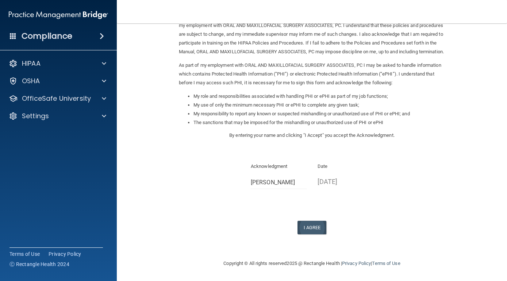
click at [312, 223] on button "I Agree" at bounding box center [311, 227] width 29 height 13
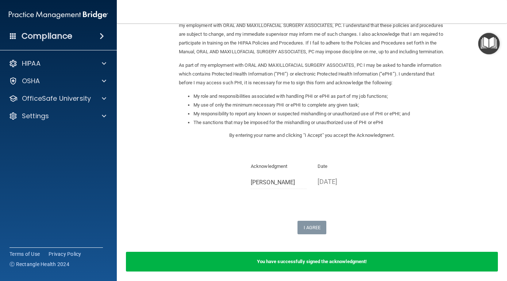
click at [376, 219] on div "Sign Your HIPAA Policies Acknowledgment I, Laury Marek , have been given the op…" at bounding box center [312, 105] width 266 height 257
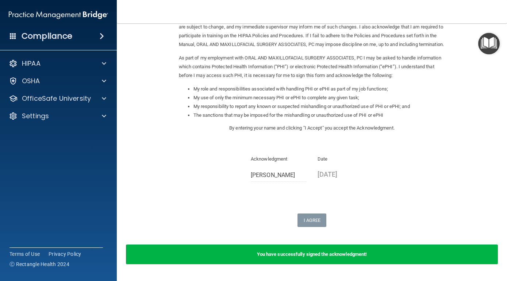
scroll to position [0, 0]
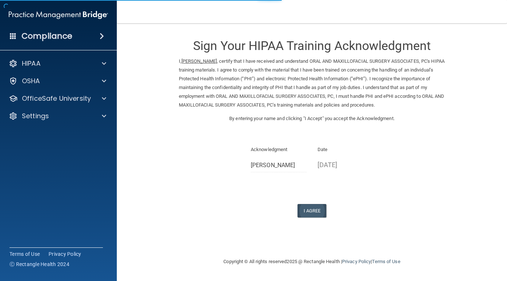
click at [309, 206] on button "I Agree" at bounding box center [311, 210] width 29 height 13
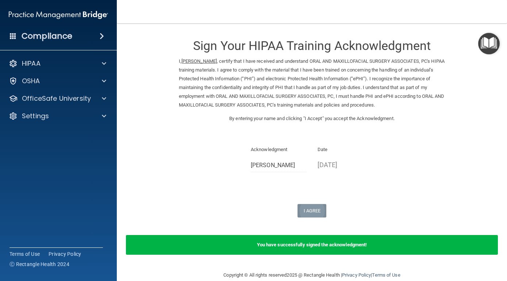
scroll to position [5, 0]
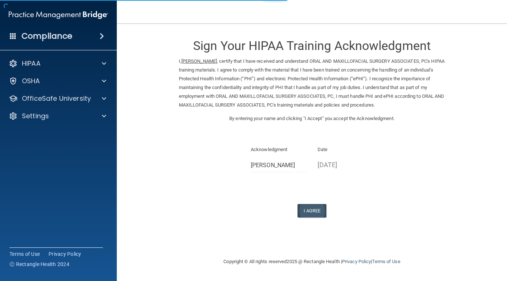
click at [314, 204] on button "I Agree" at bounding box center [311, 210] width 29 height 13
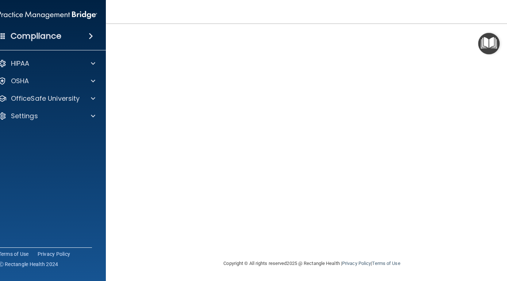
scroll to position [47, 0]
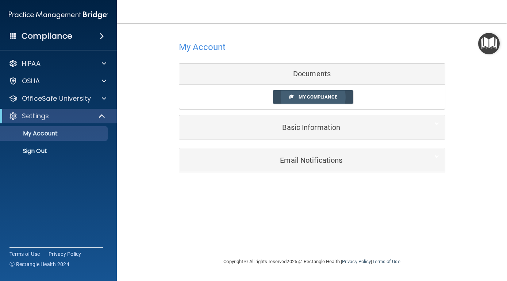
click at [326, 100] on link "My Compliance" at bounding box center [313, 96] width 80 height 13
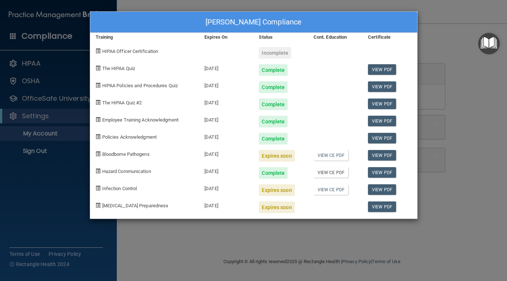
click at [328, 172] on link "View CE PDF" at bounding box center [330, 172] width 35 height 11
click at [323, 158] on link "View CE PDF" at bounding box center [330, 155] width 35 height 11
click at [148, 153] on span "Bloodborne Pathogens" at bounding box center [125, 153] width 47 height 5
click at [81, 174] on div "[PERSON_NAME] Compliance Training Expires On Status Cont. Education Certificate…" at bounding box center [253, 140] width 507 height 281
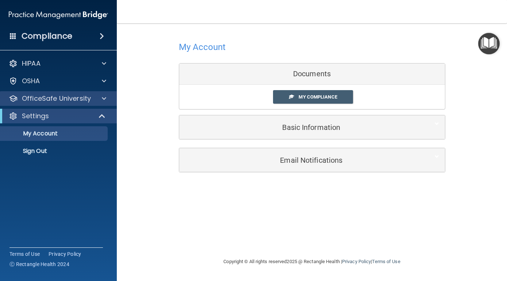
click at [103, 96] on span at bounding box center [104, 98] width 4 height 9
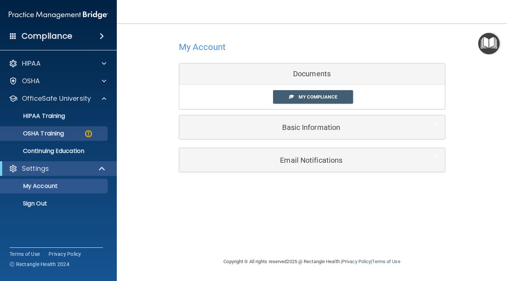
click at [86, 136] on img at bounding box center [88, 133] width 9 height 9
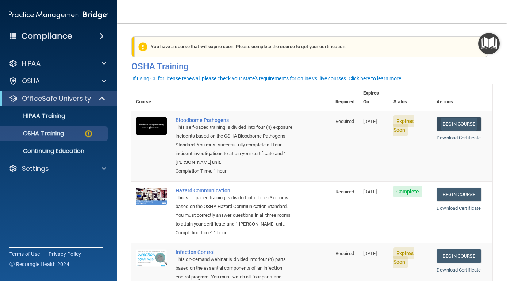
click at [464, 117] on link "Begin Course" at bounding box center [458, 123] width 45 height 13
click at [89, 135] on img at bounding box center [88, 133] width 9 height 9
click at [209, 117] on div "Bloodborne Pathogens" at bounding box center [234, 120] width 119 height 6
click at [85, 135] on img at bounding box center [88, 133] width 9 height 9
click at [502, 265] on main "You have a course that has expired or is incomplete. Please complete the course…" at bounding box center [312, 152] width 390 height 258
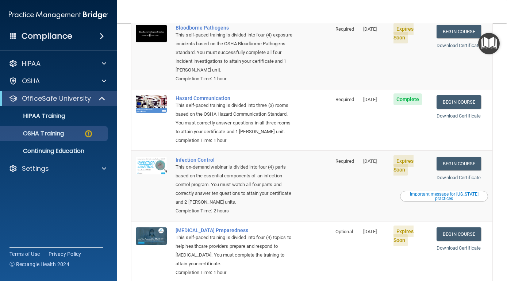
scroll to position [115, 0]
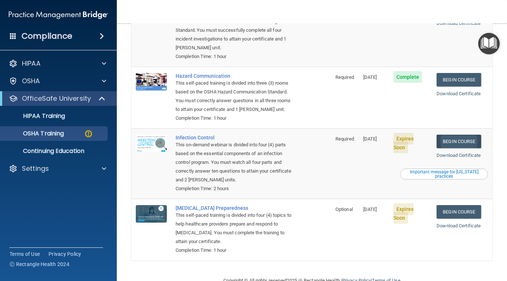
click at [459, 135] on link "Begin Course" at bounding box center [458, 141] width 45 height 13
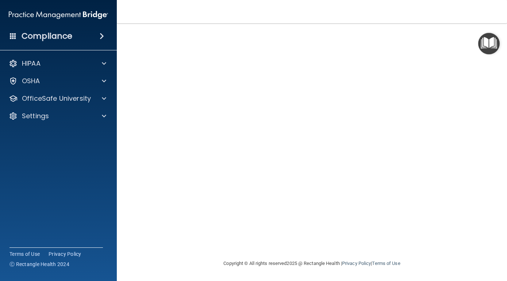
scroll to position [31, 0]
click at [490, 43] on img "Open Resource Center" at bounding box center [489, 44] width 22 height 22
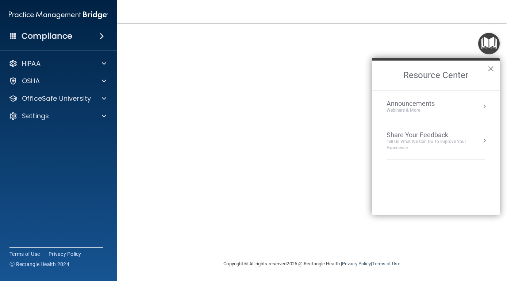
click at [493, 70] on button "×" at bounding box center [490, 69] width 7 height 12
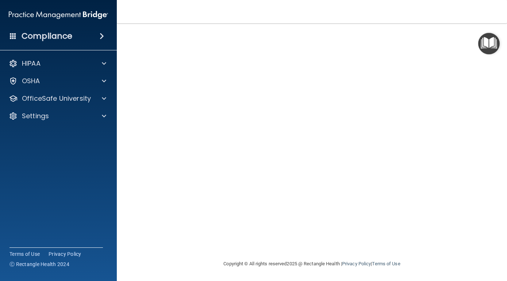
click at [479, 45] on img "Open Resource Center" at bounding box center [489, 44] width 22 height 22
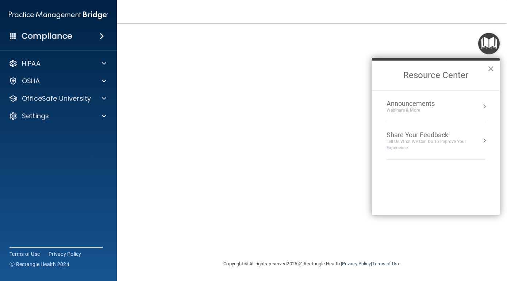
click at [491, 68] on button "×" at bounding box center [490, 69] width 7 height 12
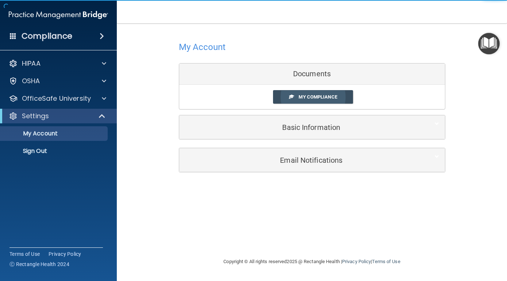
click at [307, 95] on span "My Compliance" at bounding box center [317, 96] width 38 height 5
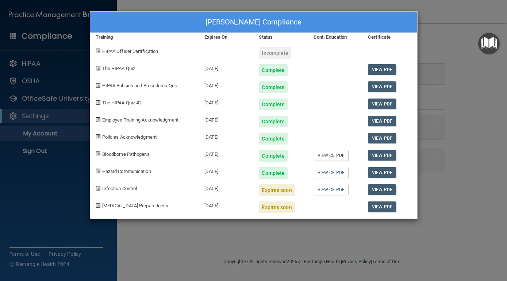
click at [341, 155] on link "View CE PDF" at bounding box center [330, 155] width 35 height 11
click at [124, 182] on div "Infection Control" at bounding box center [144, 187] width 109 height 17
click at [273, 189] on div "Expires soon" at bounding box center [277, 190] width 36 height 12
click at [128, 187] on span "Infection Control" at bounding box center [119, 188] width 35 height 5
click at [63, 218] on div "Laury Marek's Compliance Training Expires On Status Cont. Education Certificate…" at bounding box center [253, 140] width 507 height 281
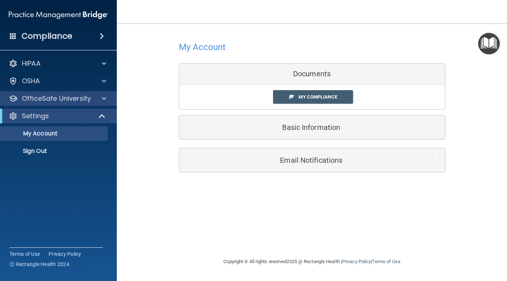
click at [103, 99] on span at bounding box center [104, 98] width 4 height 9
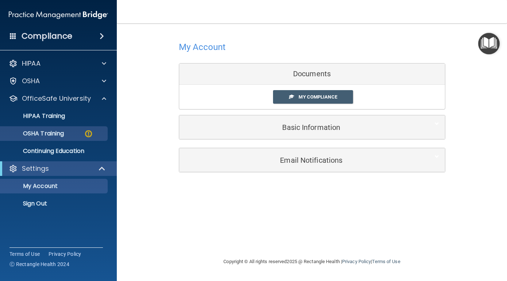
click at [82, 138] on link "OSHA Training" at bounding box center [50, 133] width 115 height 15
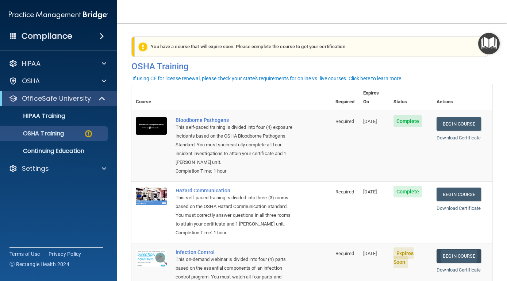
click at [470, 249] on link "Begin Course" at bounding box center [458, 255] width 45 height 13
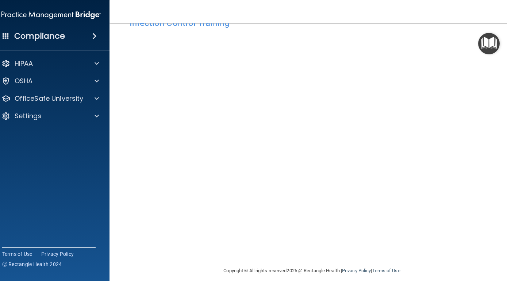
scroll to position [31, 0]
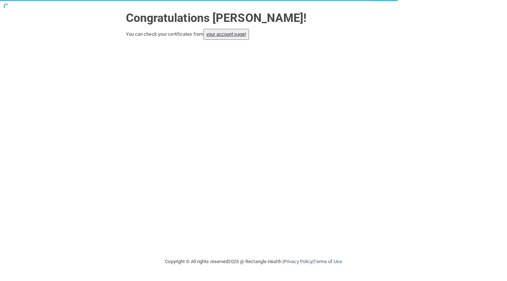
click at [227, 36] on link "your account page!" at bounding box center [226, 33] width 40 height 5
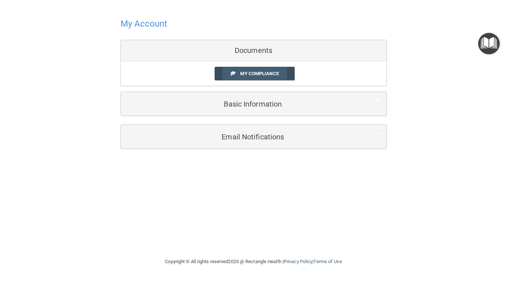
click at [267, 77] on link "My Compliance" at bounding box center [255, 73] width 80 height 13
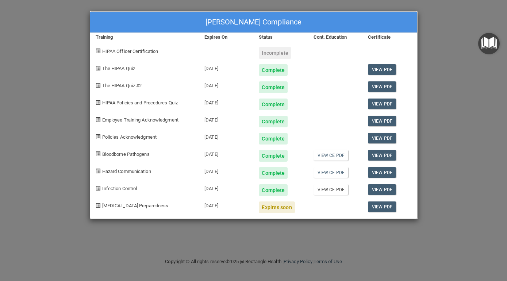
click at [340, 190] on link "View CE PDF" at bounding box center [330, 189] width 35 height 11
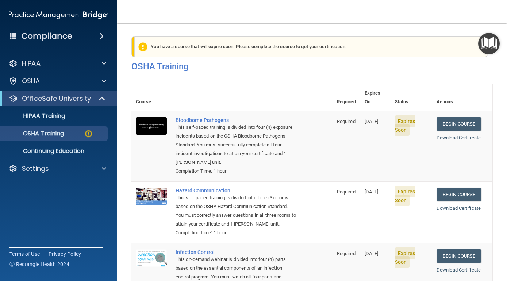
scroll to position [115, 0]
